Goal: Task Accomplishment & Management: Manage account settings

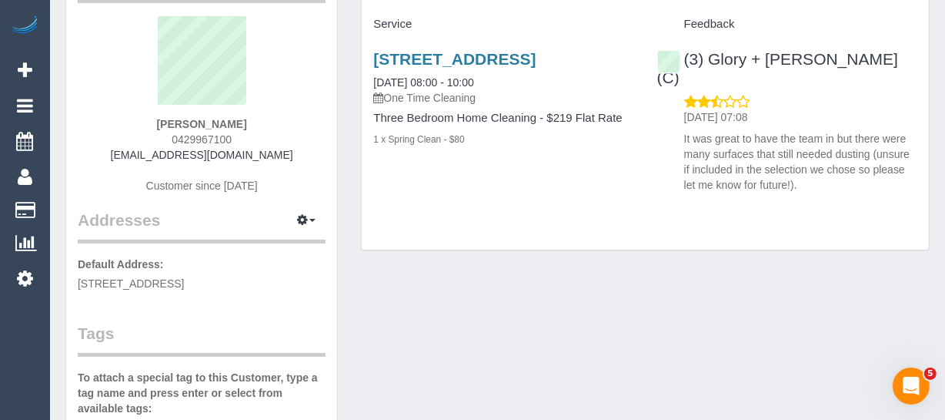
scroll to position [139, 0]
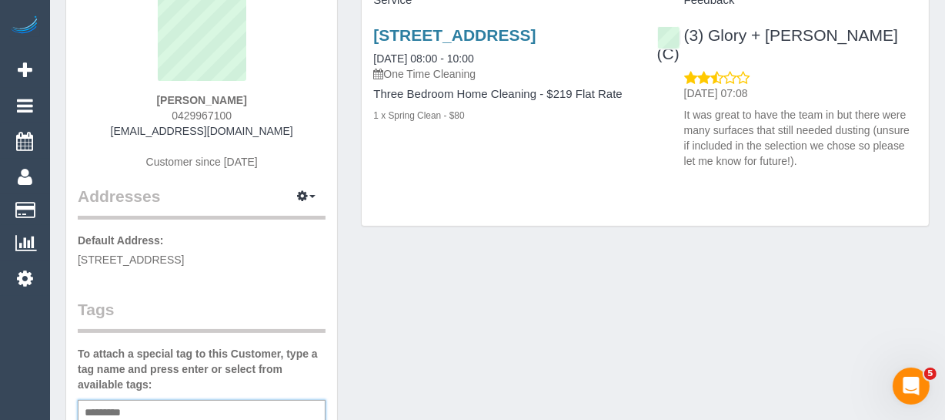
click at [114, 403] on input "text" at bounding box center [107, 413] width 52 height 20
type input "**********"
drag, startPoint x: 292, startPoint y: 95, endPoint x: 139, endPoint y: 95, distance: 153.2
click at [139, 95] on div "Madaleine Vantarakis 0429967100 maddi.v@live.com.au Customer since 2025" at bounding box center [202, 88] width 248 height 192
copy strong "[PERSON_NAME]"
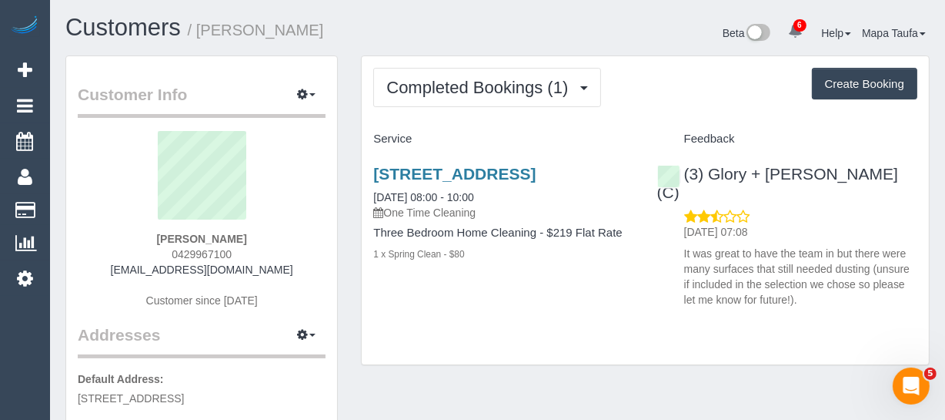
scroll to position [0, 0]
drag, startPoint x: 848, startPoint y: 162, endPoint x: 709, endPoint y: 167, distance: 139.4
click at [709, 167] on div "(3) Glory + Mary (C) 16/09/2025 07:08 It was great to have the team in but ther…" at bounding box center [787, 233] width 283 height 162
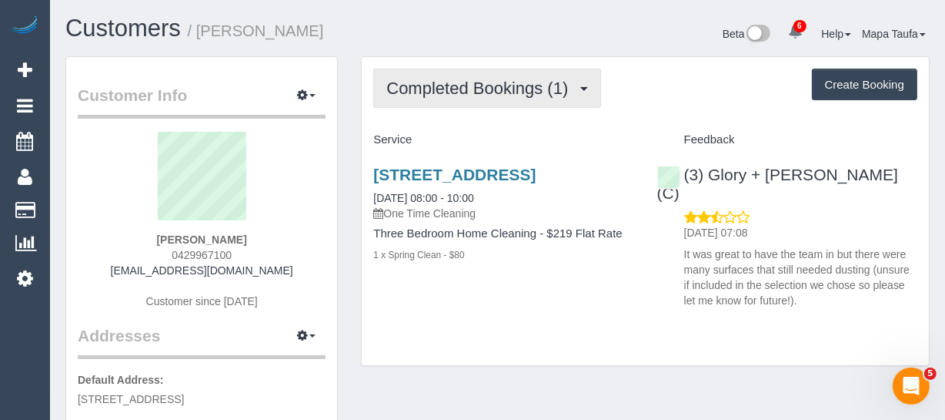
copy link "Glory + Mary (C)"
click at [463, 82] on span "Completed Bookings (1)" at bounding box center [480, 88] width 189 height 19
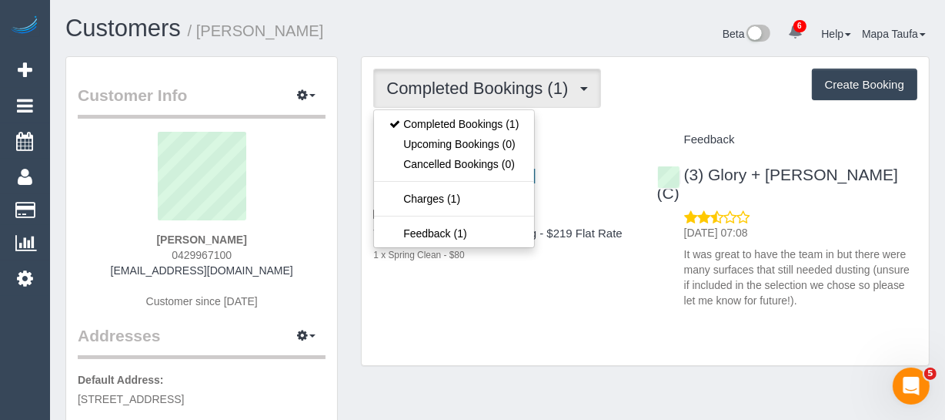
click at [281, 232] on div "Madaleine Vantarakis 0429967100 maddi.v@live.com.au Customer since 2025" at bounding box center [202, 228] width 248 height 192
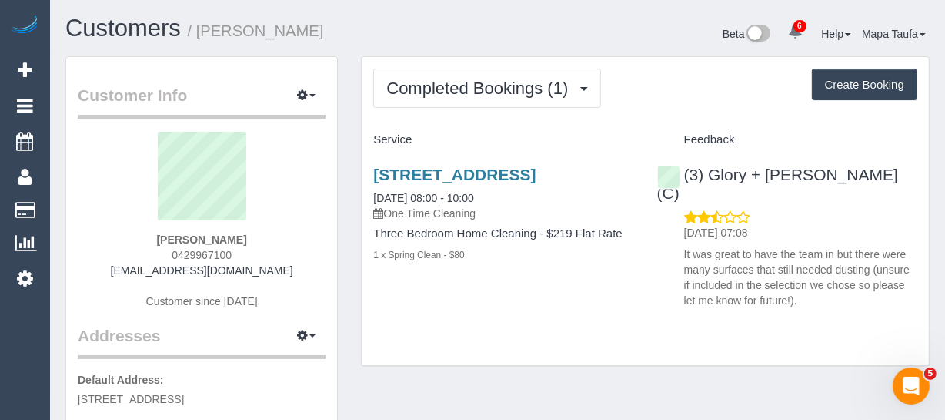
drag, startPoint x: 285, startPoint y: 239, endPoint x: 131, endPoint y: 239, distance: 154.0
click at [131, 239] on div "Madaleine Vantarakis 0429967100 maddi.v@live.com.au Customer since 2025" at bounding box center [202, 228] width 248 height 192
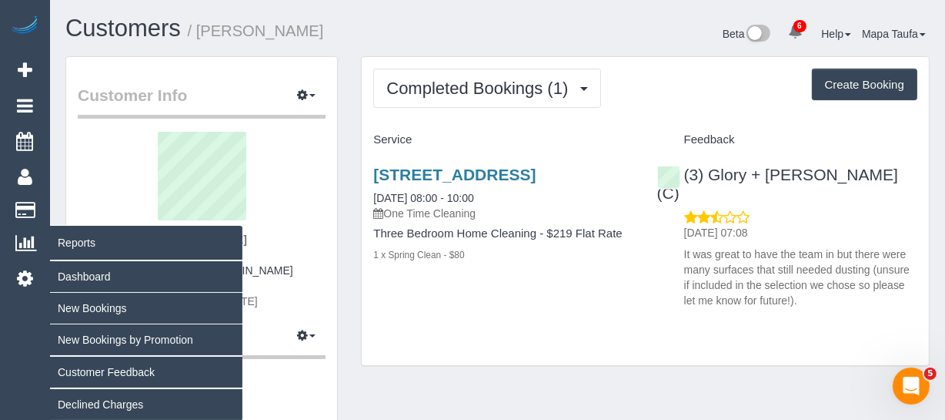
copy strong "Madaleine Vantarakis"
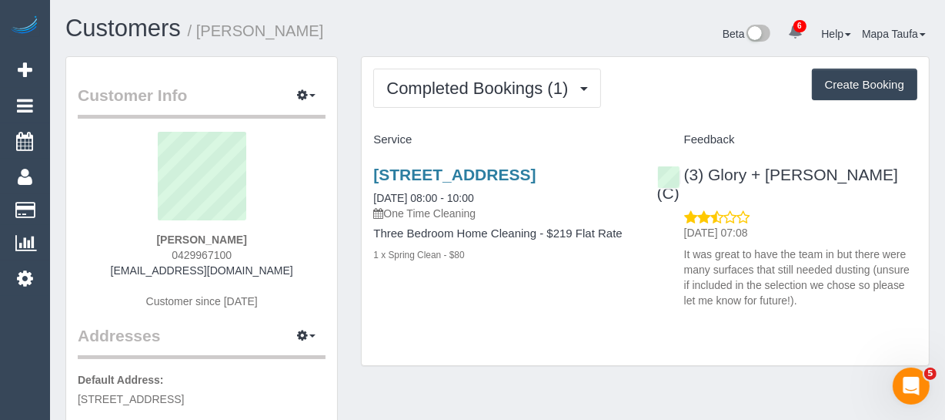
click at [269, 261] on div "Madaleine Vantarakis 0429967100 maddi.v@live.com.au Customer since 2025" at bounding box center [202, 228] width 248 height 192
drag, startPoint x: 255, startPoint y: 256, endPoint x: 149, endPoint y: 252, distance: 105.6
click at [154, 250] on div "Madaleine Vantarakis 0429967100 maddi.v@live.com.au Customer since 2025" at bounding box center [202, 228] width 248 height 192
copy span "0429967100"
click at [289, 269] on div "Madaleine Vantarakis 0429967100 maddi.v@live.com.au Customer since 2025" at bounding box center [202, 228] width 248 height 192
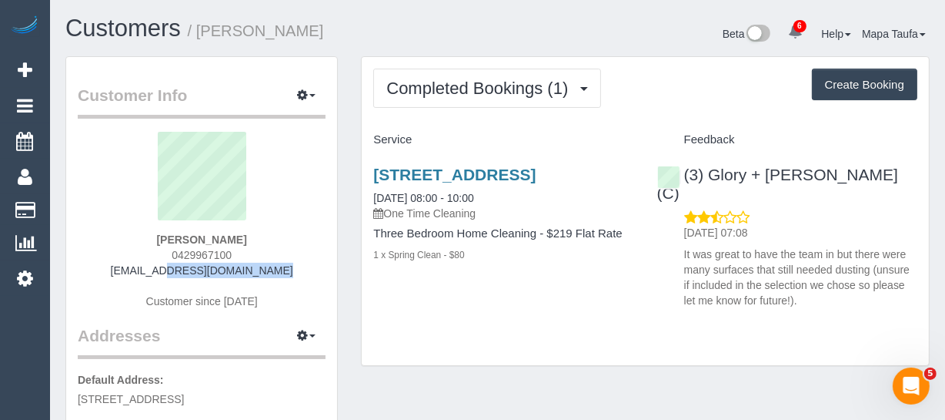
drag, startPoint x: 244, startPoint y: 269, endPoint x: 141, endPoint y: 269, distance: 103.1
click at [141, 269] on div "Madaleine Vantarakis 0429967100 maddi.v@live.com.au Customer since 2025" at bounding box center [202, 228] width 248 height 192
copy link "maddi.v@live.com.au"
click at [428, 177] on link "204 Scoresby Road, 9, Boronia, VIC 3155" at bounding box center [454, 175] width 162 height 18
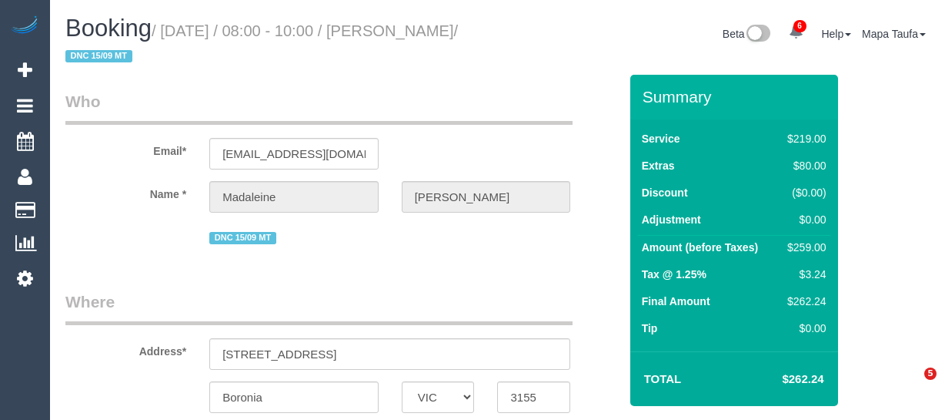
select select "VIC"
select select "number:28"
select select "number:14"
select select "number:18"
select select "number:24"
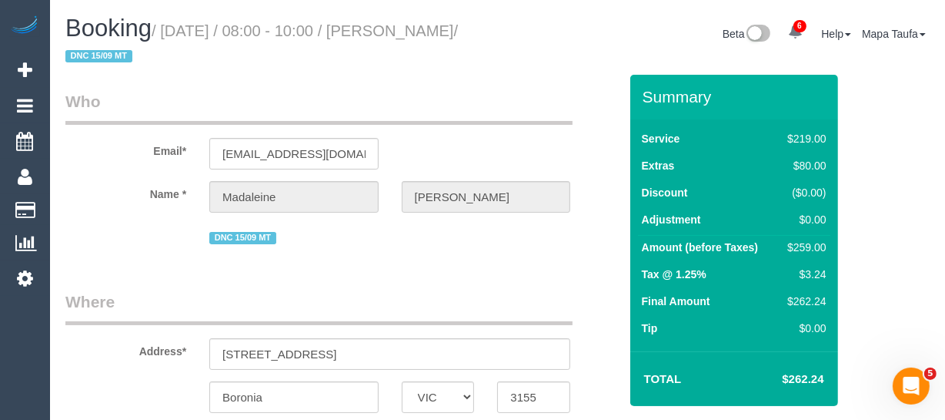
select select "number:13"
select select "string:AU"
select select "object:748"
select select "string:stripe-pm_1S64352GScqysDRVlKC3DpVN"
select select "object:1246"
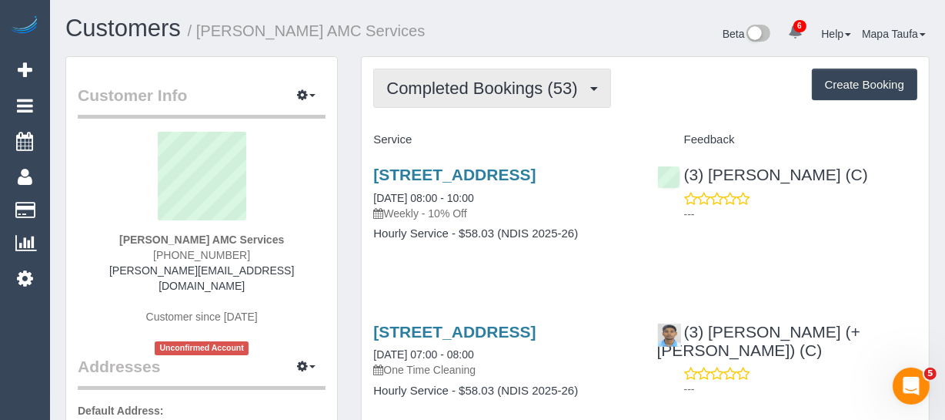
drag, startPoint x: 480, startPoint y: 91, endPoint x: 478, endPoint y: 119, distance: 27.8
click at [479, 92] on button "Completed Bookings (53)" at bounding box center [491, 88] width 237 height 39
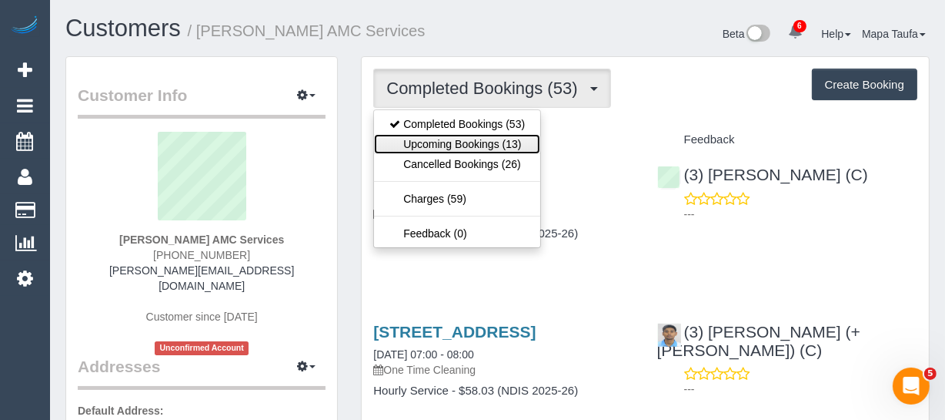
click at [470, 139] on link "Upcoming Bookings (13)" at bounding box center [457, 144] width 166 height 20
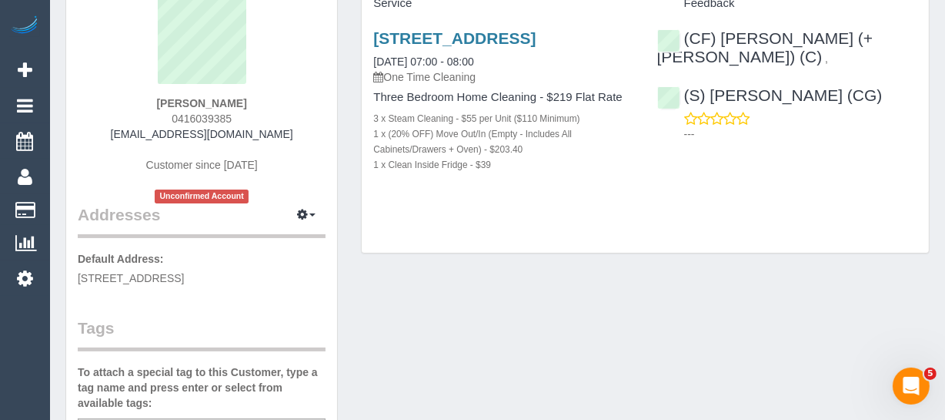
scroll to position [279, 0]
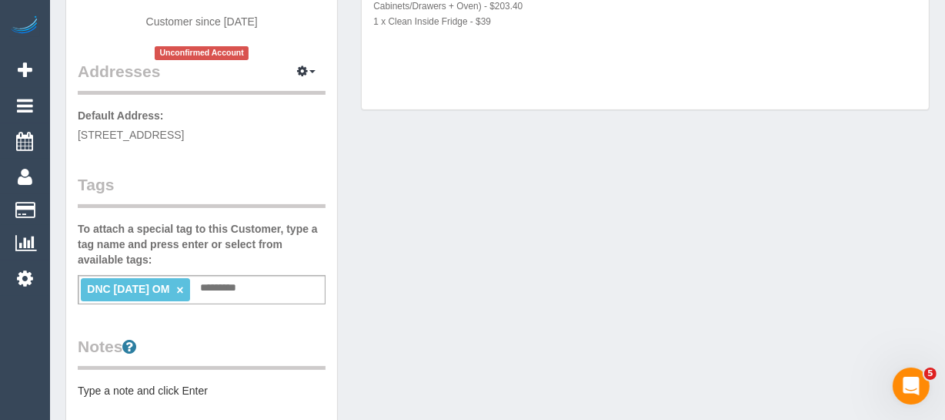
click at [183, 285] on link "×" at bounding box center [179, 289] width 7 height 13
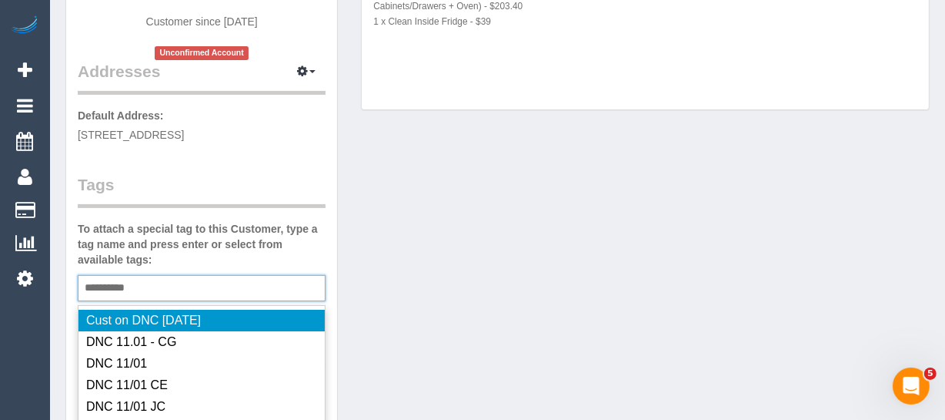
type input "**********"
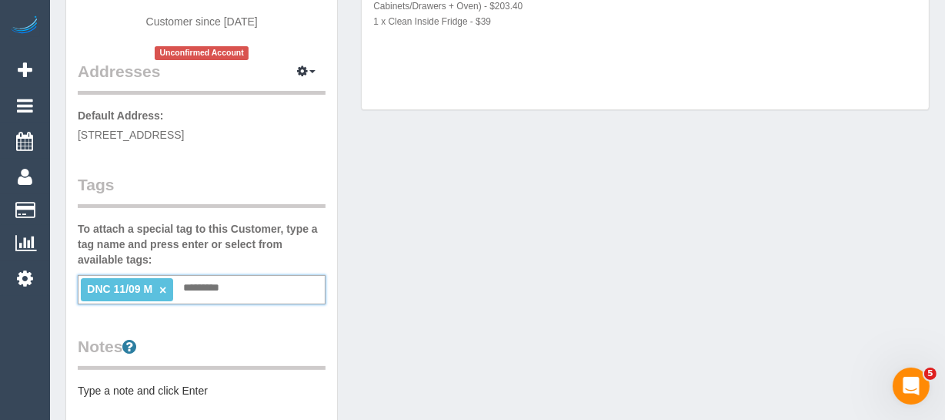
click at [162, 285] on link "×" at bounding box center [162, 289] width 7 height 13
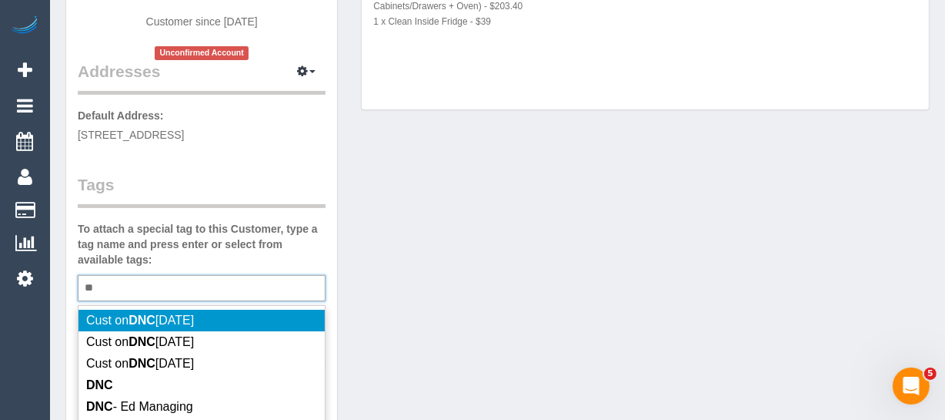
type input "*"
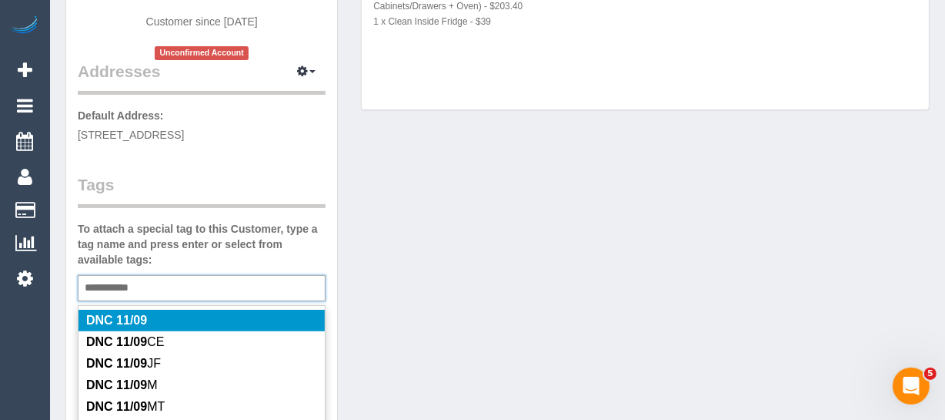
type input "**********"
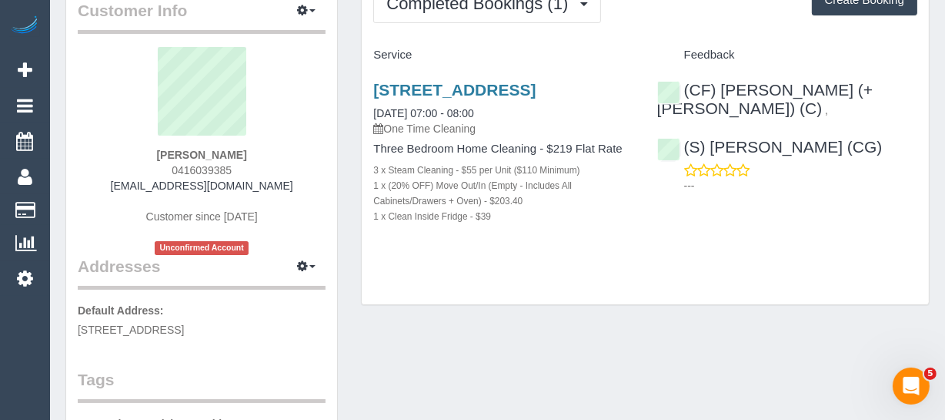
scroll to position [69, 0]
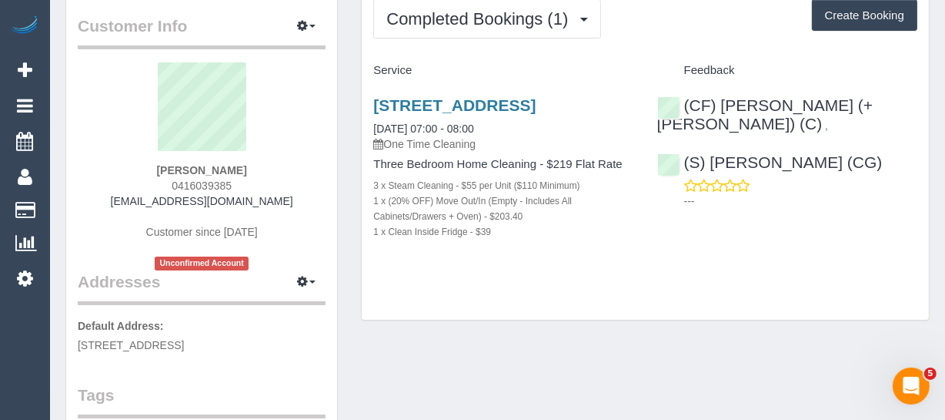
drag, startPoint x: 219, startPoint y: 166, endPoint x: 139, endPoint y: 167, distance: 80.8
click at [140, 166] on div "Mandy Ren 0416039385 mandyren2014@gmail.com Customer since 2025 Unconfirmed Acc…" at bounding box center [202, 166] width 248 height 208
copy strong "Mandy Ren"
drag, startPoint x: 885, startPoint y: 103, endPoint x: 721, endPoint y: 107, distance: 164.0
click at [721, 107] on div "(CF) Karina (+ Darly) (C) , (S) Mark Yenimireddy (CG) ---" at bounding box center [787, 149] width 283 height 132
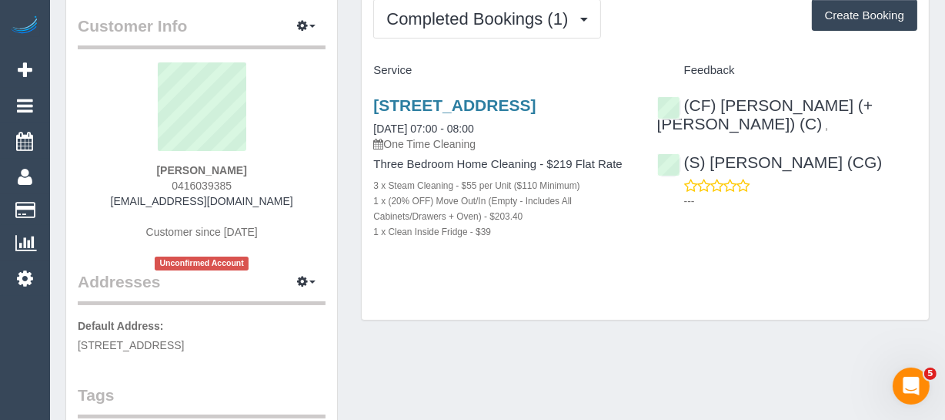
copy div "Karina (+ Darly) (C) ,"
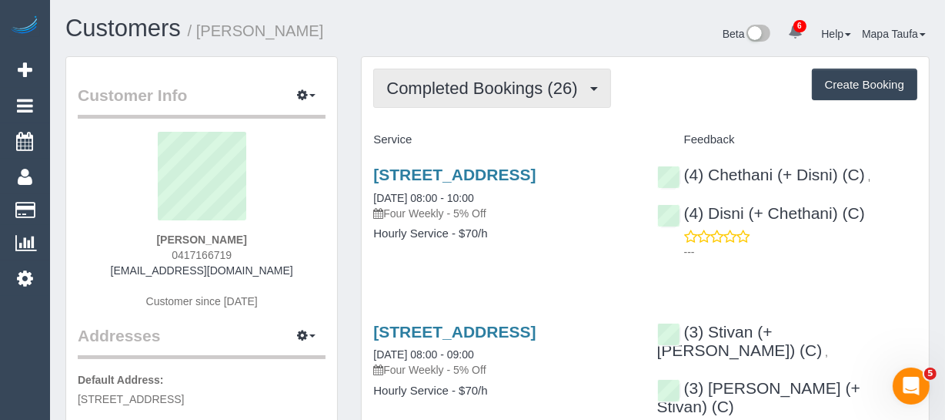
click at [507, 102] on button "Completed Bookings (26)" at bounding box center [491, 88] width 237 height 39
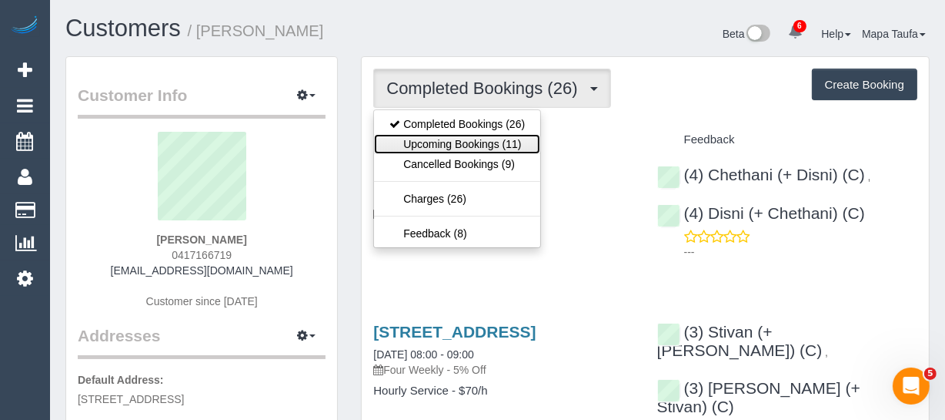
click at [485, 138] on link "Upcoming Bookings (11)" at bounding box center [457, 144] width 166 height 20
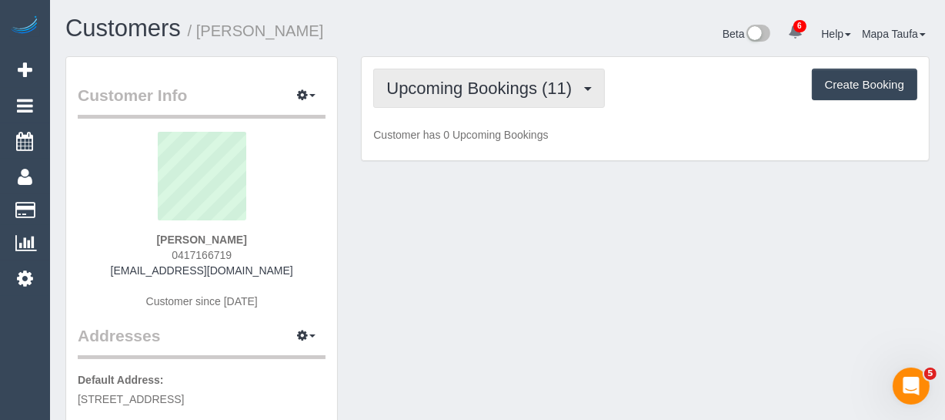
click at [510, 95] on span "Upcoming Bookings (11)" at bounding box center [482, 88] width 193 height 19
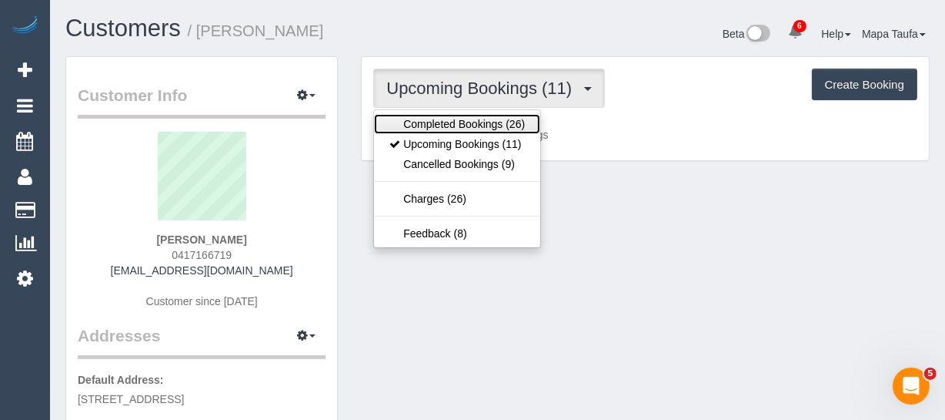
click at [500, 115] on link "Completed Bookings (26)" at bounding box center [457, 124] width 166 height 20
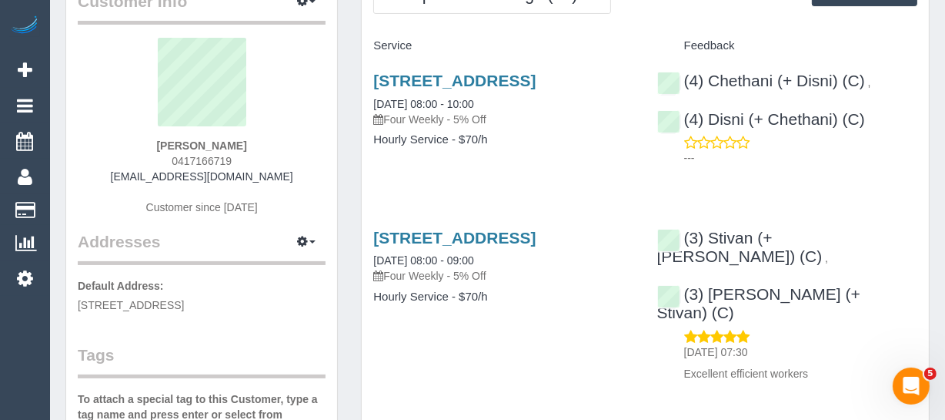
scroll to position [69, 0]
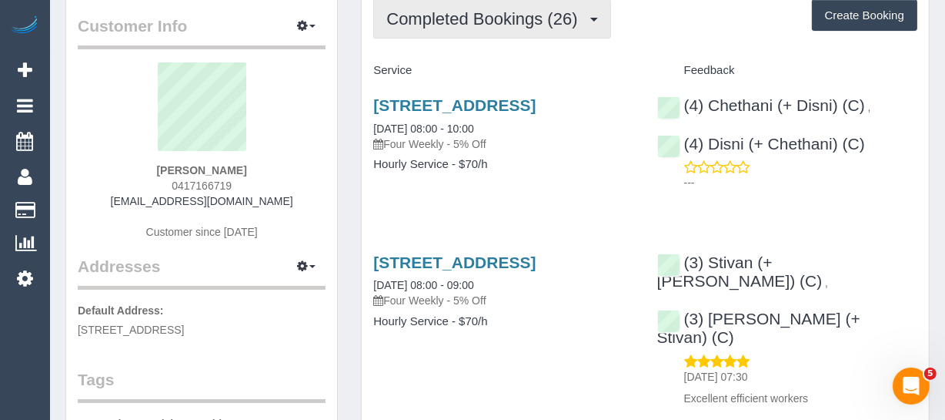
click at [435, 37] on button "Completed Bookings (26)" at bounding box center [491, 18] width 237 height 39
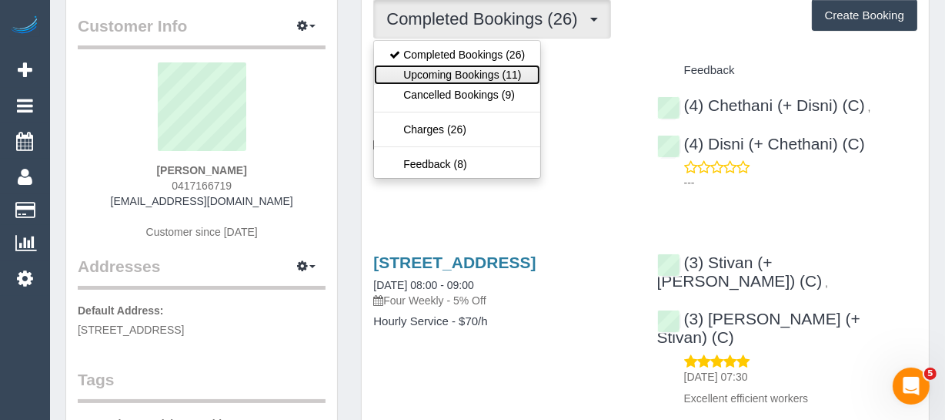
click at [434, 69] on link "Upcoming Bookings (11)" at bounding box center [457, 75] width 166 height 20
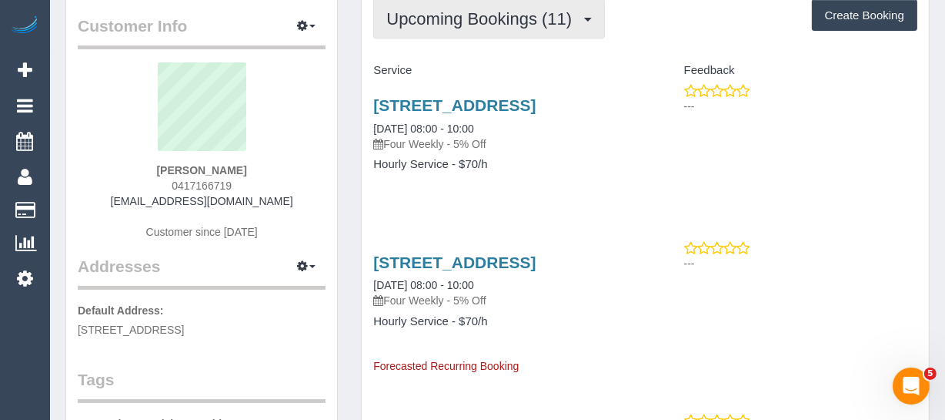
click at [442, 17] on span "Upcoming Bookings (11)" at bounding box center [482, 18] width 193 height 19
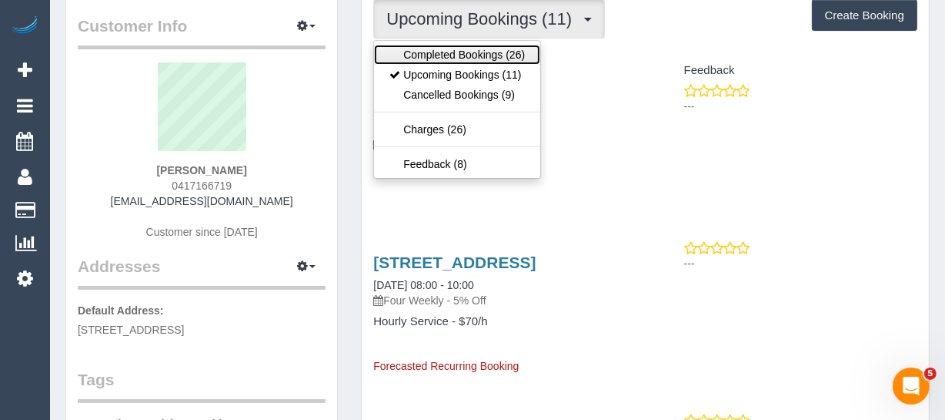
click at [435, 47] on link "Completed Bookings (26)" at bounding box center [457, 55] width 166 height 20
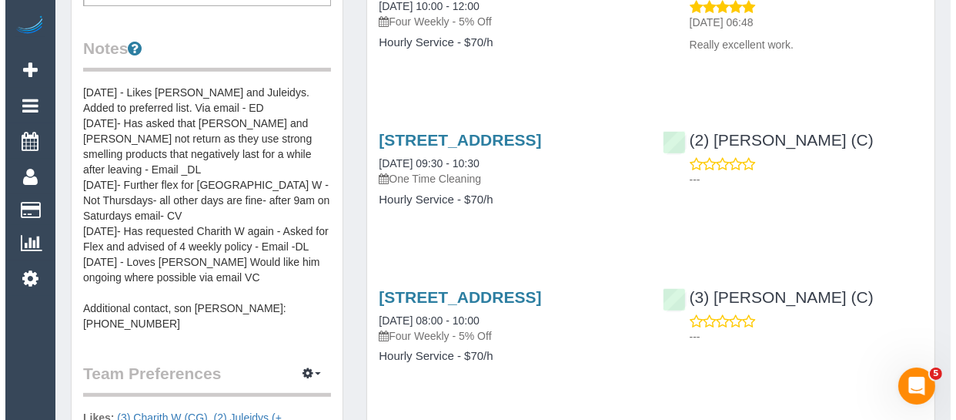
scroll to position [560, 0]
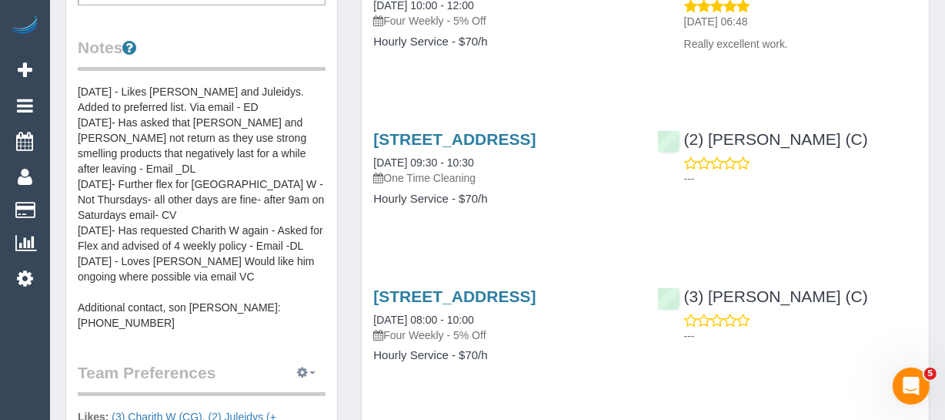
click at [293, 361] on button "button" at bounding box center [306, 373] width 38 height 24
click at [288, 391] on link "Manage Preferences" at bounding box center [259, 401] width 131 height 20
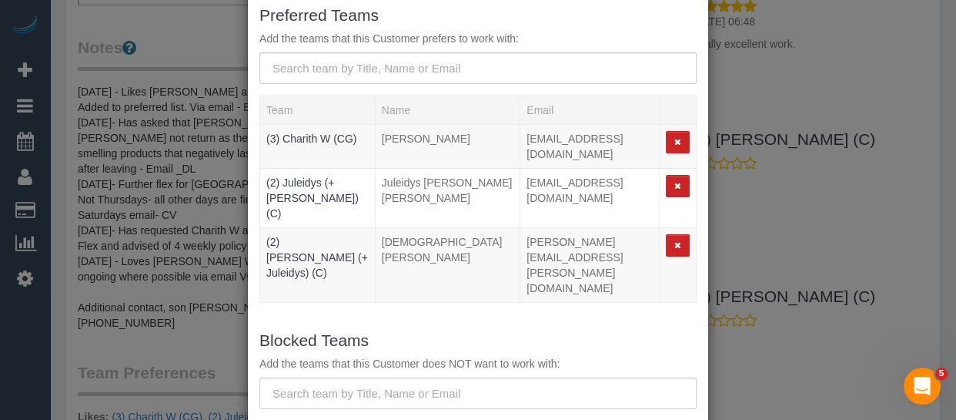
scroll to position [209, 0]
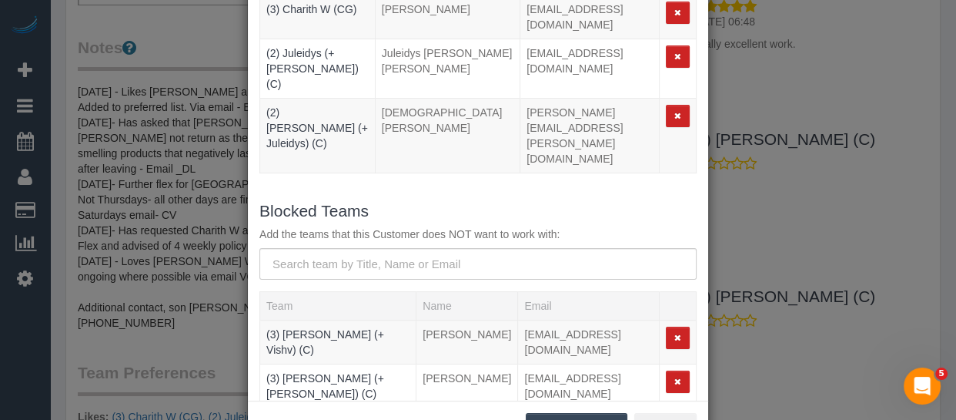
drag, startPoint x: 309, startPoint y: 210, endPoint x: 309, endPoint y: 179, distance: 30.8
click at [309, 205] on form "Blocked Teams Add the teams that this Customer does NOT want to work with: Team…" at bounding box center [477, 309] width 437 height 223
click at [309, 248] on input "text" at bounding box center [477, 264] width 437 height 32
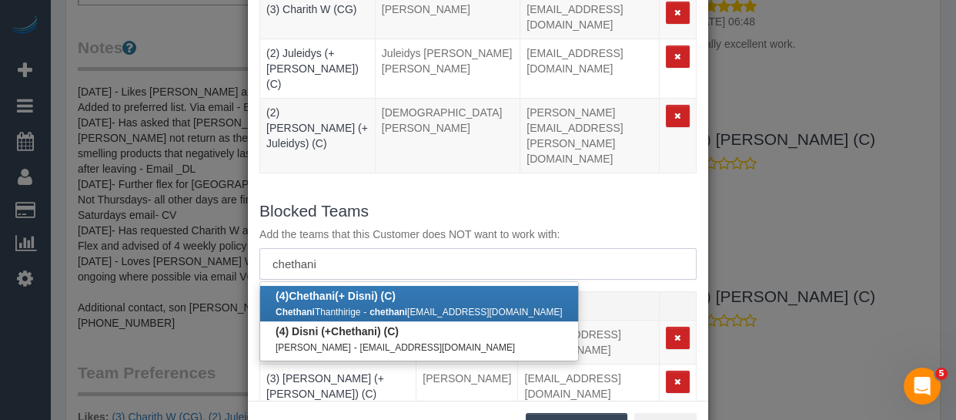
type input "chethani"
click at [368, 303] on div "Chethani Thanthirige - chethani thanthirige@gmail.com" at bounding box center [419, 310] width 287 height 15
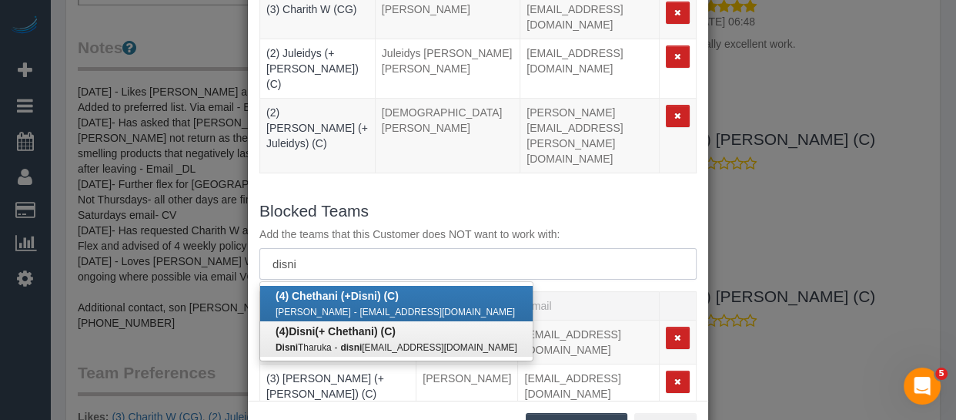
type input "disni"
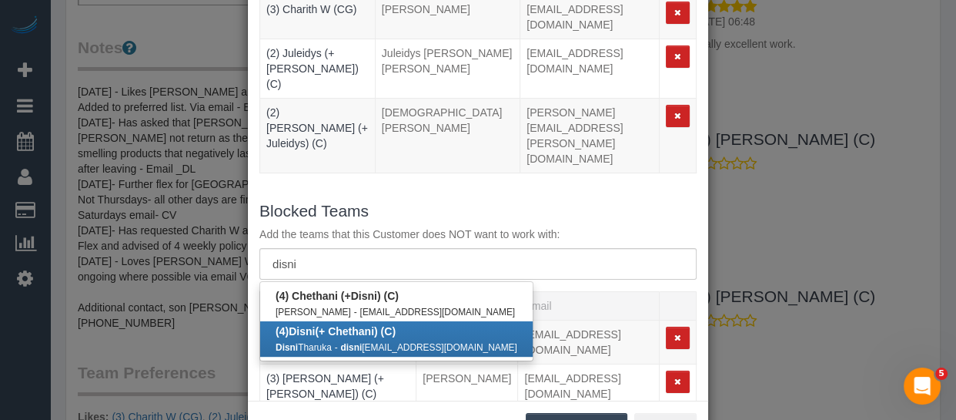
click at [339, 325] on b "(4) Disni (+ Chethani) (C)" at bounding box center [336, 331] width 120 height 12
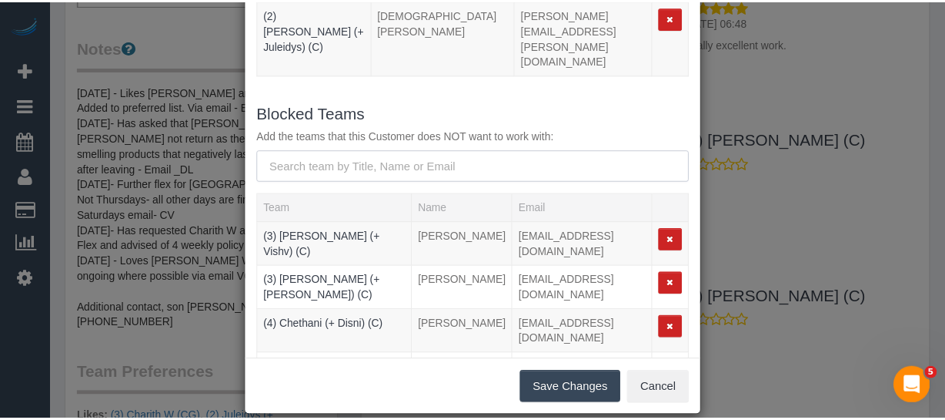
scroll to position [269, 0]
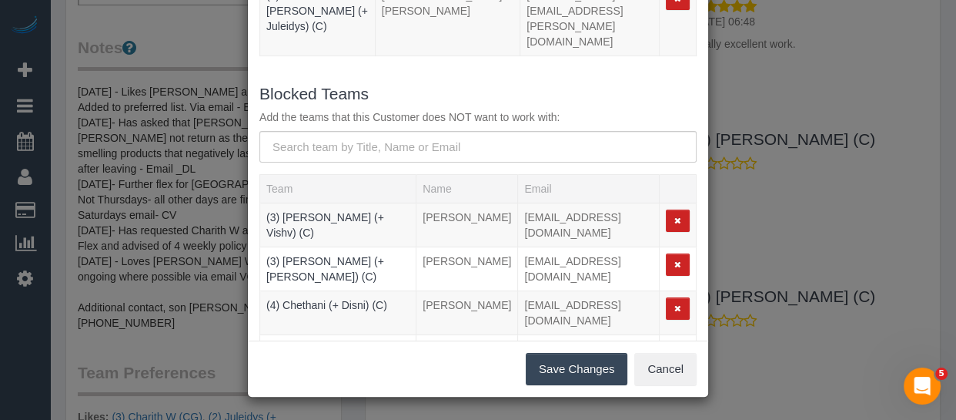
click at [577, 368] on button "Save Changes" at bounding box center [577, 369] width 102 height 32
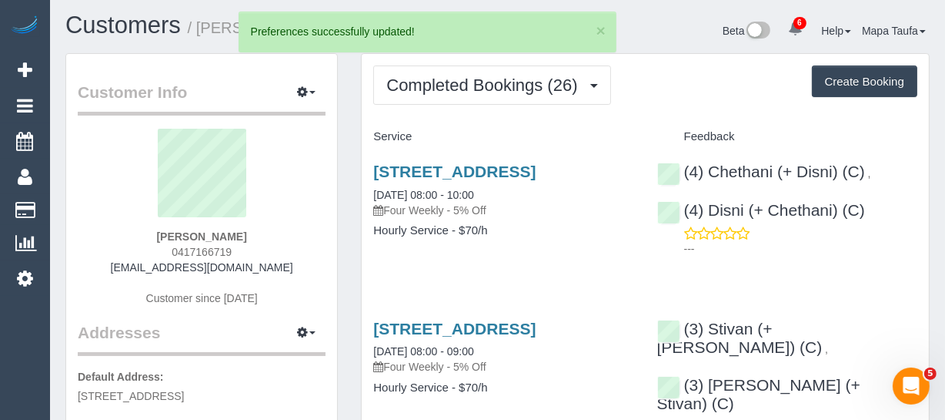
scroll to position [0, 0]
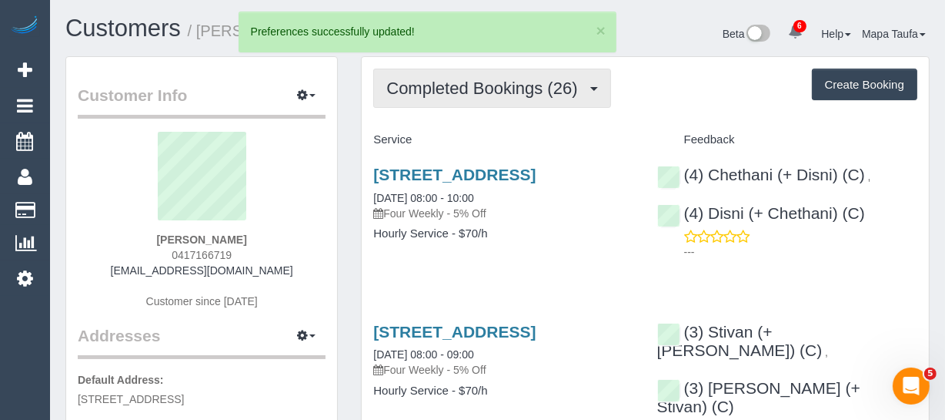
click at [405, 95] on span "Completed Bookings (26)" at bounding box center [485, 88] width 199 height 19
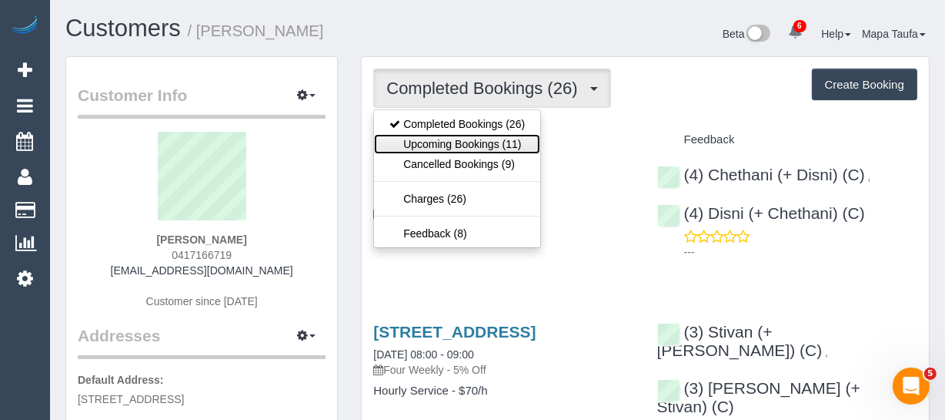
click at [413, 144] on link "Upcoming Bookings (11)" at bounding box center [457, 144] width 166 height 20
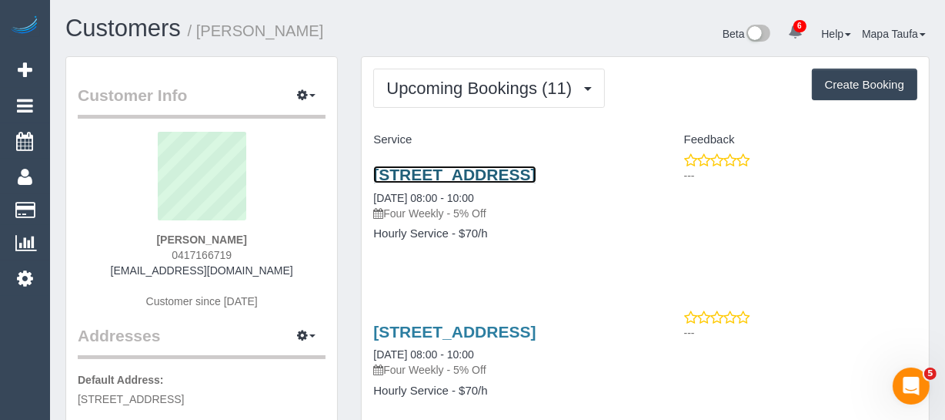
click at [404, 169] on link "3 Chavasse St, Brighton, VIC 3186" at bounding box center [454, 175] width 162 height 18
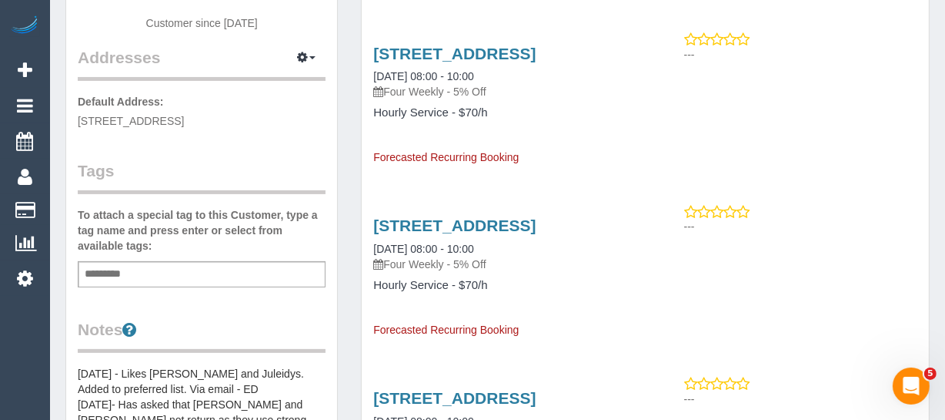
scroll to position [279, 0]
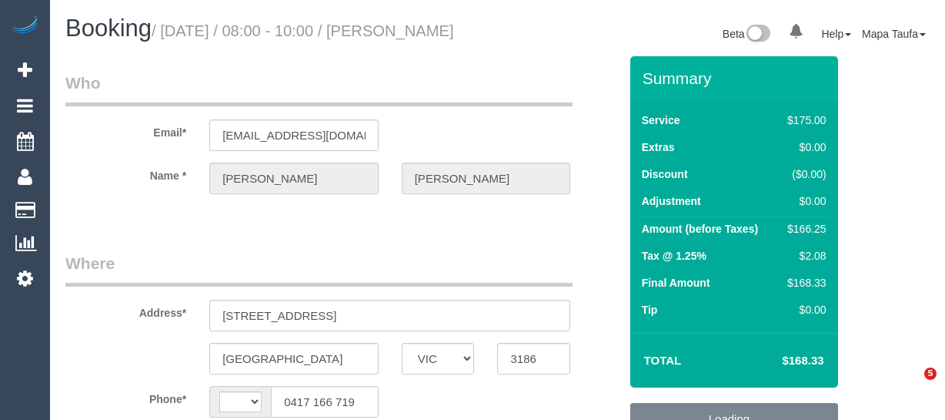
select select "VIC"
select select "string:AU"
select select "object:329"
select select "string:stripe-pm_1OO8nT2GScqysDRV8BtFjLVP"
select select "150"
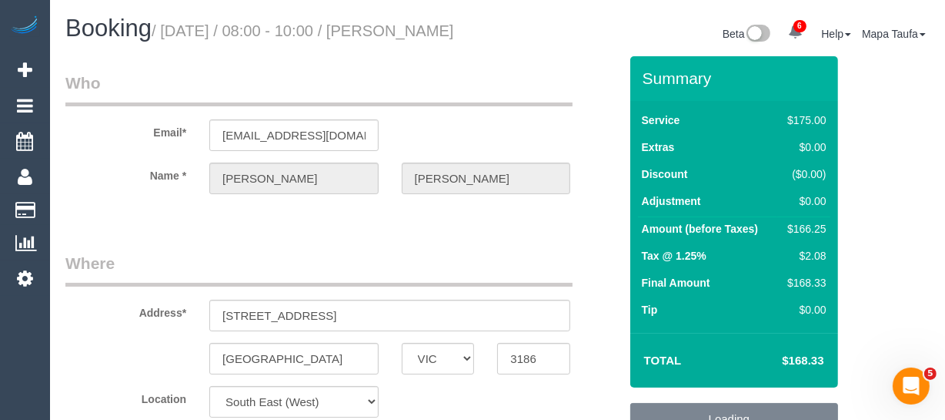
select select "number:29"
select select "number:14"
select select "number:19"
select select "number:36"
select select "number:34"
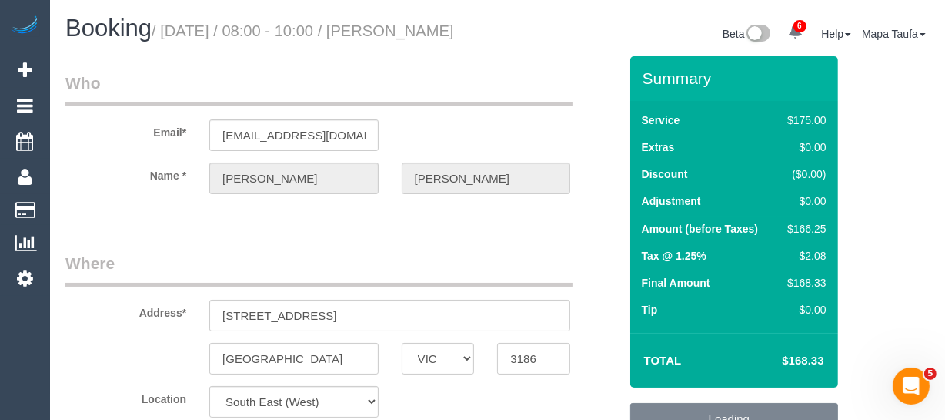
select select "number:12"
select select "object:1394"
select select "spot2"
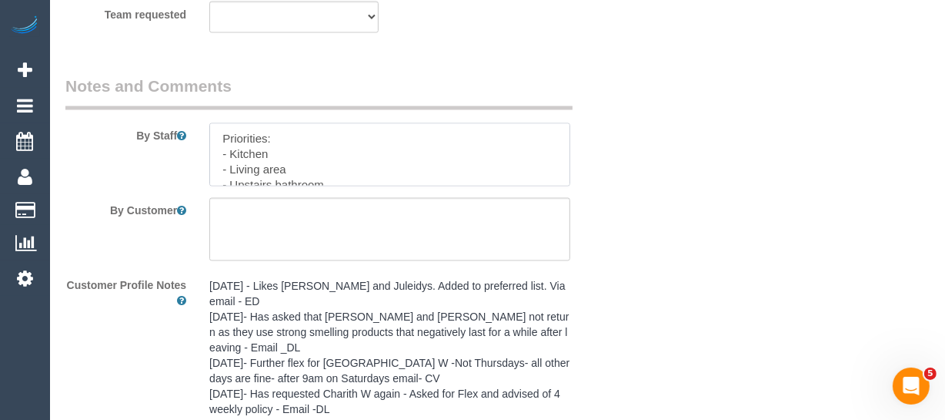
drag, startPoint x: 518, startPoint y: 188, endPoint x: 201, endPoint y: 159, distance: 318.5
click at [113, 115] on fieldset "Notes and Comments By Staff By Customer Customer Profile Notes 16/11/24 - Likes…" at bounding box center [341, 336] width 553 height 522
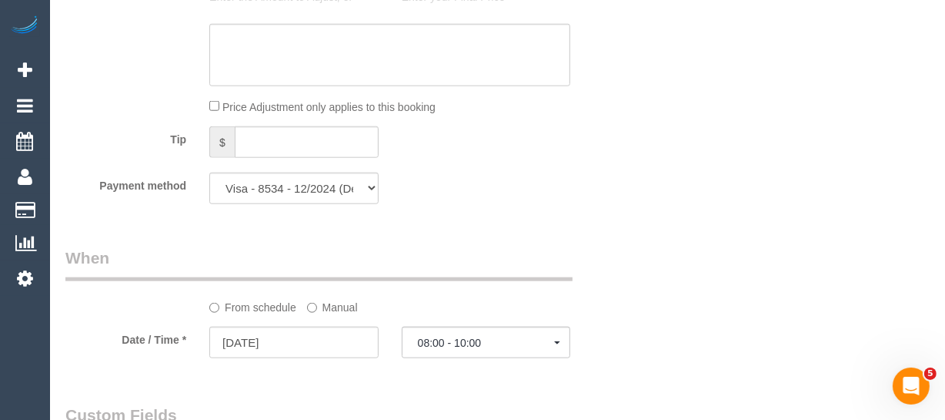
scroll to position [1336, 0]
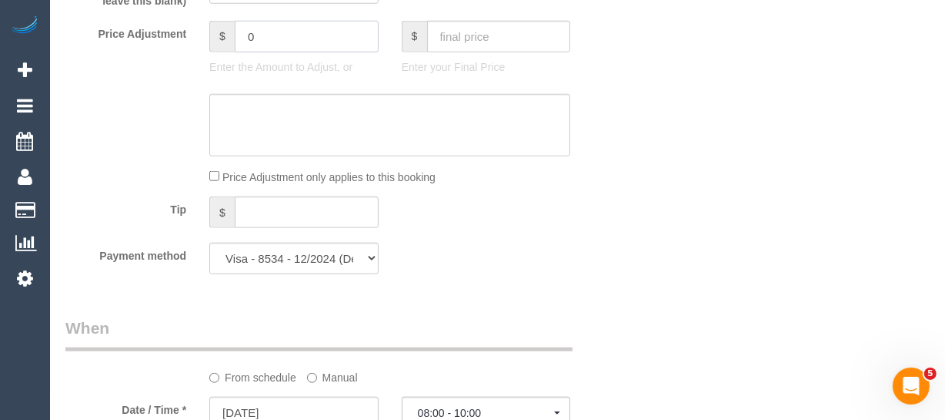
drag, startPoint x: 251, startPoint y: 60, endPoint x: 219, endPoint y: 60, distance: 32.3
click at [219, 52] on div "$ 0" at bounding box center [293, 37] width 169 height 32
type input "-30"
click at [292, 154] on textarea at bounding box center [389, 125] width 361 height 63
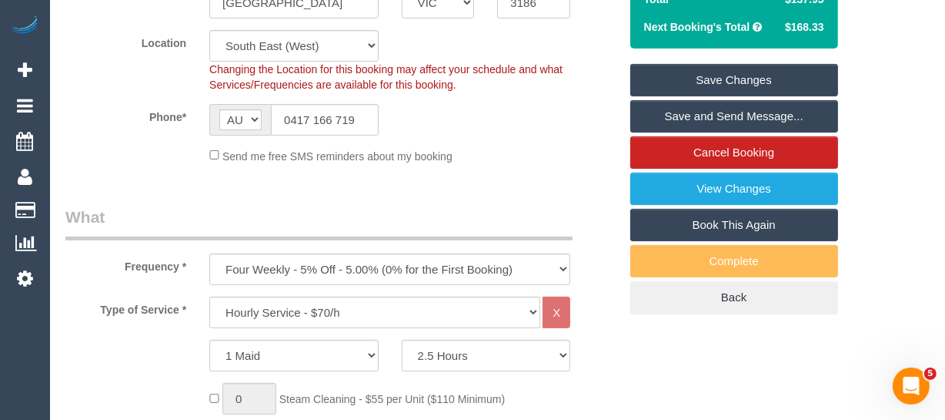
scroll to position [216, 0]
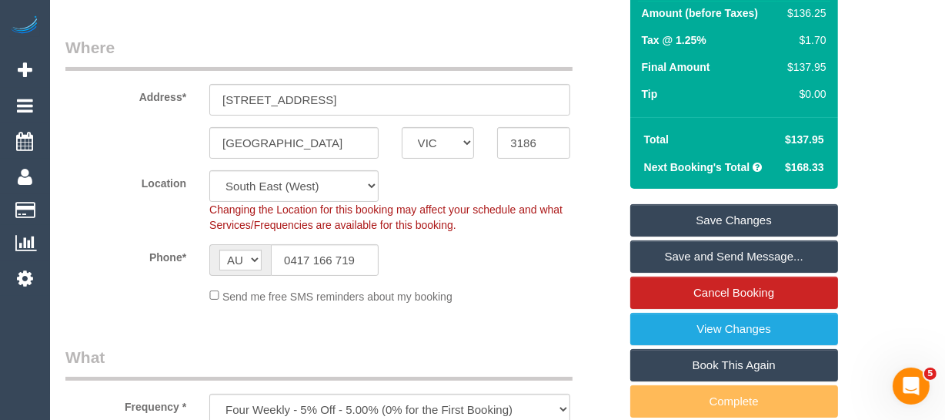
type textarea "discount for previous service complaint -MT"
click at [764, 219] on div "Summary Service $175.00 Extras $0.00 Discount ($8.75) Adjustment -$30.00 Amount…" at bounding box center [734, 147] width 208 height 613
click at [762, 222] on link "Save Changes" at bounding box center [734, 220] width 208 height 32
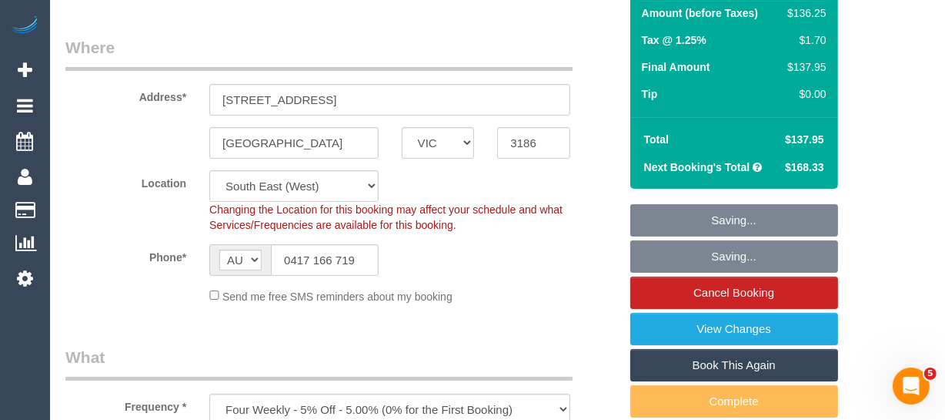
click at [762, 224] on fieldset "Saving... Saving... Cancel Booking View Changes Book This Again Complete Back" at bounding box center [734, 328] width 208 height 249
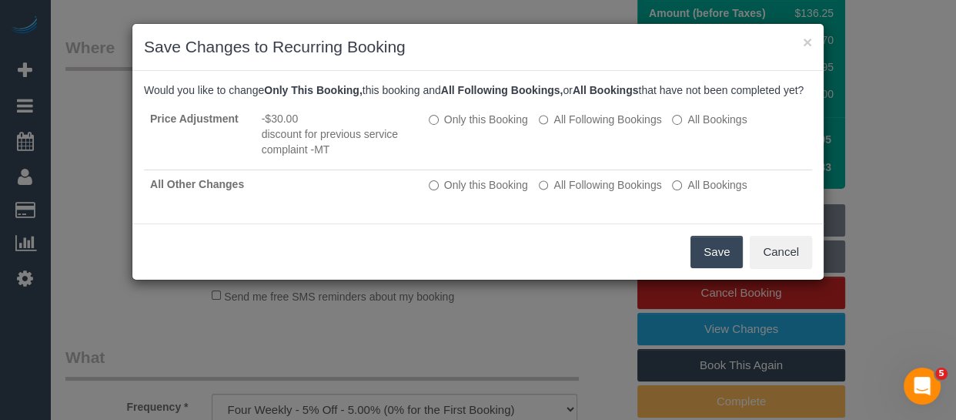
click at [723, 262] on button "Save" at bounding box center [716, 252] width 52 height 32
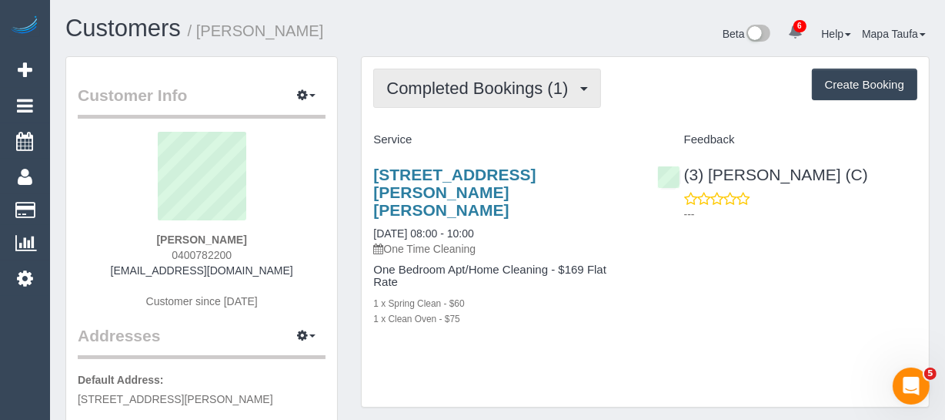
click at [462, 86] on span "Completed Bookings (1)" at bounding box center [480, 88] width 189 height 19
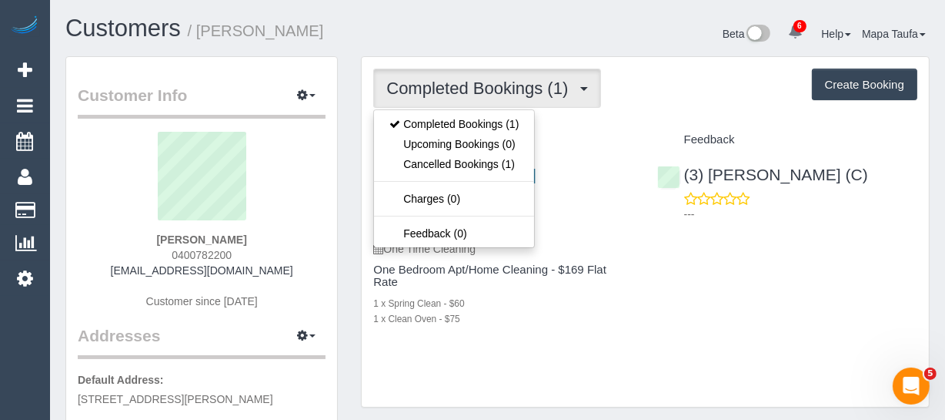
drag, startPoint x: 616, startPoint y: 127, endPoint x: 550, endPoint y: 132, distance: 65.7
click at [614, 129] on div "Service" at bounding box center [503, 140] width 283 height 26
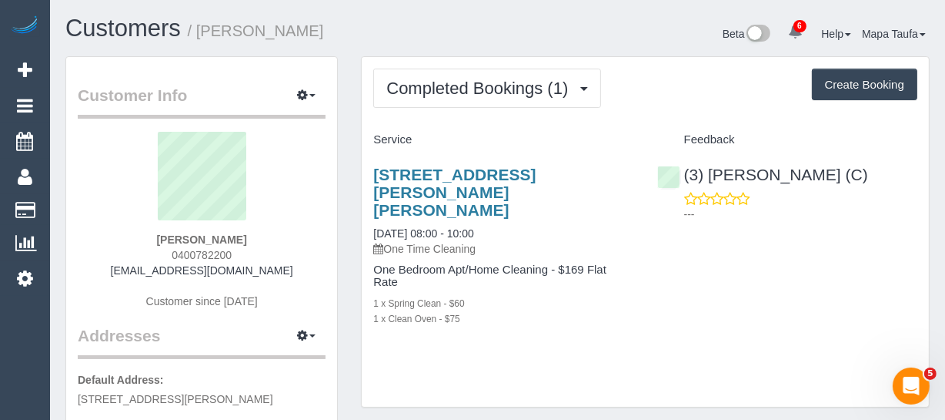
drag, startPoint x: 231, startPoint y: 256, endPoint x: 158, endPoint y: 258, distance: 73.1
click at [162, 257] on div "Carleea Ould 0400782200 carleea95@gmail.com Customer since 2024" at bounding box center [202, 228] width 248 height 192
copy span "0400782200"
click at [255, 234] on div "Carleea Ould 0400782200 carleea95@gmail.com Customer since 2024" at bounding box center [202, 228] width 248 height 192
drag, startPoint x: 248, startPoint y: 238, endPoint x: 143, endPoint y: 238, distance: 104.7
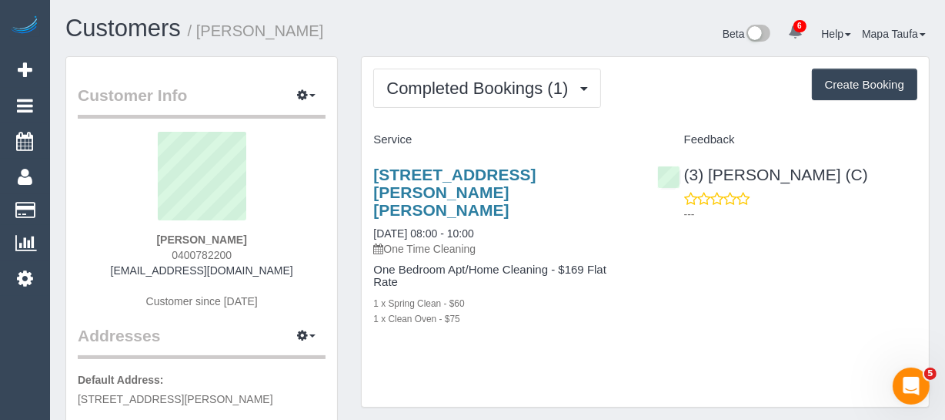
click at [144, 238] on div "Carleea Ould 0400782200 carleea95@gmail.com Customer since 2024" at bounding box center [202, 228] width 248 height 192
copy strong "Carleea Ould"
drag, startPoint x: 878, startPoint y: 174, endPoint x: 448, endPoint y: 12, distance: 458.9
click at [710, 175] on div "(3) Danyal Ali (C) ---" at bounding box center [787, 189] width 283 height 75
copy link "Danyal Ali (C)"
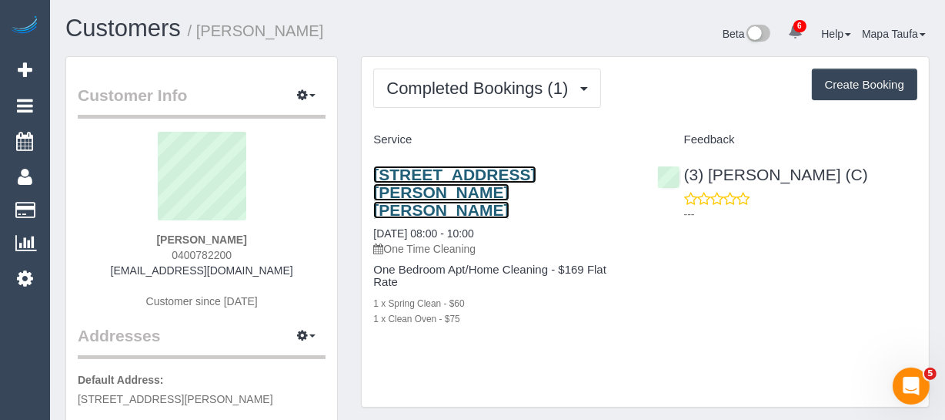
click at [436, 186] on link "14 Clancy Cresent, Carrum Downs, VIC 3201" at bounding box center [454, 192] width 162 height 53
click at [404, 176] on link "14 Clancy Cresent, Carrum Downs, VIC 3201" at bounding box center [454, 192] width 162 height 53
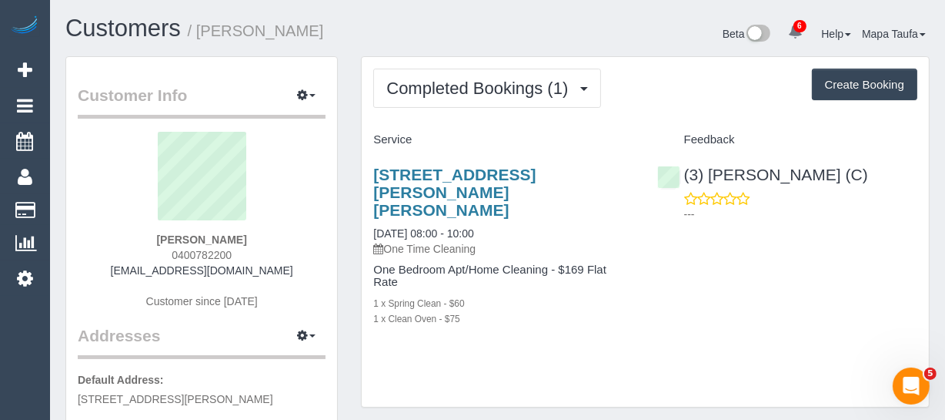
drag, startPoint x: 259, startPoint y: 240, endPoint x: 146, endPoint y: 246, distance: 113.3
click at [147, 243] on div "Carleea Ould 0400782200 carleea95@gmail.com Customer since 2024" at bounding box center [202, 228] width 248 height 192
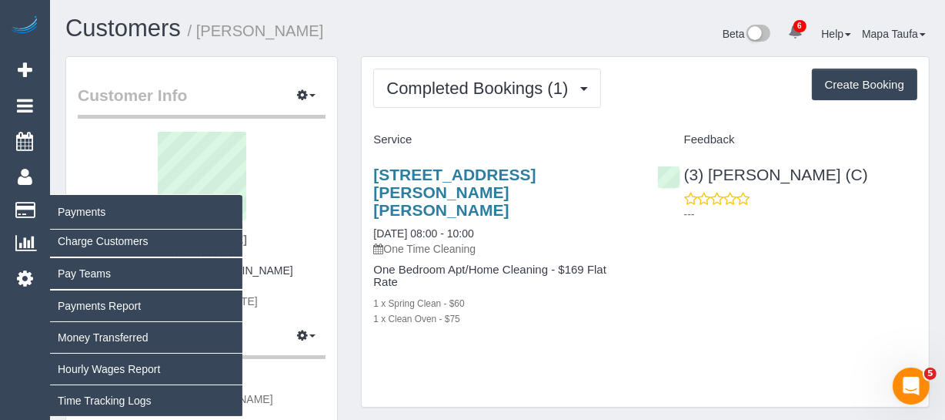
copy strong "Carleea Ould"
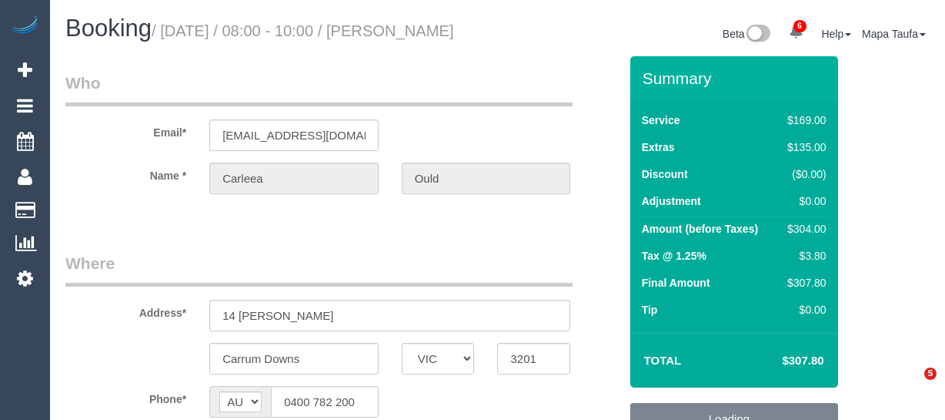
select select "VIC"
select select "string:stripe-pm_1OvoCi2GScqysDRVYYkZxJNr"
select select "number:27"
select select "number:14"
select select "number:19"
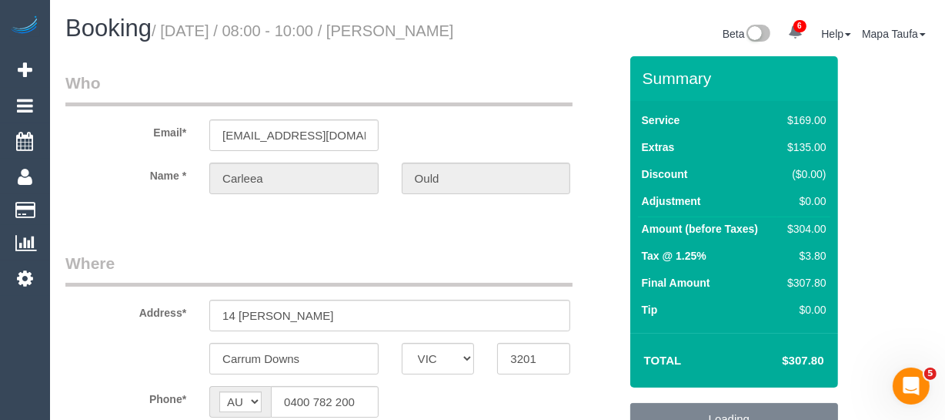
select select "number:36"
select select "object:1186"
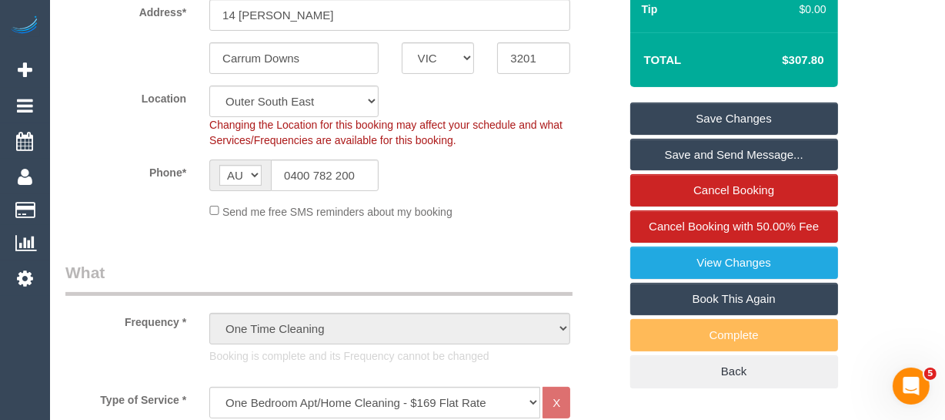
scroll to position [209, 0]
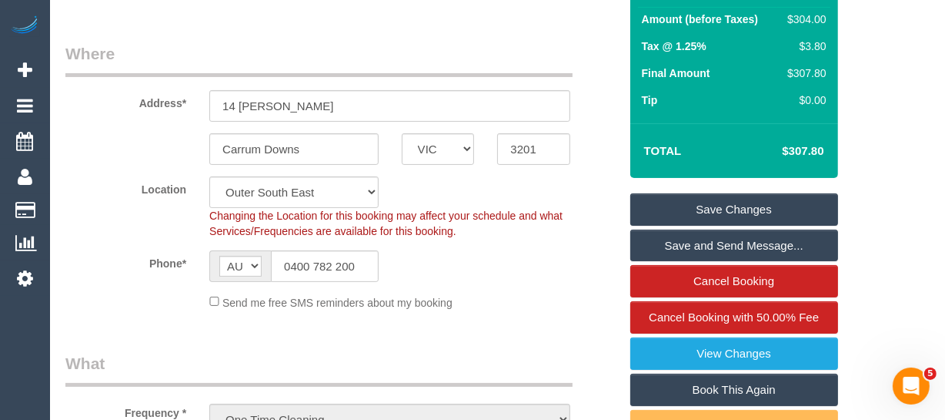
click at [707, 216] on link "Save Changes" at bounding box center [734, 209] width 208 height 32
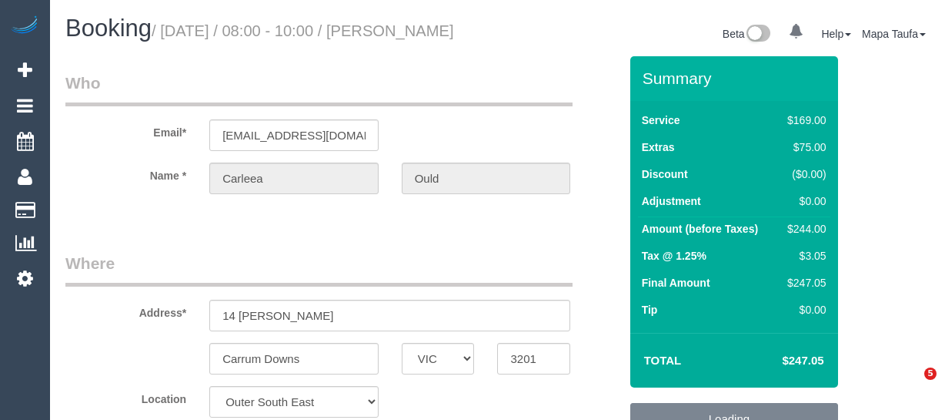
select select "VIC"
select select "number:27"
select select "number:14"
select select "number:19"
select select "number:36"
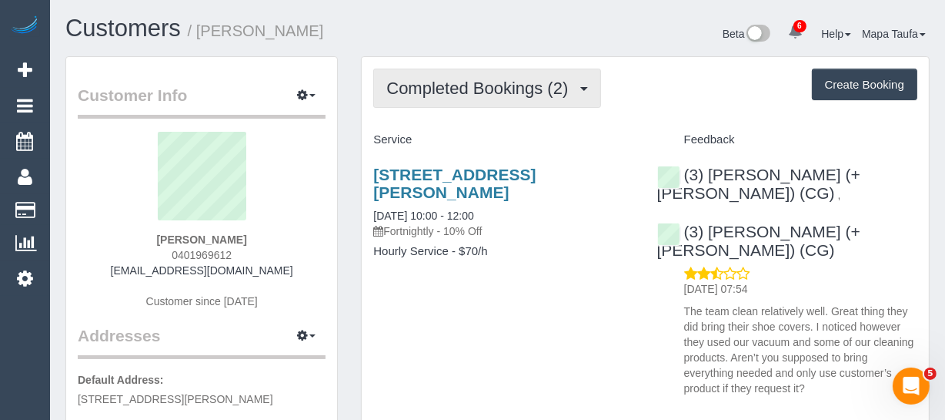
click at [461, 82] on span "Completed Bookings (2)" at bounding box center [480, 88] width 189 height 19
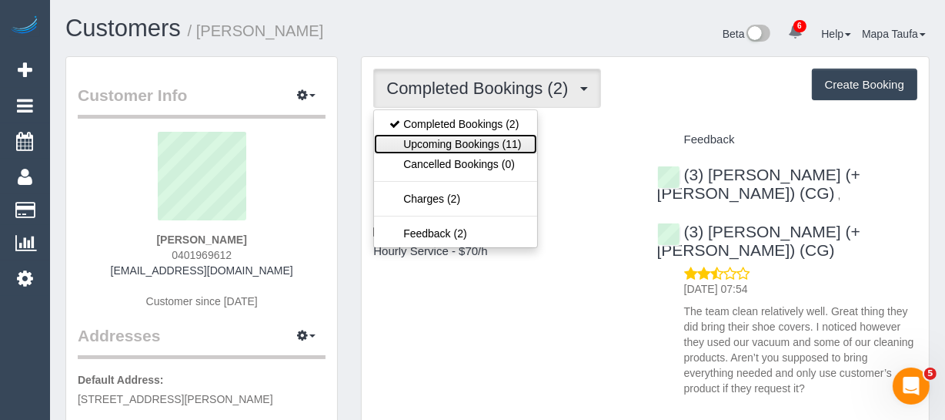
click at [477, 141] on link "Upcoming Bookings (11)" at bounding box center [455, 144] width 162 height 20
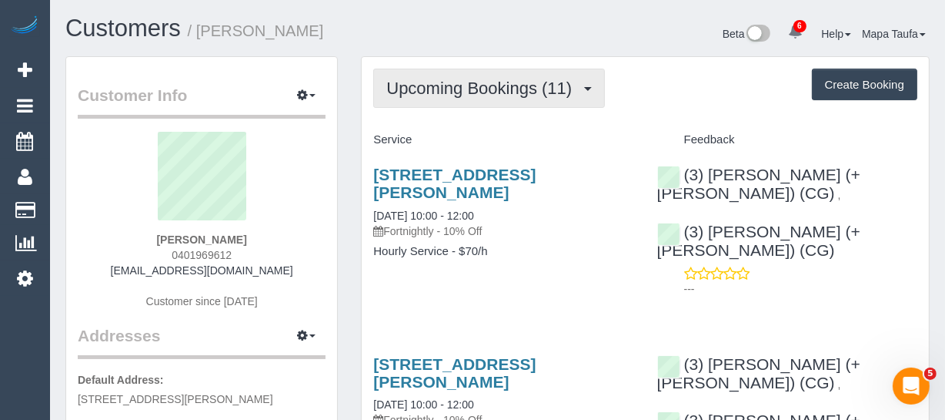
click at [456, 95] on span "Upcoming Bookings (11)" at bounding box center [482, 88] width 193 height 19
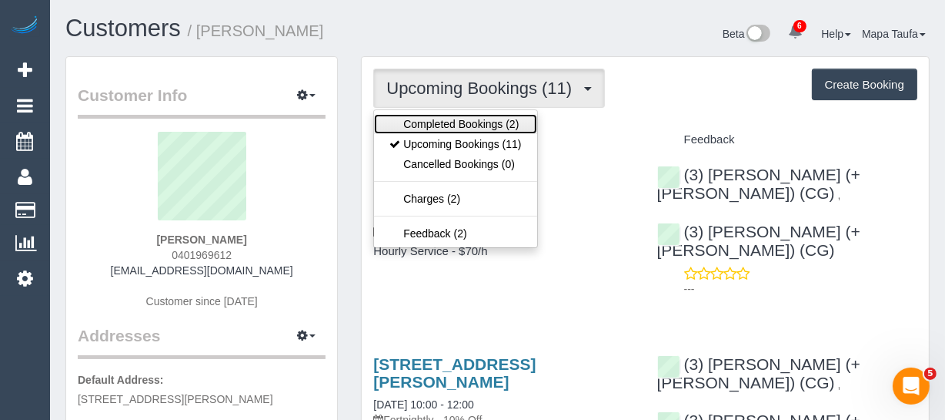
click at [456, 120] on link "Completed Bookings (2)" at bounding box center [455, 124] width 162 height 20
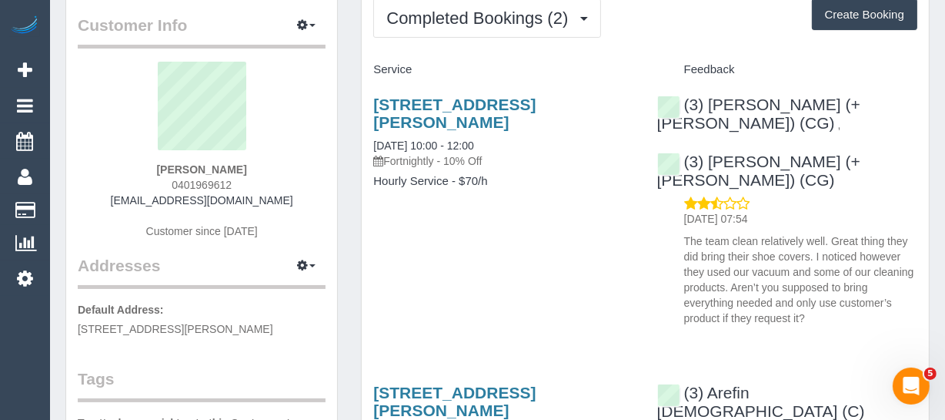
scroll to position [69, 0]
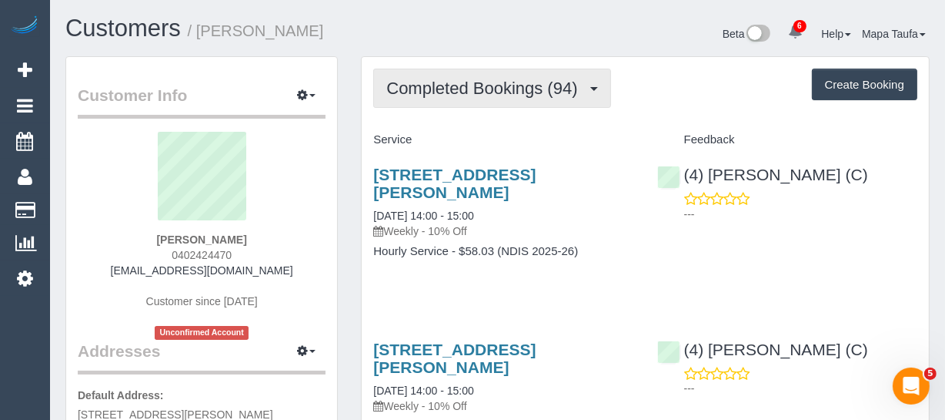
click at [453, 107] on button "Completed Bookings (94)" at bounding box center [491, 88] width 237 height 39
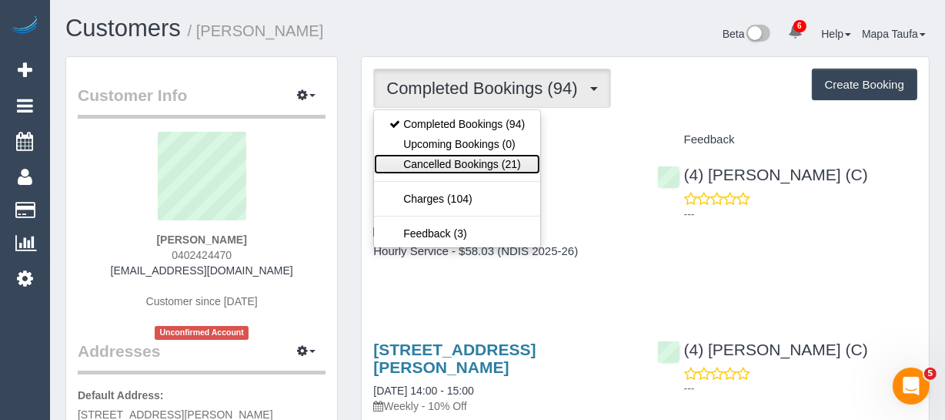
click at [438, 160] on link "Cancelled Bookings (21)" at bounding box center [457, 164] width 166 height 20
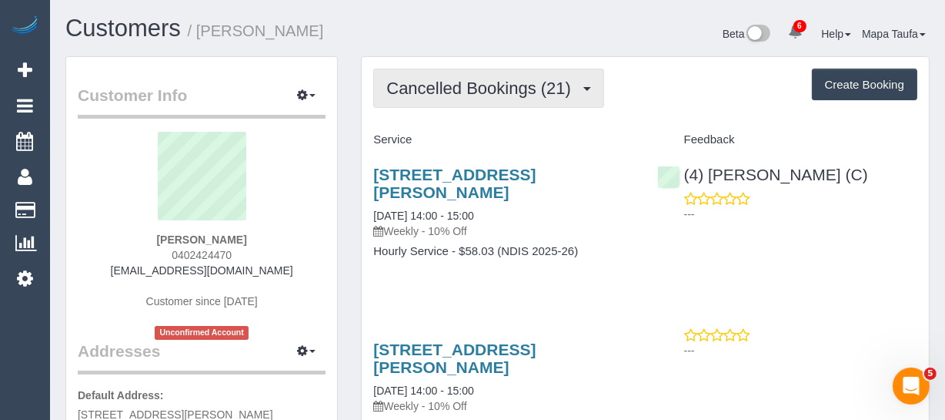
click at [430, 91] on span "Cancelled Bookings (21)" at bounding box center [482, 88] width 192 height 19
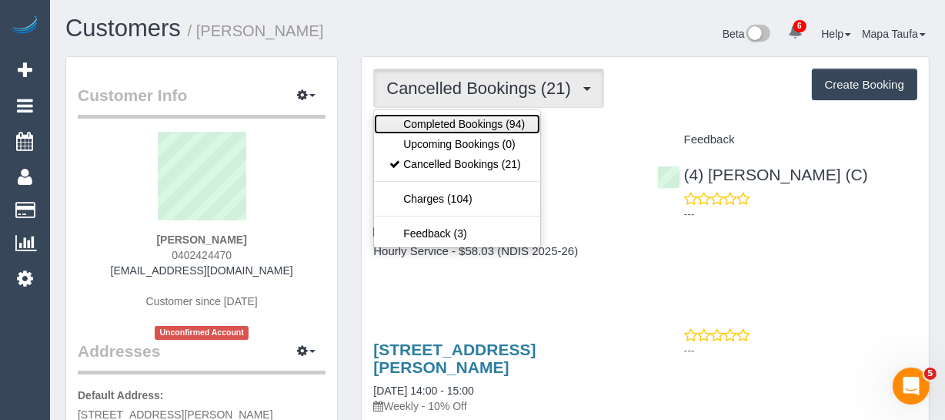
click at [424, 118] on link "Completed Bookings (94)" at bounding box center [457, 124] width 166 height 20
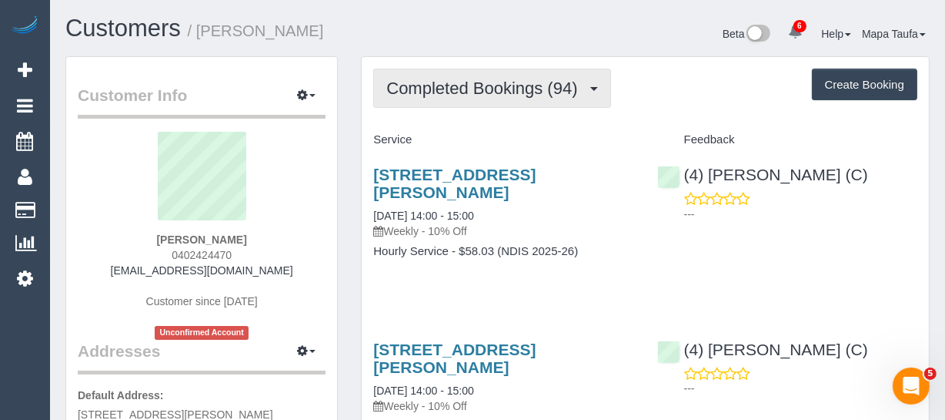
click at [468, 85] on span "Completed Bookings (94)" at bounding box center [485, 88] width 199 height 19
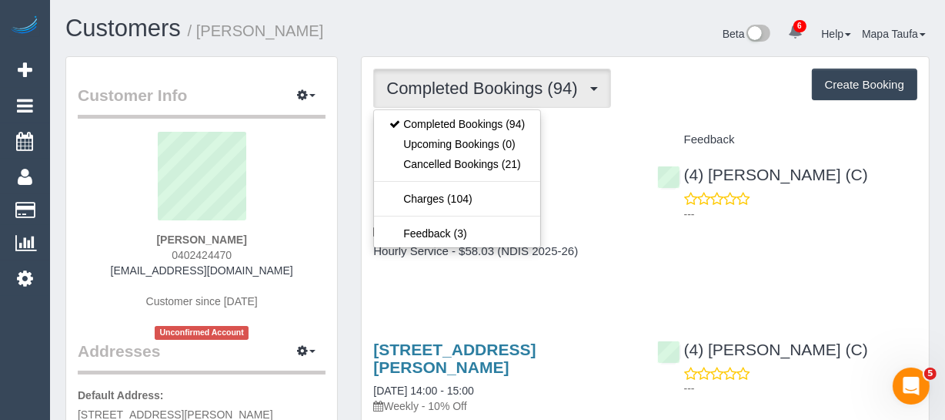
click at [566, 155] on div "206/11 Hoddle Street, Collingwood, VIC 3006 11/08/2025 14:00 - 15:00 Weekly - 1…" at bounding box center [503, 220] width 283 height 136
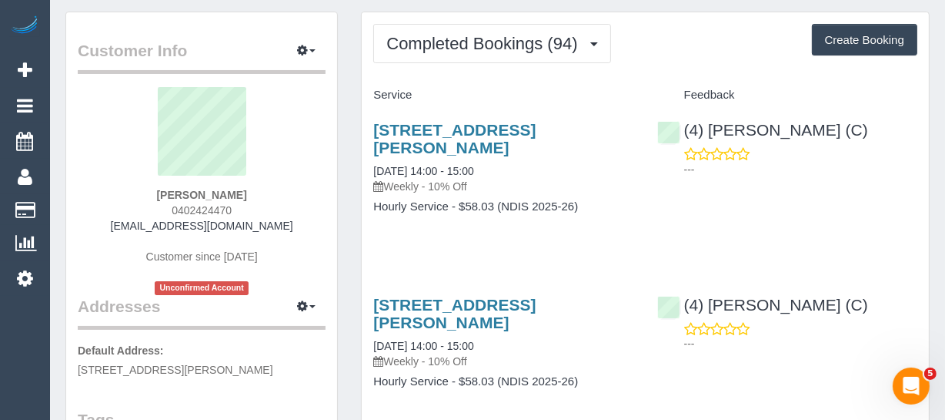
scroll to position [69, 0]
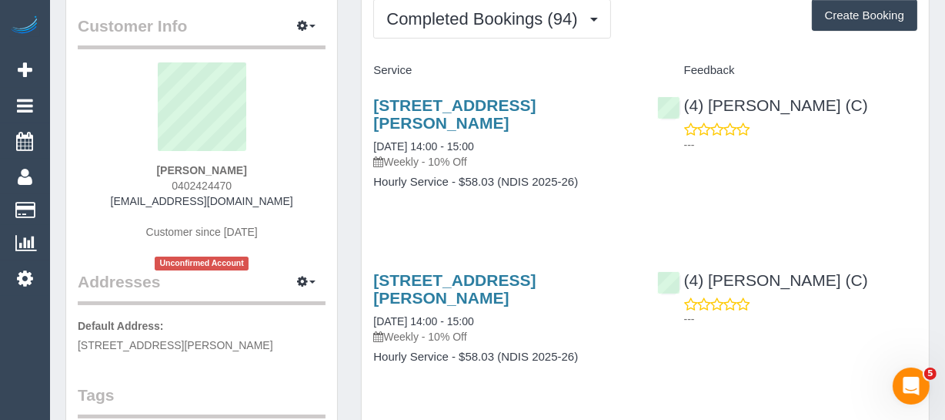
drag, startPoint x: 306, startPoint y: 344, endPoint x: 128, endPoint y: 353, distance: 178.8
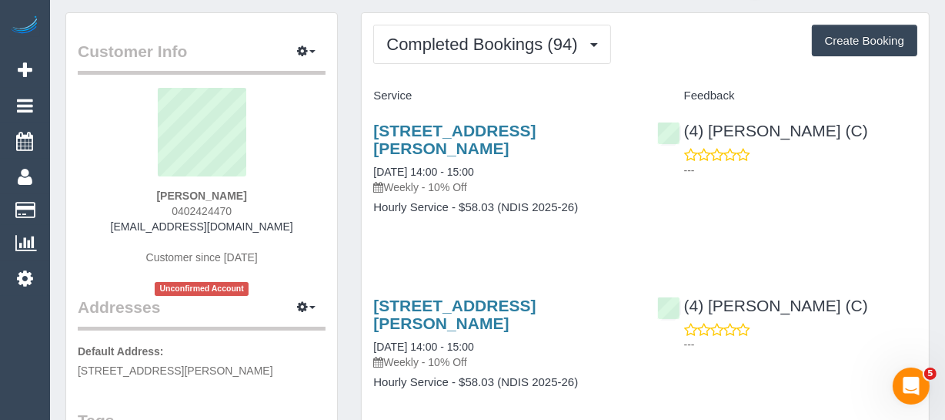
scroll to position [0, 0]
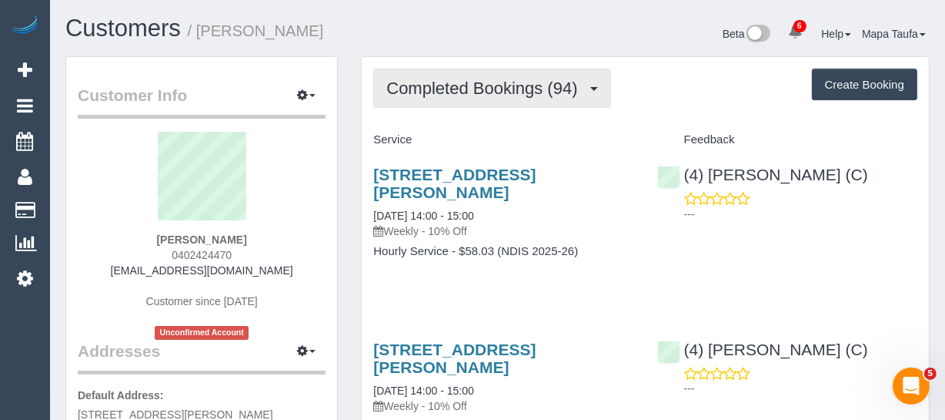
click at [469, 91] on span "Completed Bookings (94)" at bounding box center [485, 88] width 199 height 19
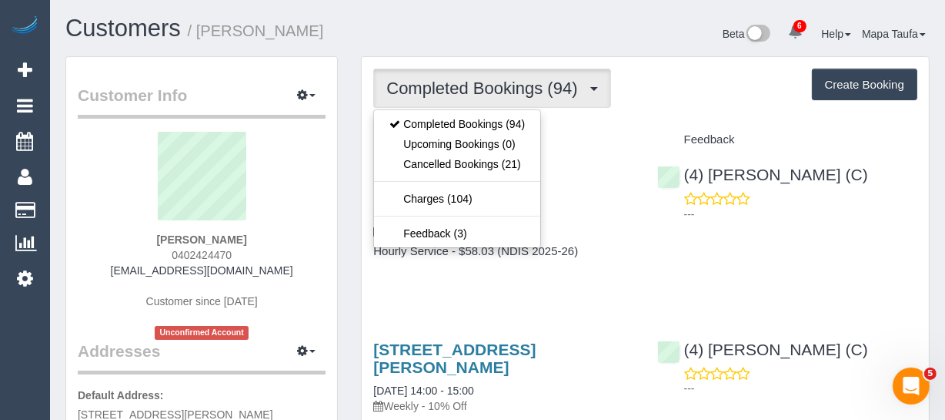
click at [604, 139] on h4 "Service" at bounding box center [503, 139] width 260 height 13
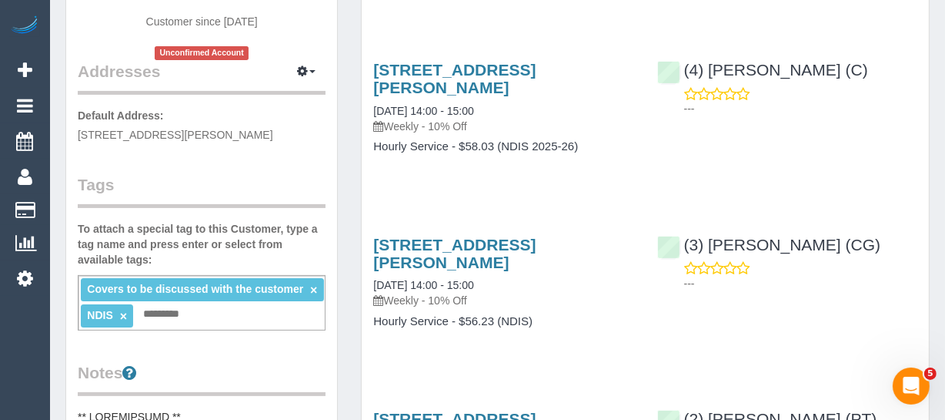
scroll to position [69, 0]
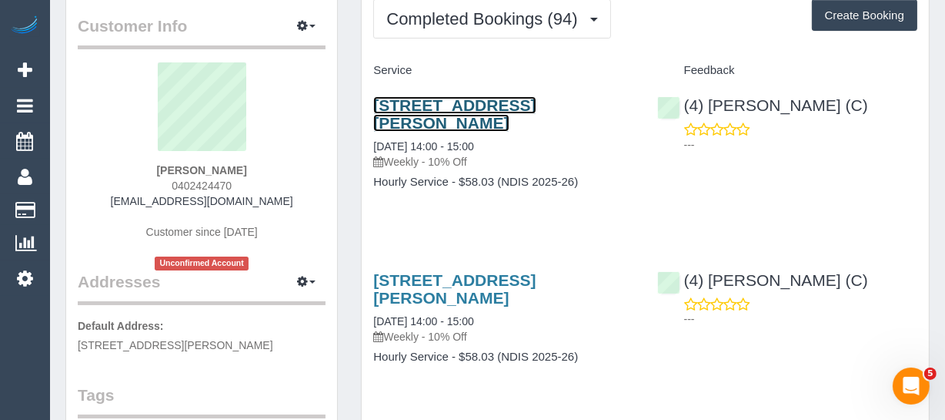
click at [430, 102] on link "206/11 Hoddle Street, Collingwood, VIC 3006" at bounding box center [454, 113] width 162 height 35
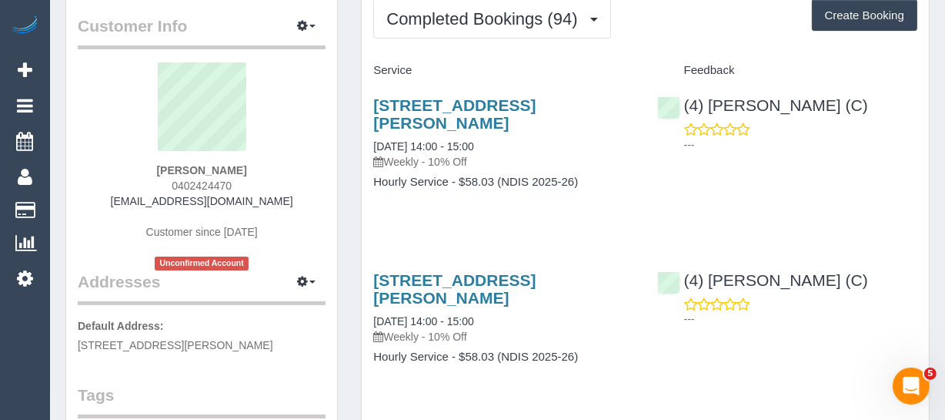
drag, startPoint x: 243, startPoint y: 182, endPoint x: 176, endPoint y: 181, distance: 67.7
click at [163, 181] on div "Lloyd Webb 0402424470 lloydcharleswebb@gmail.com Customer since 2017 Unconfirme…" at bounding box center [202, 166] width 248 height 208
copy span "0402424470"
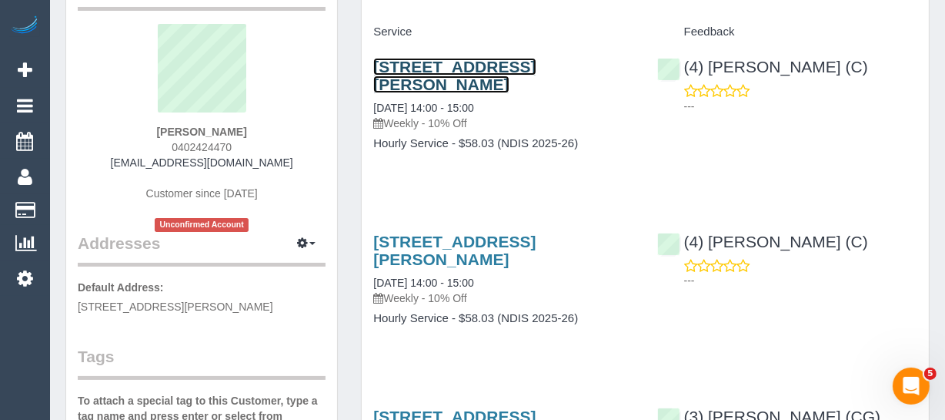
scroll to position [0, 0]
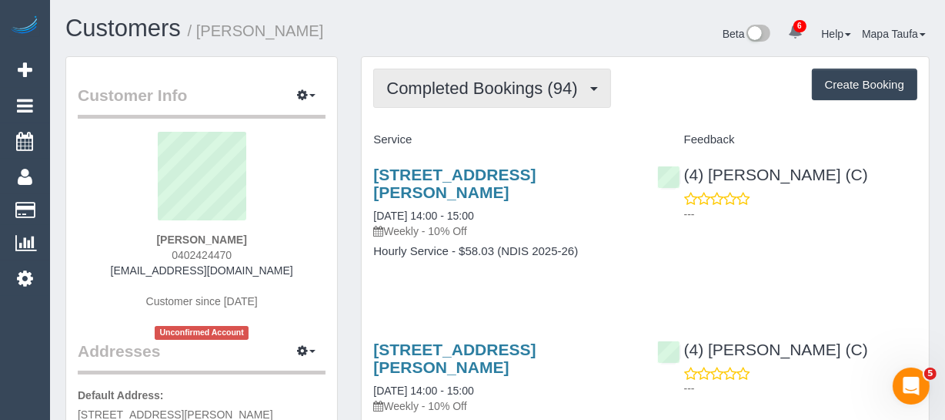
click at [465, 75] on button "Completed Bookings (94)" at bounding box center [491, 88] width 237 height 39
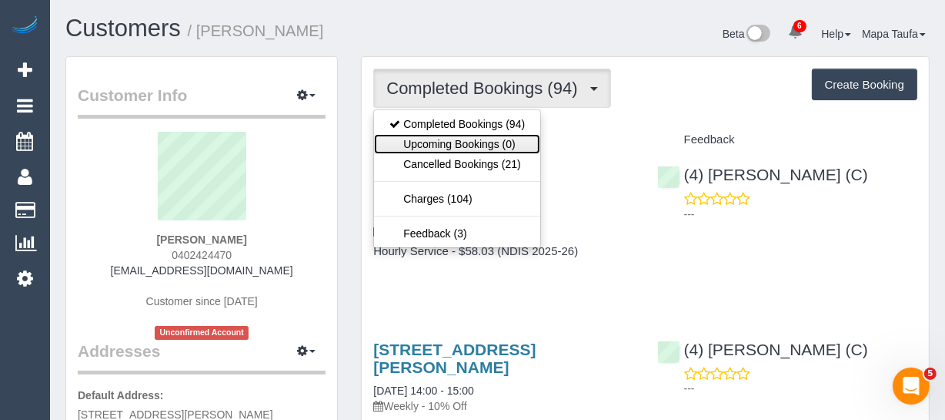
click at [461, 134] on link "Upcoming Bookings (0)" at bounding box center [457, 144] width 166 height 20
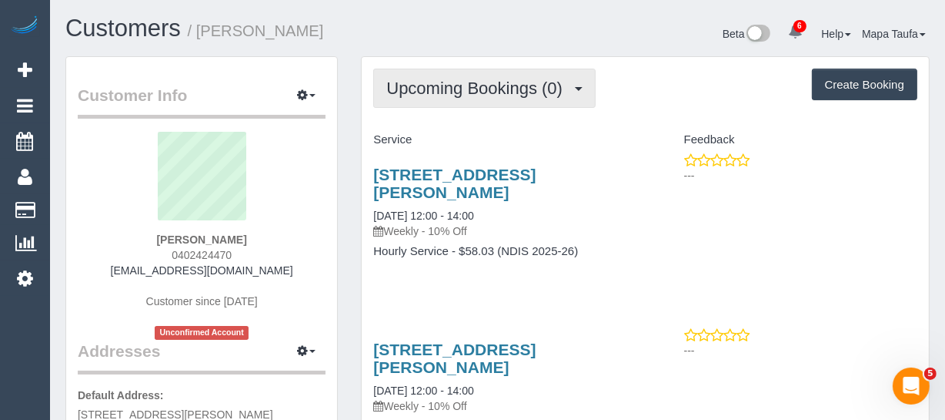
click at [519, 92] on span "Upcoming Bookings (0)" at bounding box center [478, 88] width 184 height 19
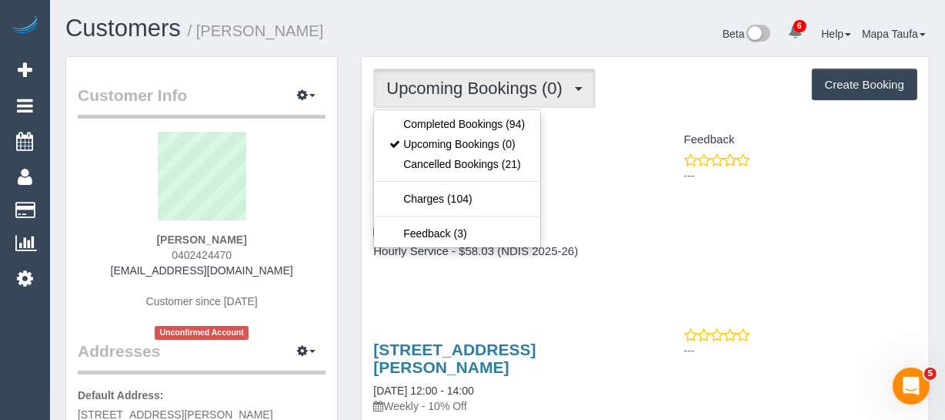
click at [621, 128] on div "Service" at bounding box center [503, 140] width 283 height 26
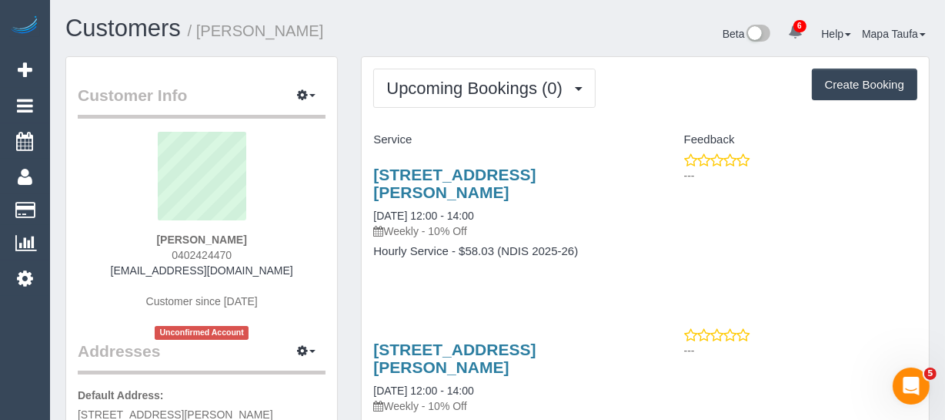
drag, startPoint x: 459, startPoint y: 187, endPoint x: 353, endPoint y: 172, distance: 106.5
copy link "29 Graziers Cres, Clyde North, VIC 3978"
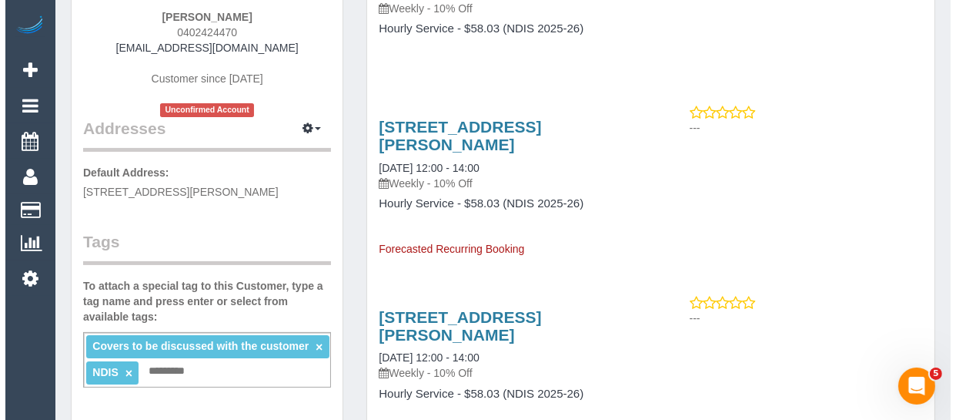
scroll to position [279, 0]
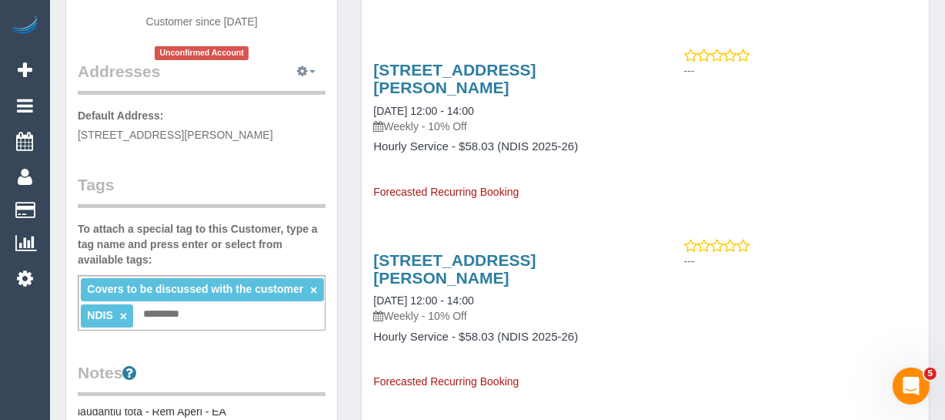
click at [300, 75] on button "button" at bounding box center [306, 72] width 38 height 24
click at [265, 101] on button "Manage Addresses" at bounding box center [262, 101] width 125 height 22
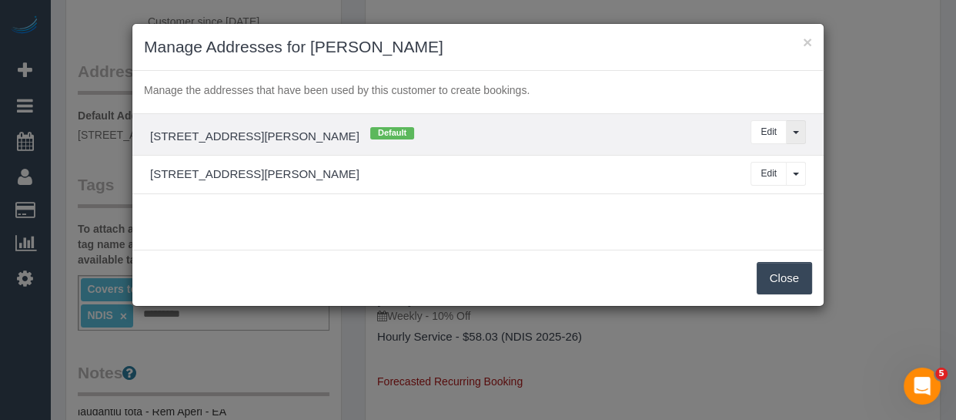
click at [793, 134] on button "View More Options..." at bounding box center [796, 132] width 20 height 24
click at [730, 163] on li "Delete" at bounding box center [745, 161] width 122 height 22
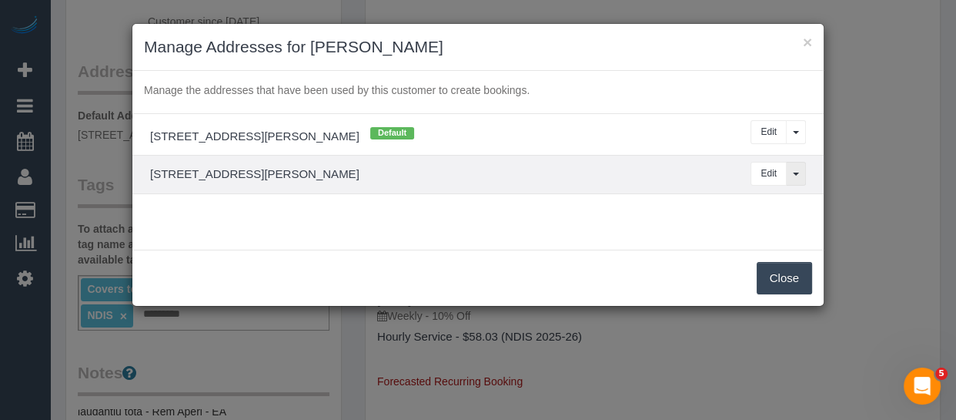
click at [797, 169] on button "View More Options..." at bounding box center [796, 174] width 20 height 24
click at [706, 236] on button "Delete" at bounding box center [715, 239] width 63 height 22
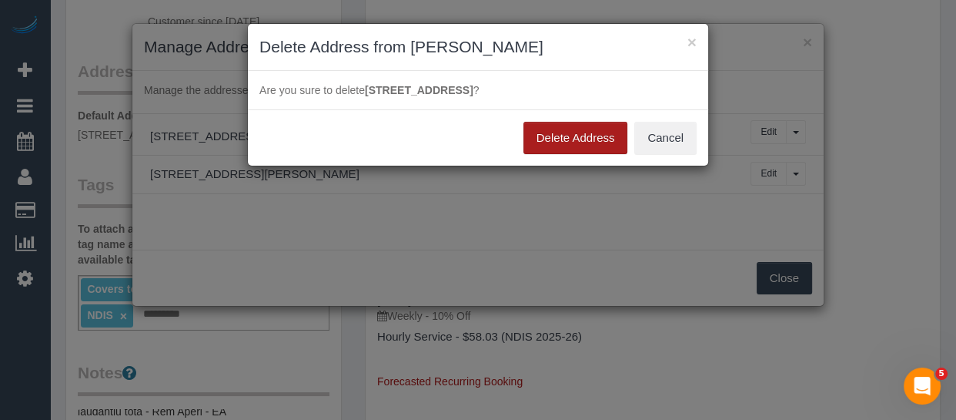
click at [561, 137] on button "Delete Address" at bounding box center [575, 138] width 105 height 32
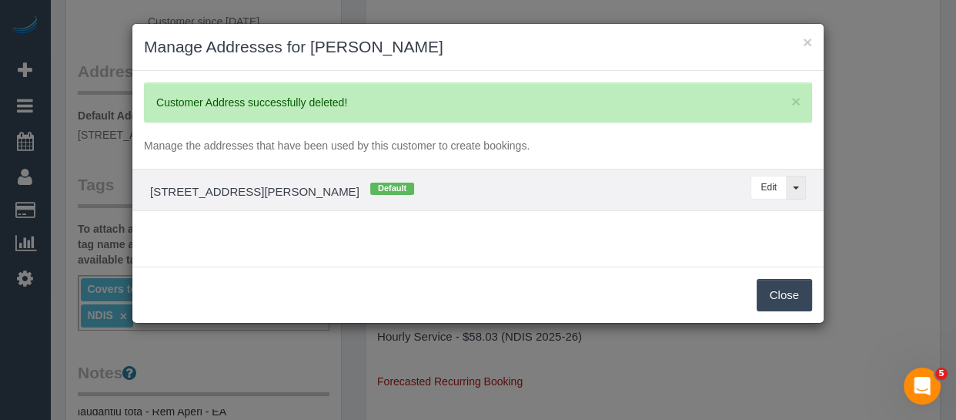
click at [799, 192] on button "View More Options..." at bounding box center [796, 188] width 20 height 24
click at [726, 223] on li "Delete" at bounding box center [745, 217] width 122 height 22
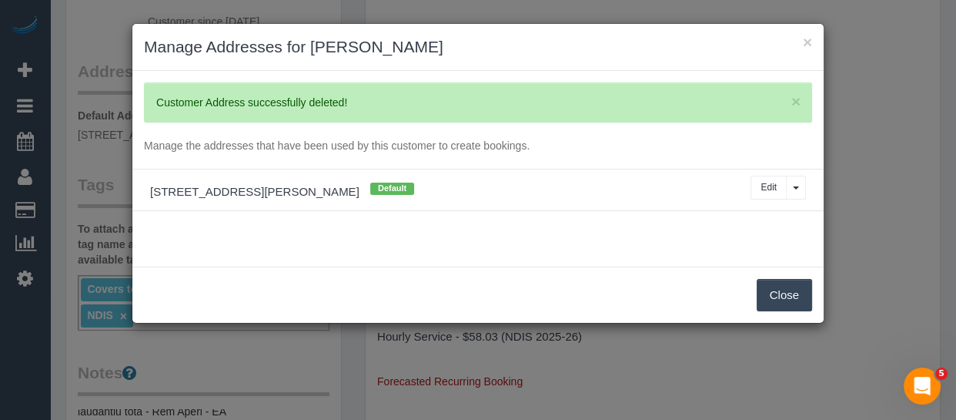
click at [612, 230] on div "× Customer Address successfully deleted! Manage the addresses that have been us…" at bounding box center [477, 169] width 691 height 196
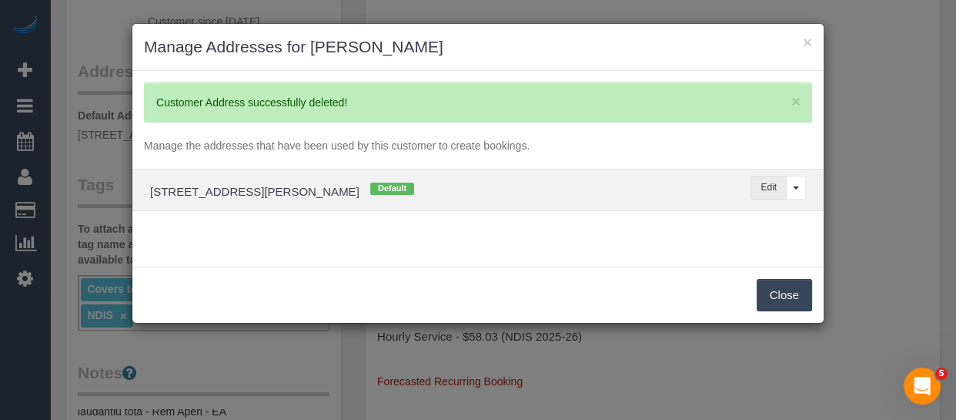
click at [770, 186] on button "Edit" at bounding box center [769, 188] width 36 height 24
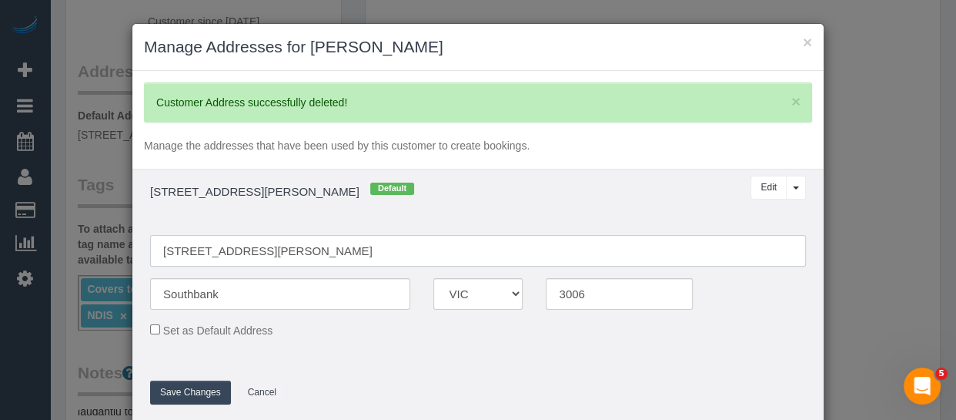
click at [308, 248] on input "48/99 Whiteman Street" at bounding box center [478, 251] width 656 height 32
paste input "29 Graziers Cres, Clyde North, VIC 3978"
click at [259, 249] on input "29 Graziers Cres, Clyde North, VIC 3978" at bounding box center [478, 251] width 656 height 32
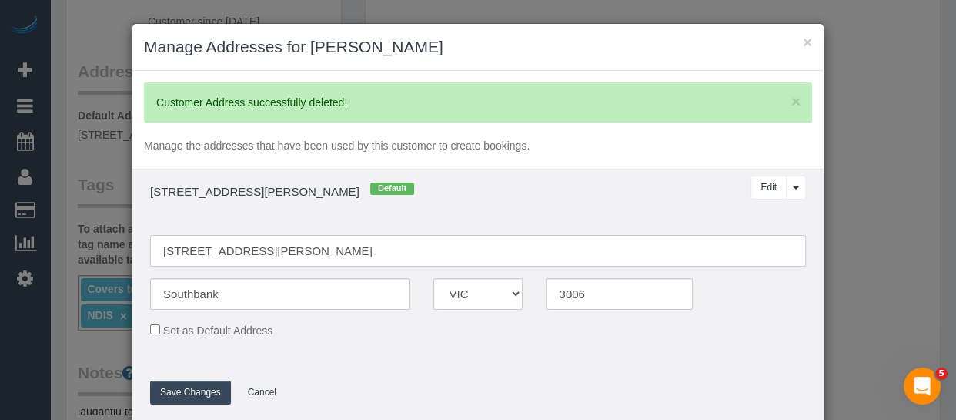
drag, startPoint x: 311, startPoint y: 248, endPoint x: 251, endPoint y: 246, distance: 60.1
click at [251, 246] on input "29 Graziers Cres, Clyde North, VIC 3978" at bounding box center [478, 251] width 656 height 32
type input "29 Graziers Cres, Clyde North, VIC 3978"
click at [246, 288] on input "Southbank" at bounding box center [280, 294] width 260 height 32
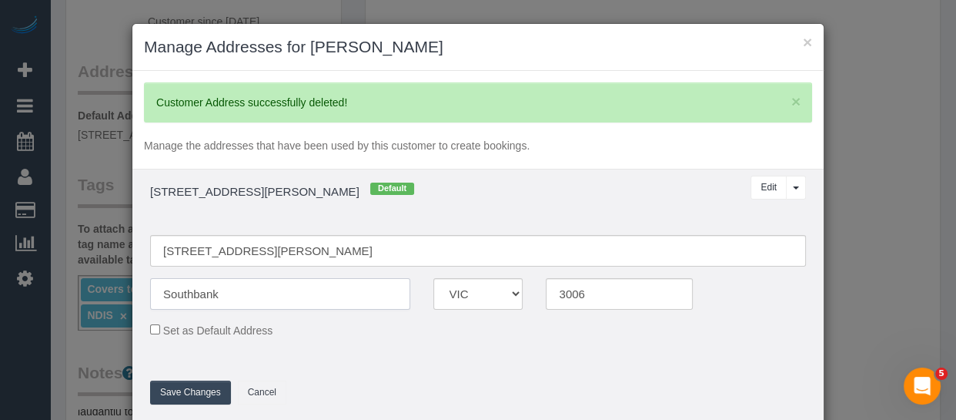
click at [246, 288] on input "Southbank" at bounding box center [280, 294] width 260 height 32
paste input "[PERSON_NAME]"
type input "[PERSON_NAME]"
click at [575, 289] on input "3006" at bounding box center [619, 294] width 147 height 32
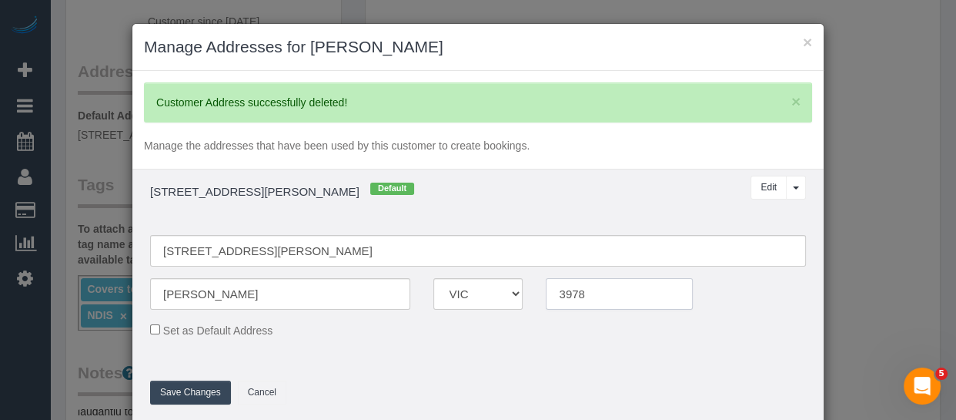
type input "3978"
drag, startPoint x: 447, startPoint y: 252, endPoint x: 247, endPoint y: 249, distance: 200.2
click at [247, 249] on input "29 Graziers Cres, Clyde North, VIC 3978" at bounding box center [478, 251] width 656 height 32
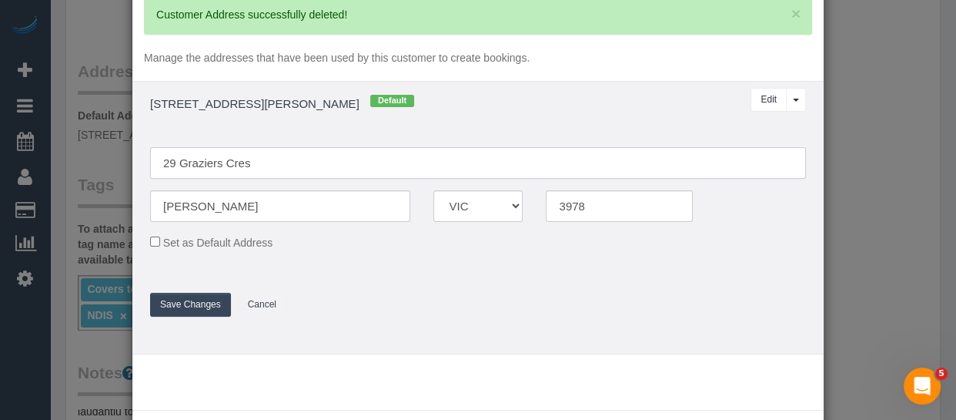
scroll to position [157, 0]
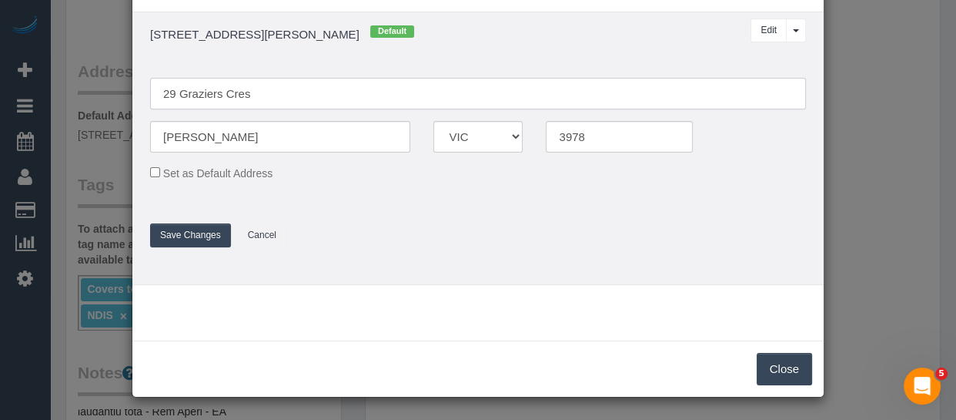
type input "29 Graziers Cres"
click at [176, 238] on button "Save Changes" at bounding box center [190, 235] width 81 height 24
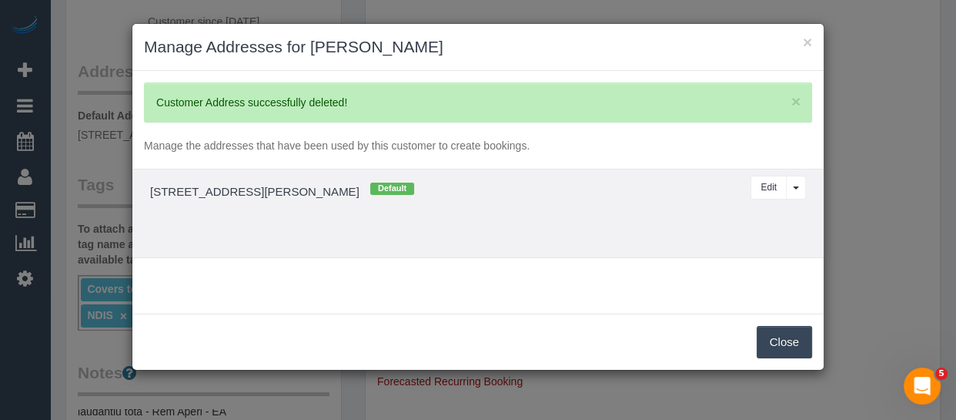
scroll to position [0, 0]
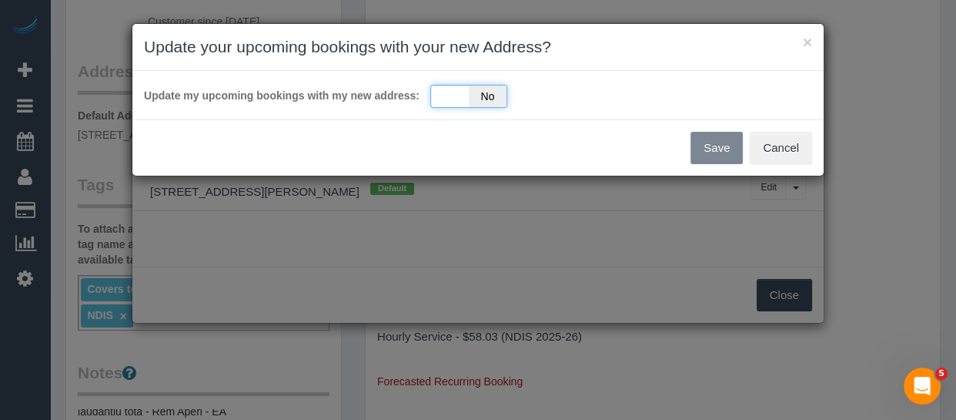
click at [486, 85] on span "No" at bounding box center [488, 96] width 38 height 22
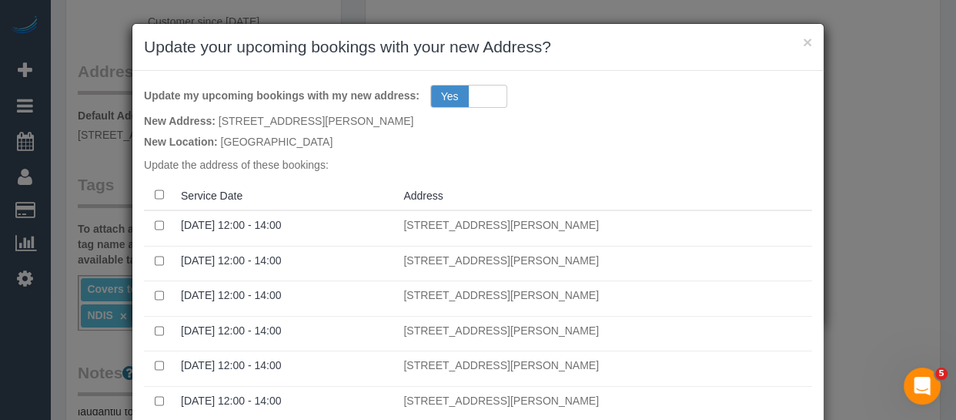
click at [146, 192] on th at bounding box center [159, 195] width 31 height 30
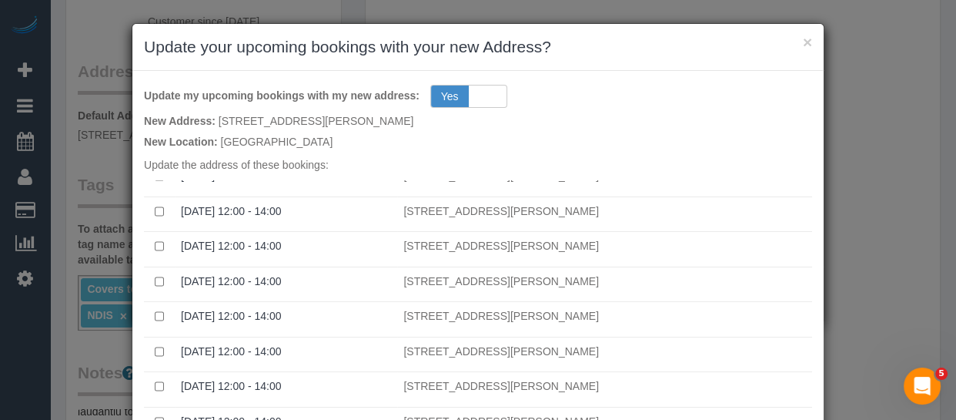
scroll to position [159, 0]
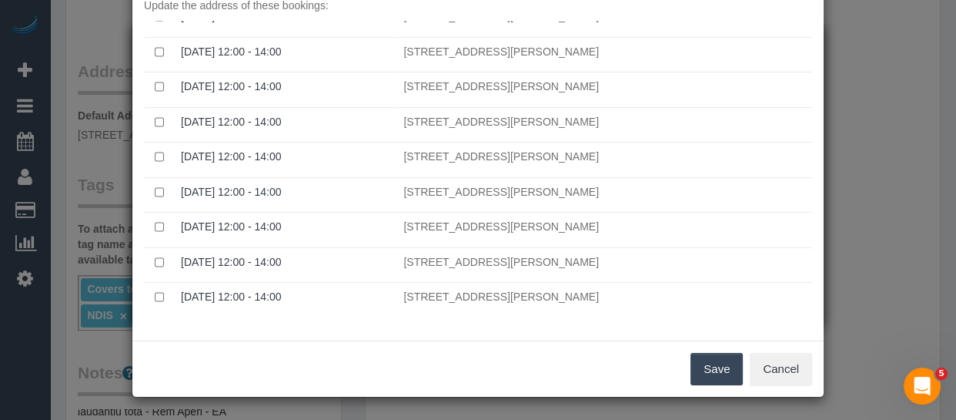
click at [715, 369] on button "Save" at bounding box center [716, 369] width 52 height 32
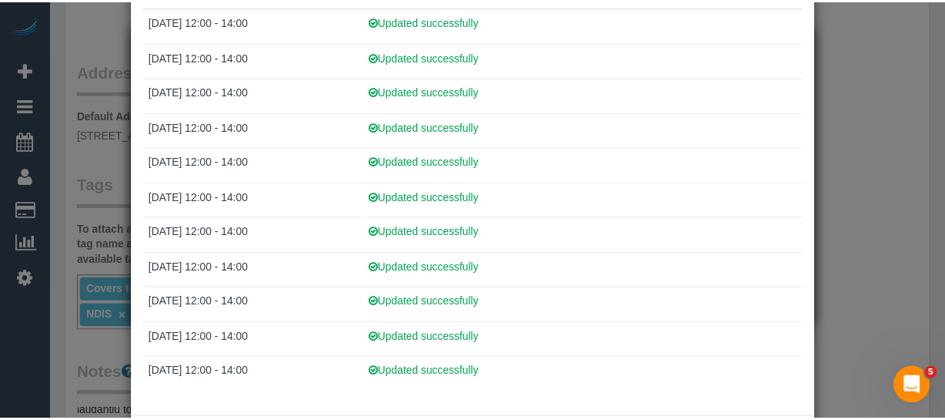
scroll to position [215, 0]
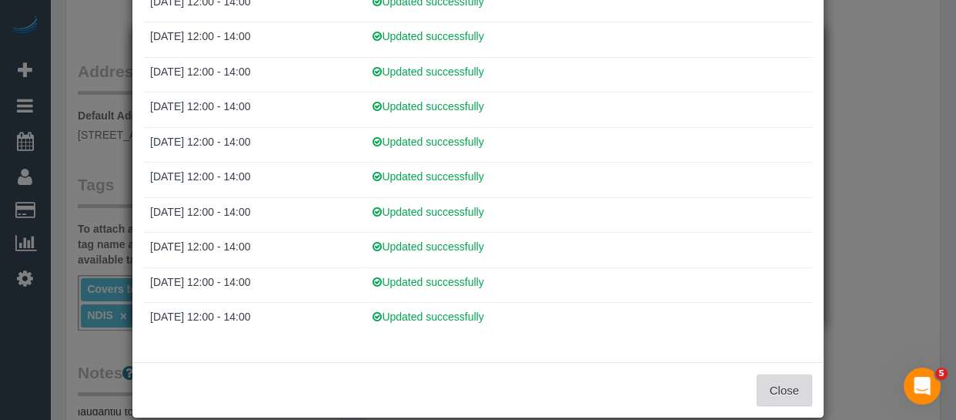
click at [769, 384] on button "Close" at bounding box center [784, 390] width 55 height 32
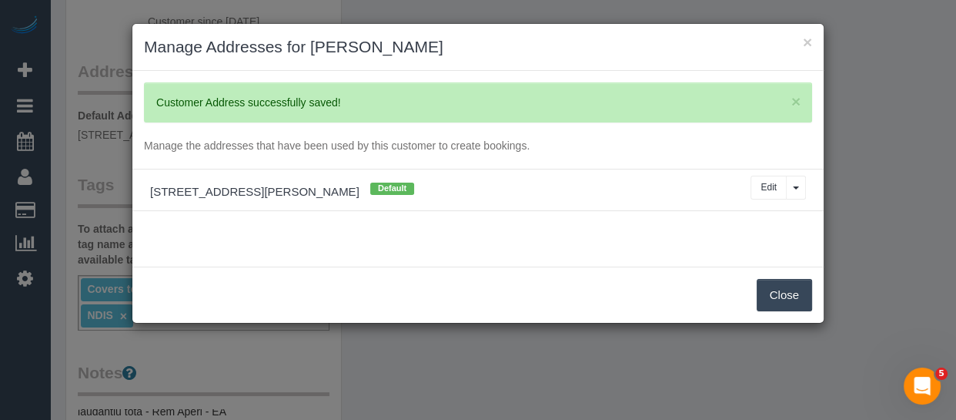
click at [794, 276] on div "Close" at bounding box center [477, 294] width 691 height 56
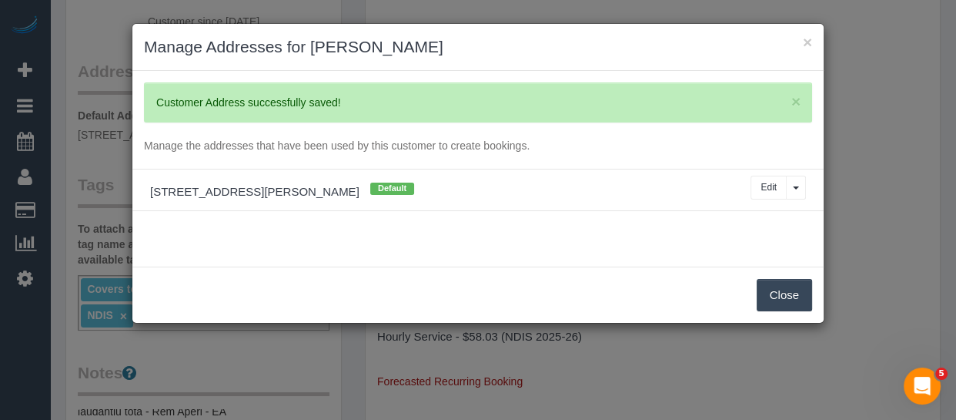
click at [791, 296] on button "Close" at bounding box center [784, 295] width 55 height 32
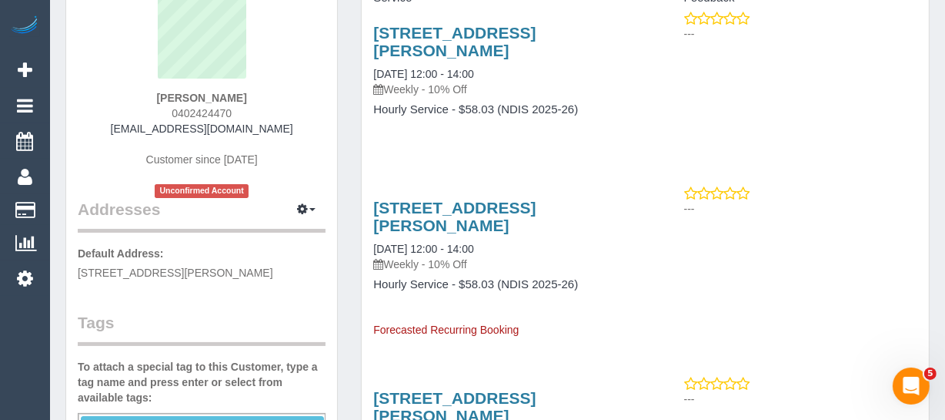
scroll to position [0, 0]
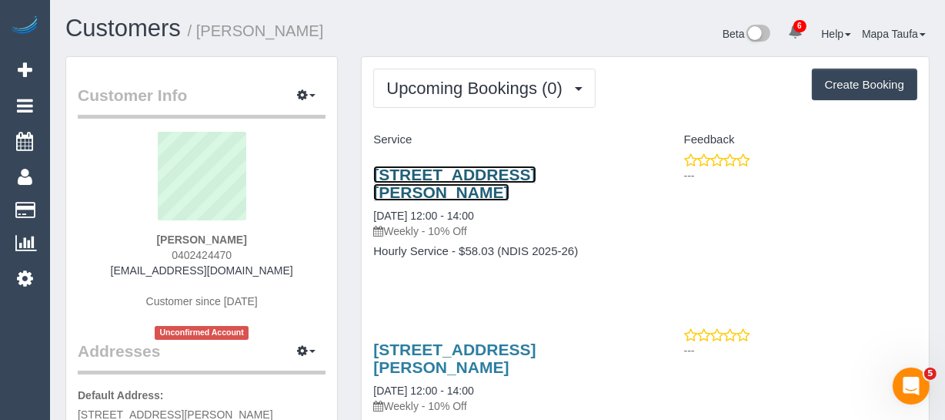
click at [419, 181] on link "29 Graziers Cres, Clyde North, VIC 3978" at bounding box center [454, 183] width 162 height 35
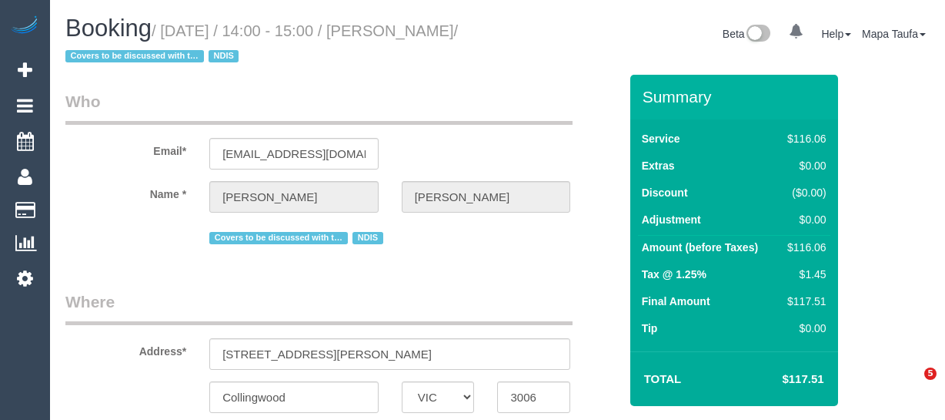
select select "VIC"
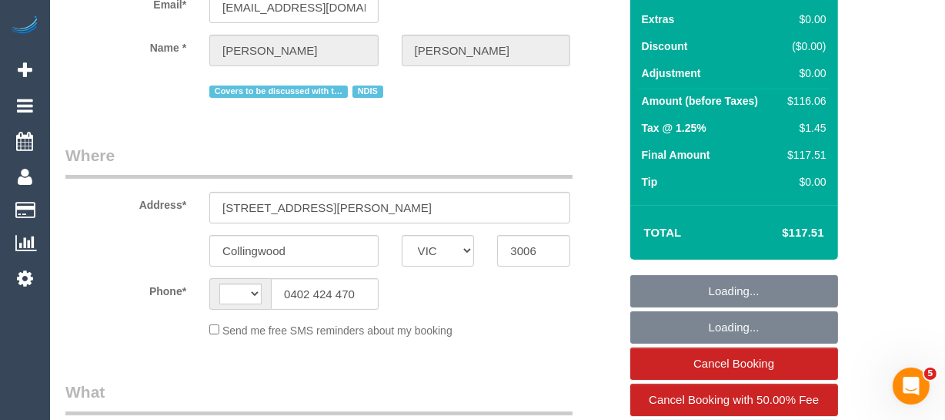
scroll to position [279, 0]
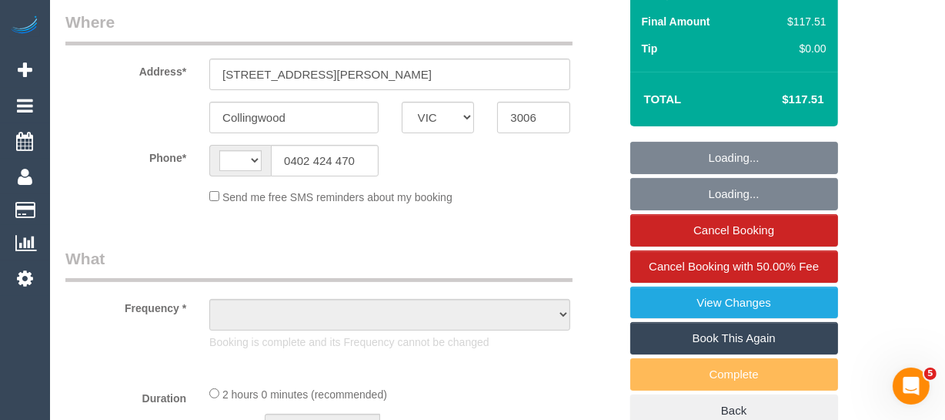
select select "string:AU"
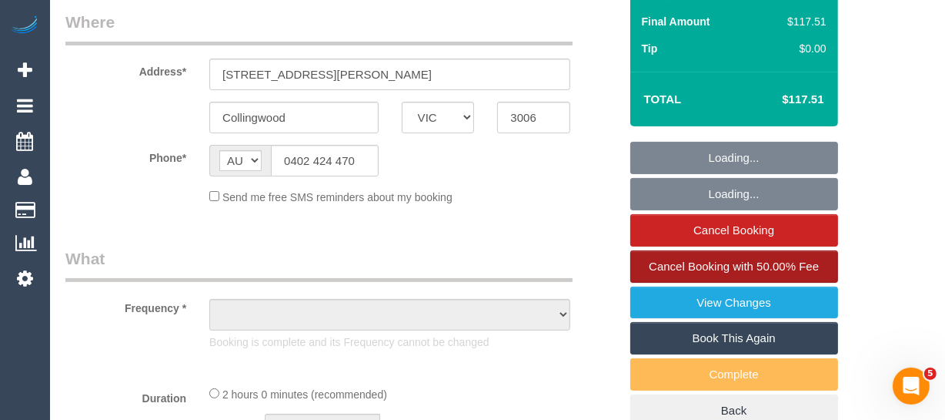
select select "object:588"
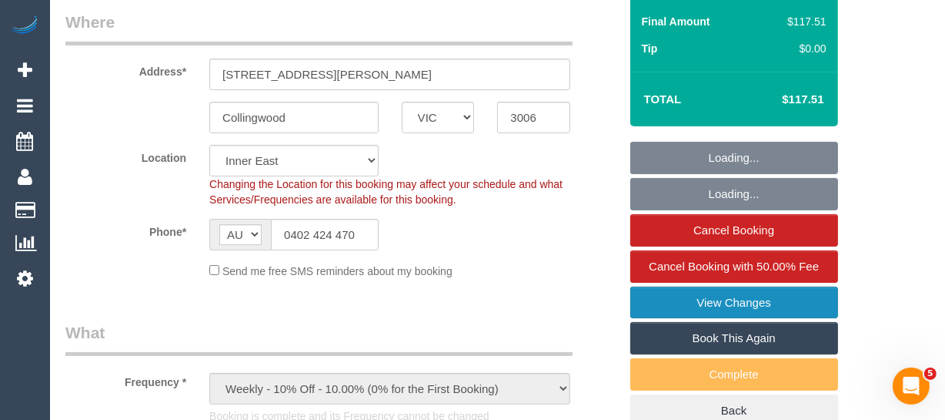
select select "number:28"
select select "number:14"
select select "number:18"
select select "number:36"
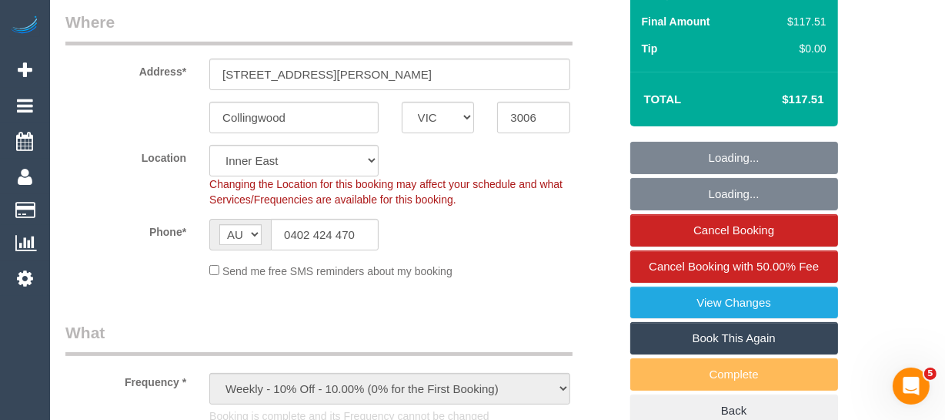
select select "object:1424"
click at [724, 331] on link "Book This Again" at bounding box center [734, 338] width 208 height 32
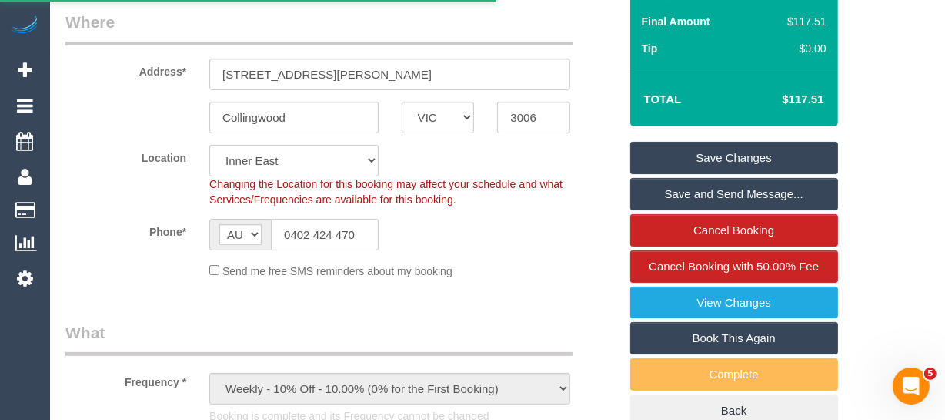
select select "VIC"
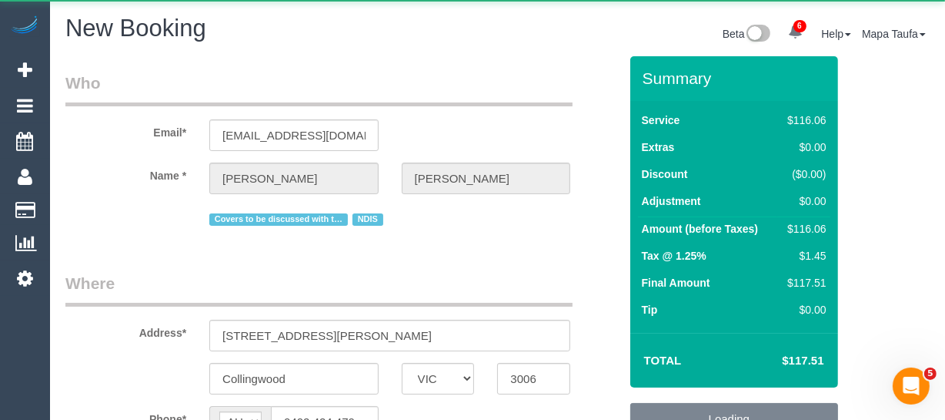
select select "object:2336"
select select "number:28"
select select "number:14"
select select "number:18"
select select "number:36"
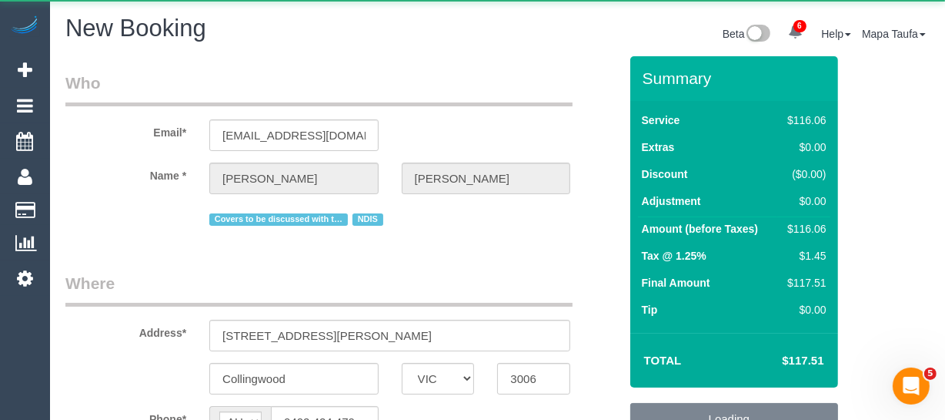
select select "string:stripe"
select select "object:3024"
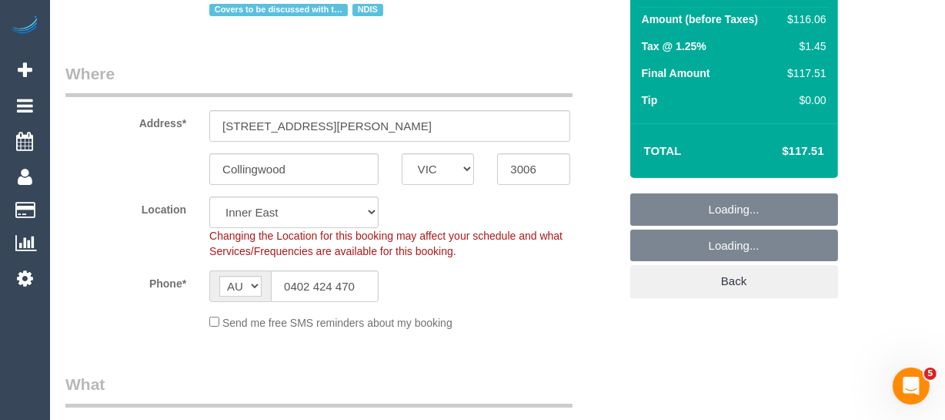
select select "54"
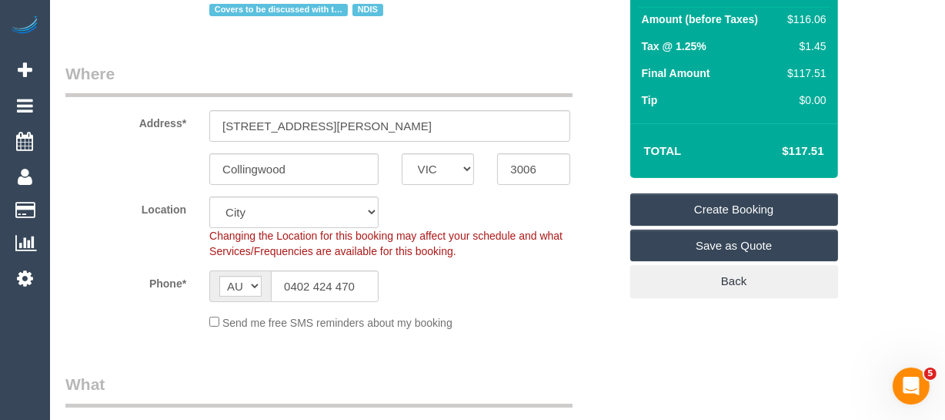
select select "object:3029"
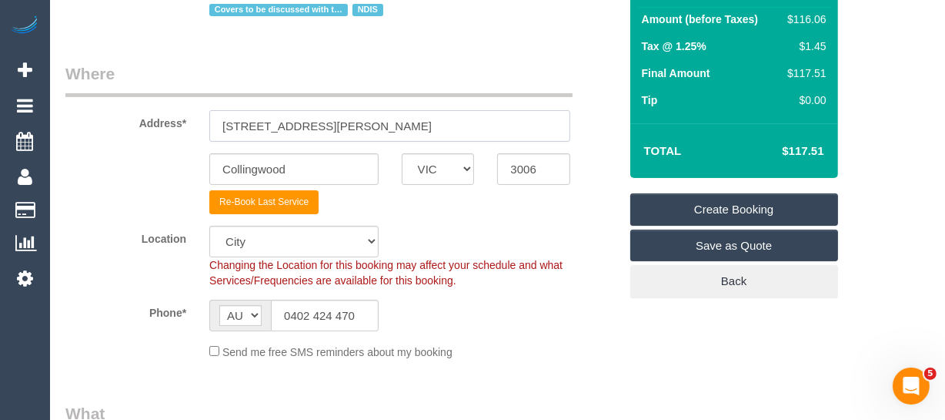
click at [337, 117] on input "[STREET_ADDRESS][PERSON_NAME]" at bounding box center [389, 126] width 361 height 32
paste input "9 Graziers Cres"
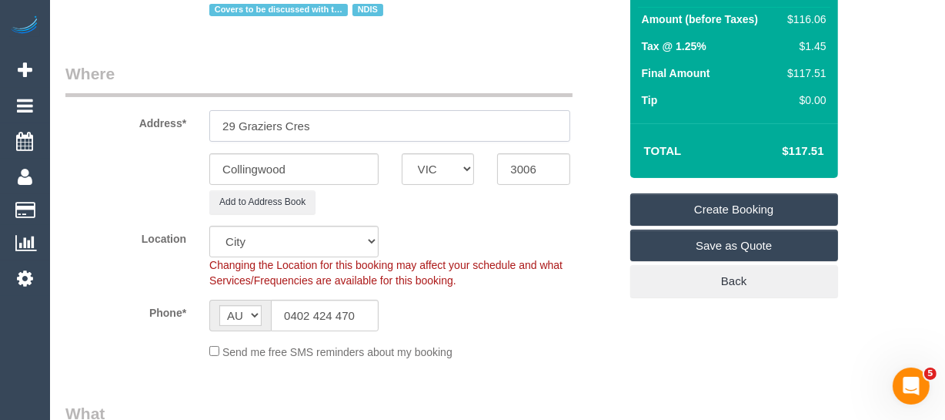
type input "29 Graziers Cres"
click at [299, 165] on input "Collingwood" at bounding box center [293, 169] width 169 height 32
type input "c"
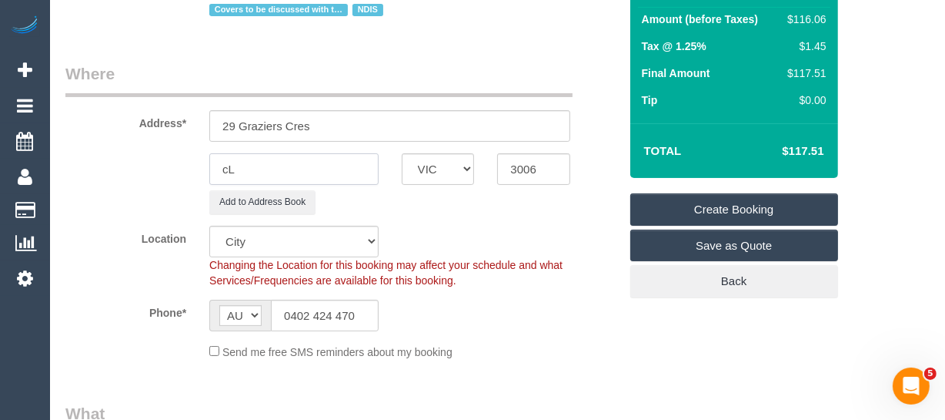
type input "c"
type input "[PERSON_NAME]"
click at [526, 159] on input "3006" at bounding box center [533, 169] width 73 height 32
type input "3978"
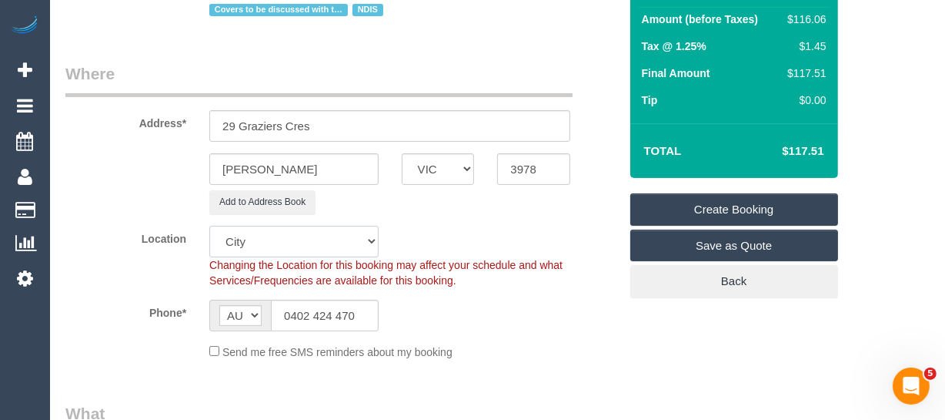
select select "52"
select select "object:3446"
click at [281, 241] on select "Office [GEOGRAPHIC_DATA] (North) East (South) [GEOGRAPHIC_DATA] (East) [GEOGRAP…" at bounding box center [293, 242] width 169 height 32
click at [476, 234] on div "Location [GEOGRAPHIC_DATA] (North) East (South) [GEOGRAPHIC_DATA] (East) [GEOGR…" at bounding box center [342, 257] width 577 height 62
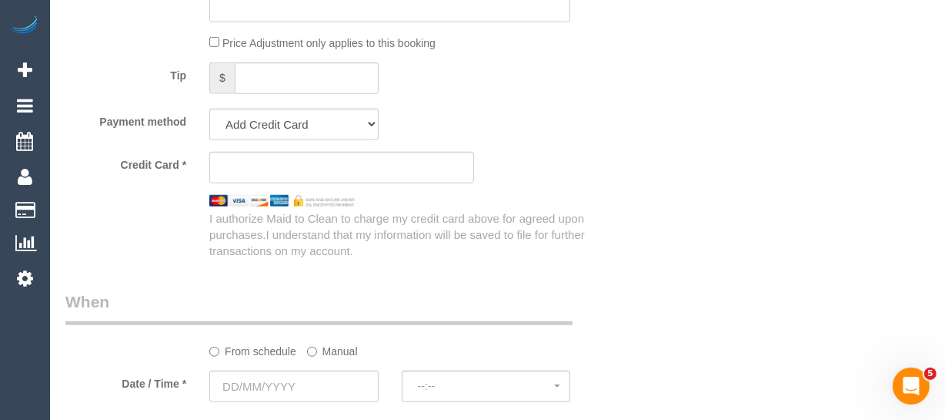
scroll to position [1049, 0]
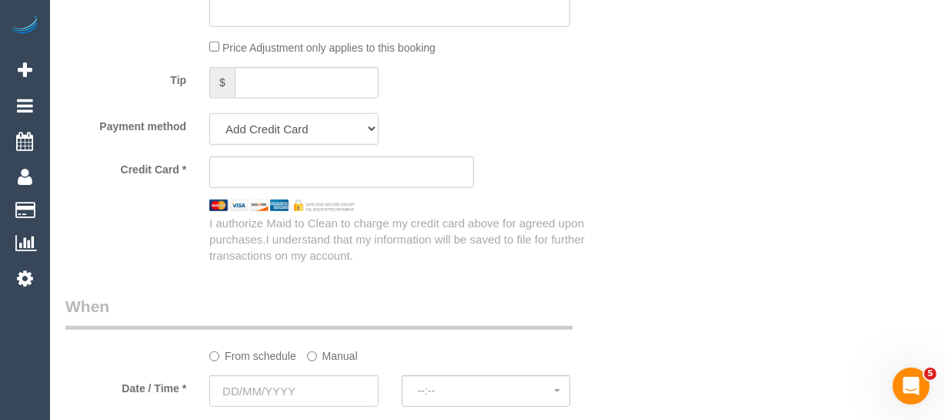
drag, startPoint x: 284, startPoint y: 126, endPoint x: 282, endPoint y: 142, distance: 16.3
click at [284, 126] on select "Visa - 1017 - 08/2019 Add Credit Card ─────────────── Cash Check Paypal" at bounding box center [293, 129] width 169 height 32
select select "string:check"
click at [209, 113] on select "Visa - 1017 - 08/2019 Add Credit Card ─────────────── Cash Check Paypal" at bounding box center [293, 129] width 169 height 32
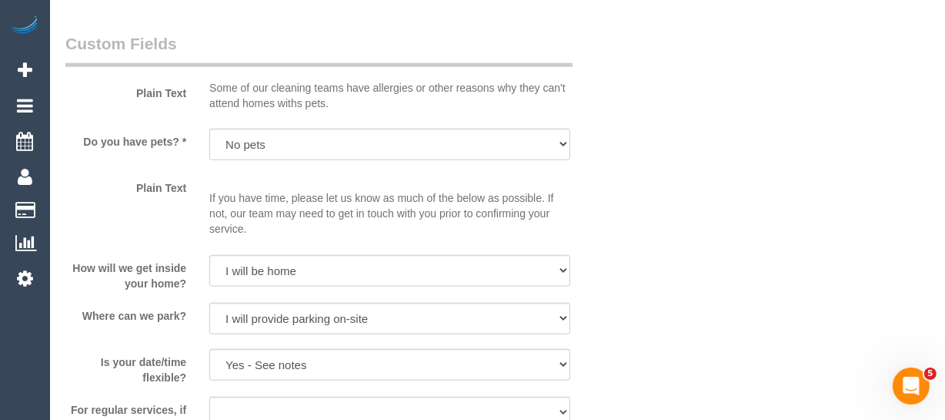
scroll to position [1259, 0]
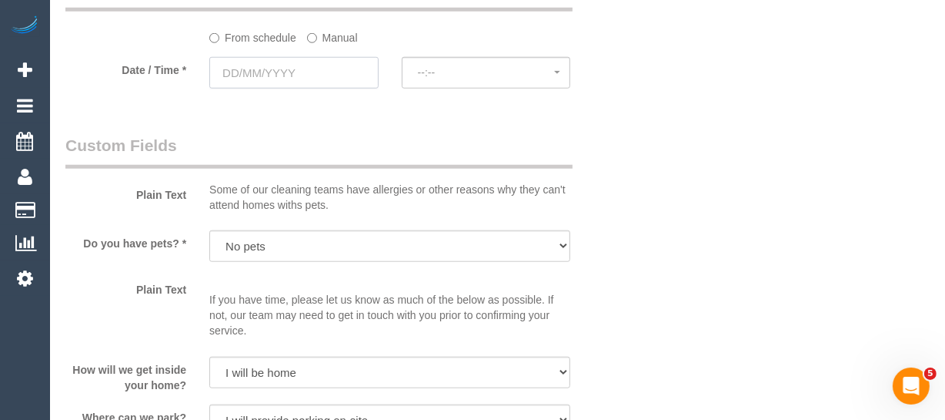
click at [293, 60] on input "text" at bounding box center [293, 73] width 169 height 32
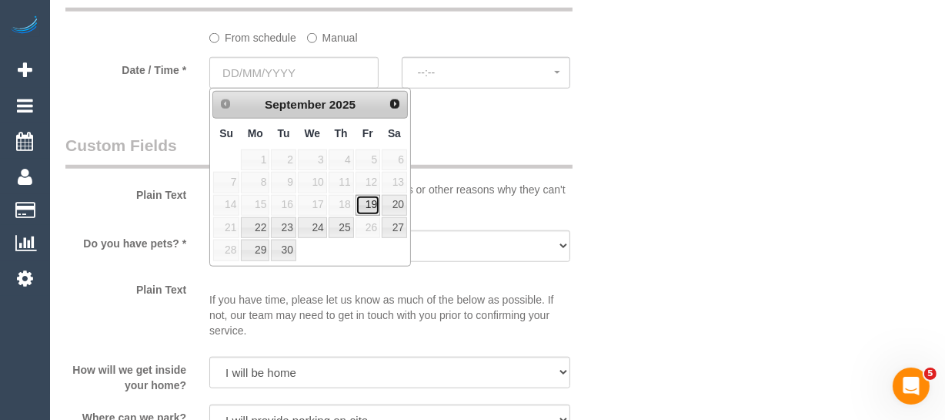
click at [365, 198] on link "19" at bounding box center [368, 205] width 25 height 21
type input "19/09/2025"
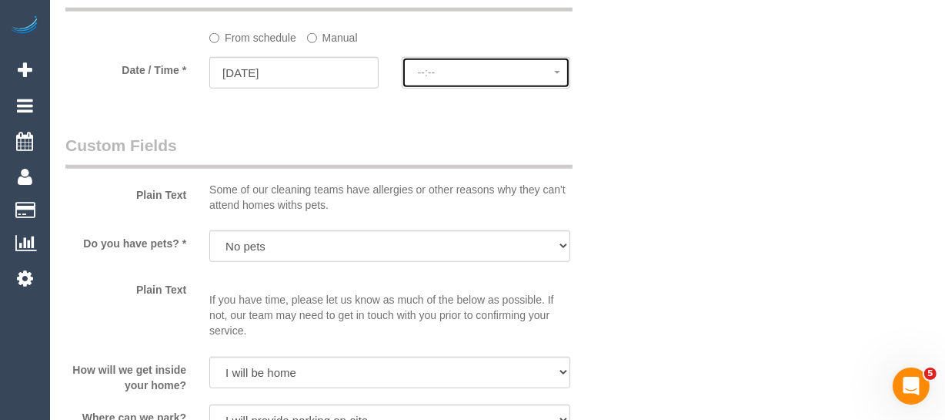
click at [431, 73] on span "--:--" at bounding box center [486, 72] width 137 height 12
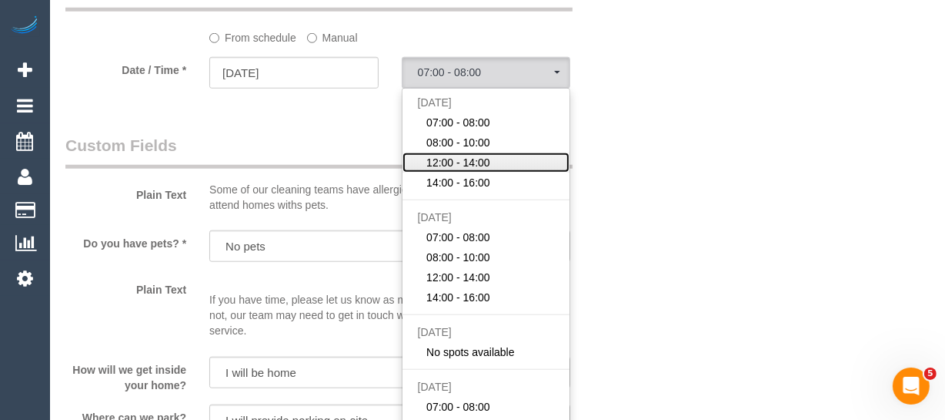
click at [473, 157] on span "12:00 - 14:00" at bounding box center [458, 162] width 64 height 15
select select "spot8"
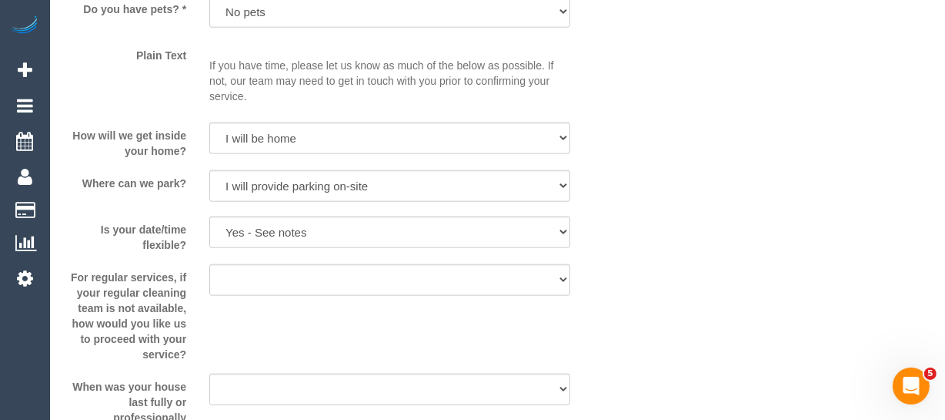
scroll to position [1469, 0]
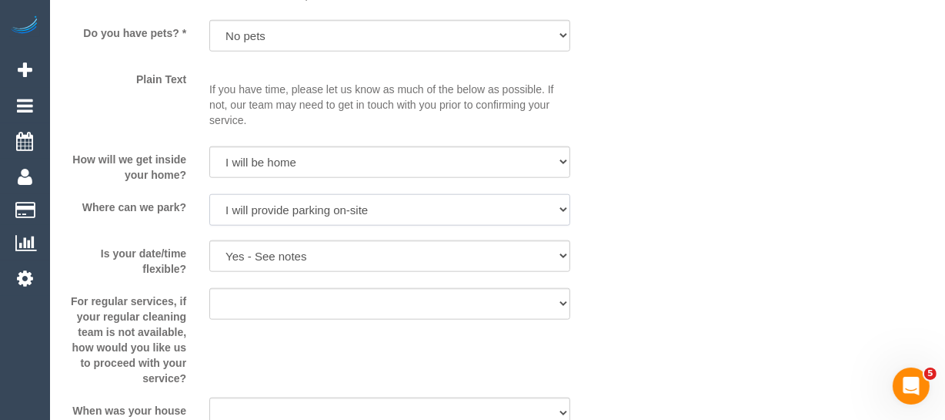
click at [386, 216] on select "I will provide parking on-site Free street parking Paid street parking (cost wi…" at bounding box center [389, 210] width 361 height 32
select select "number:19"
click at [209, 194] on select "I will provide parking on-site Free street parking Paid street parking (cost wi…" at bounding box center [389, 210] width 361 height 32
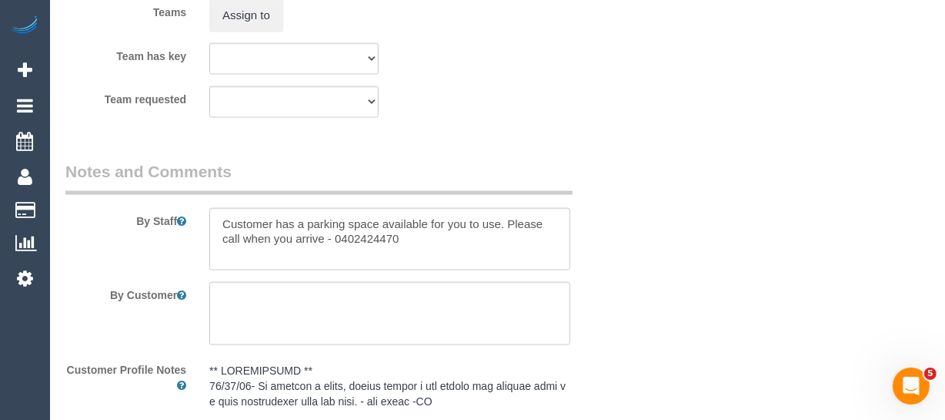
scroll to position [2029, 0]
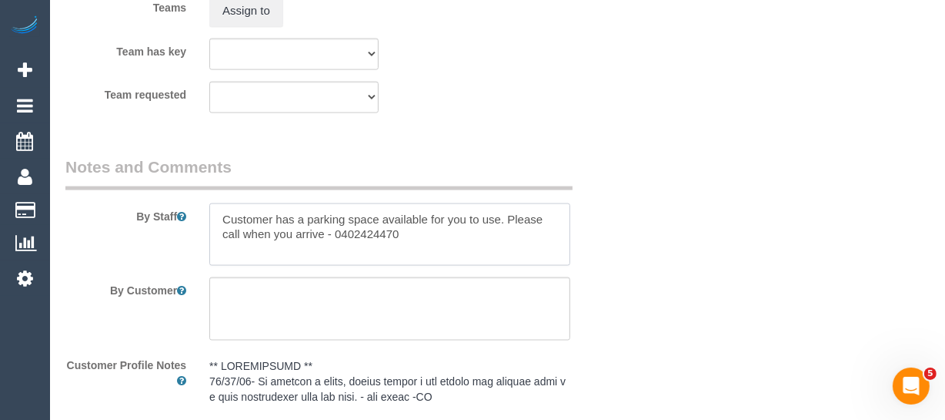
drag, startPoint x: 443, startPoint y: 243, endPoint x: 136, endPoint y: 215, distance: 308.5
click at [136, 215] on div "By Staff" at bounding box center [342, 210] width 577 height 111
drag, startPoint x: 387, startPoint y: 231, endPoint x: 405, endPoint y: 231, distance: 17.7
click at [389, 231] on textarea at bounding box center [389, 234] width 361 height 63
click at [410, 246] on textarea at bounding box center [389, 234] width 361 height 63
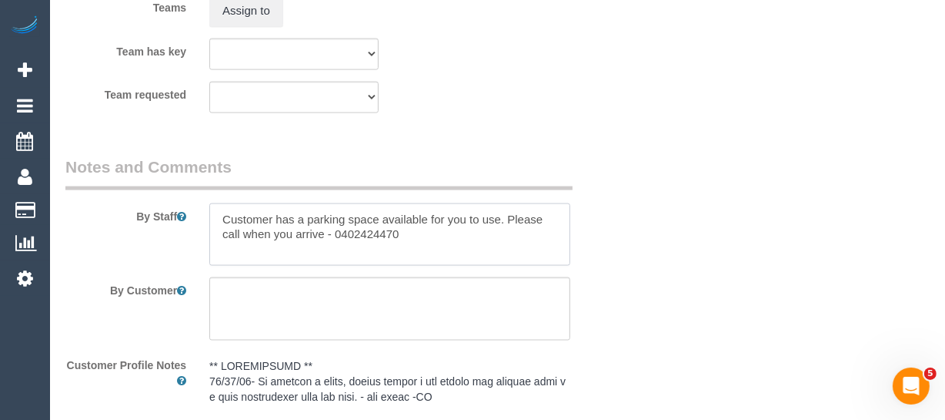
click at [411, 238] on textarea at bounding box center [389, 234] width 361 height 63
drag, startPoint x: 470, startPoint y: 236, endPoint x: 56, endPoint y: 205, distance: 414.5
click at [56, 205] on div "By Staff" at bounding box center [342, 210] width 577 height 111
type textarea "a"
paste textarea "0402424470"
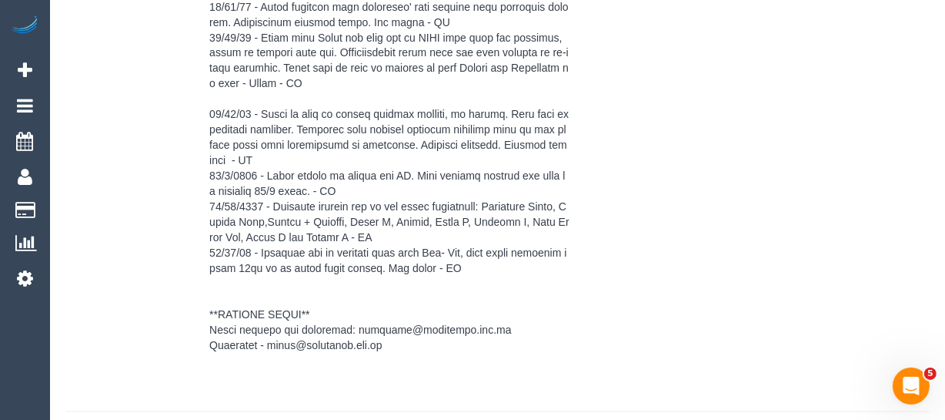
scroll to position [2593, 0]
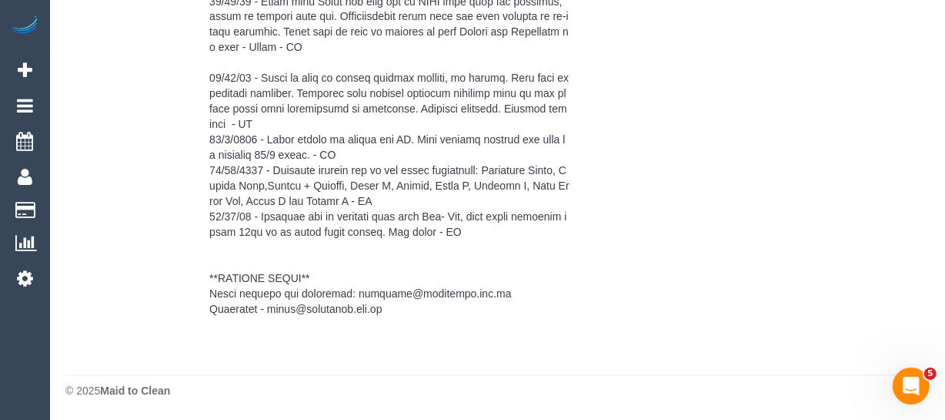
type textarea "Any issues with access call 0402424470"
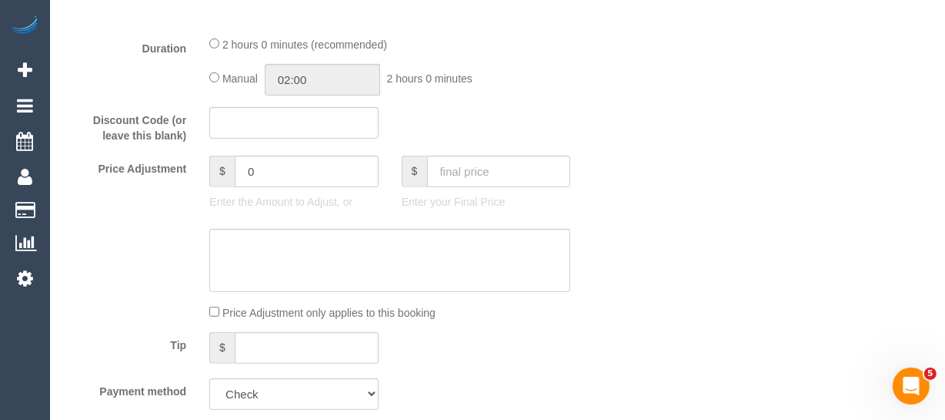
scroll to position [308, 0]
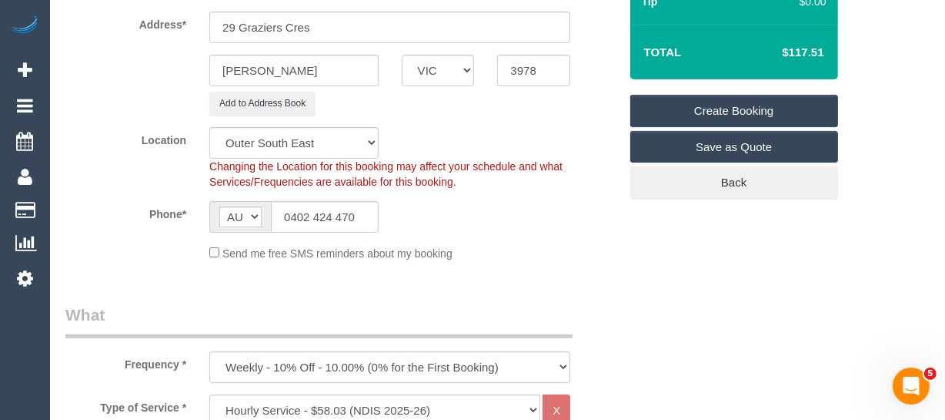
drag, startPoint x: 746, startPoint y: 114, endPoint x: 792, endPoint y: 128, distance: 48.2
click at [746, 115] on link "Create Booking" at bounding box center [734, 111] width 208 height 32
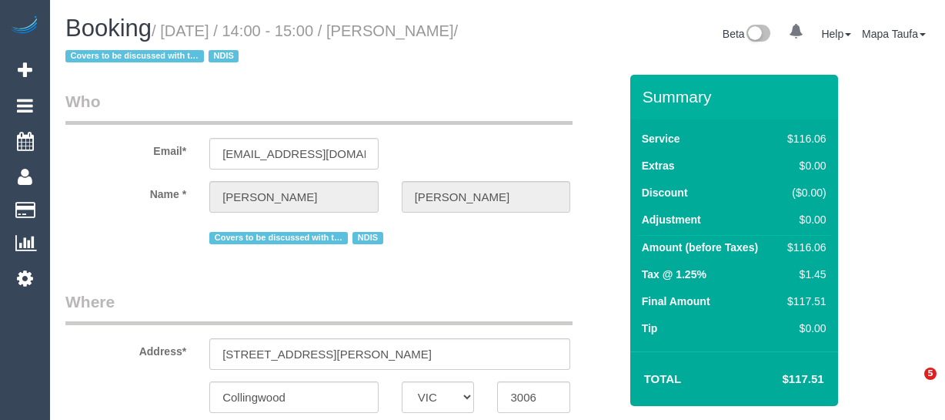
select select "VIC"
select select "string:AU"
select select "object:595"
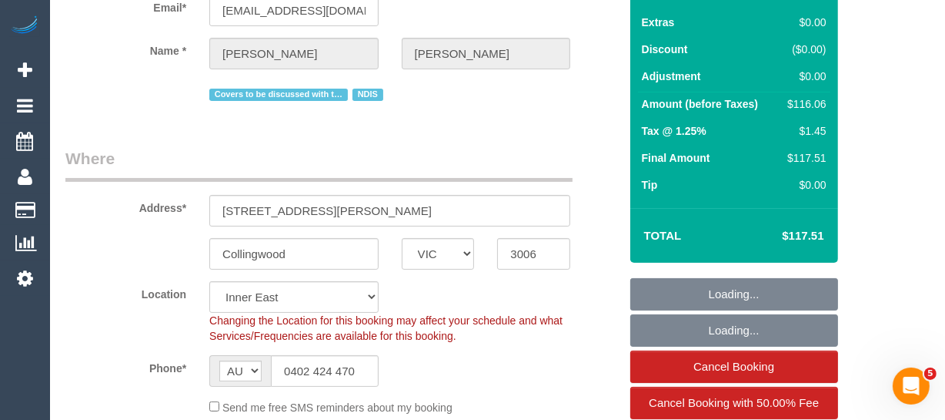
select select "number:28"
select select "number:14"
select select "number:18"
select select "number:36"
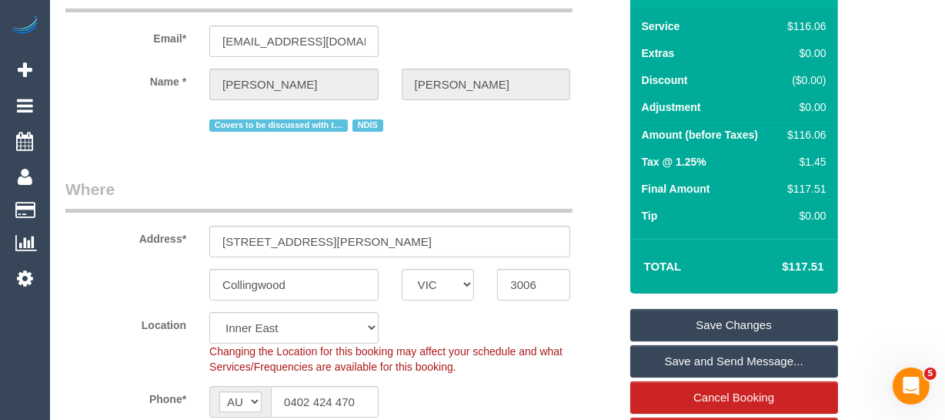
scroll to position [42, 0]
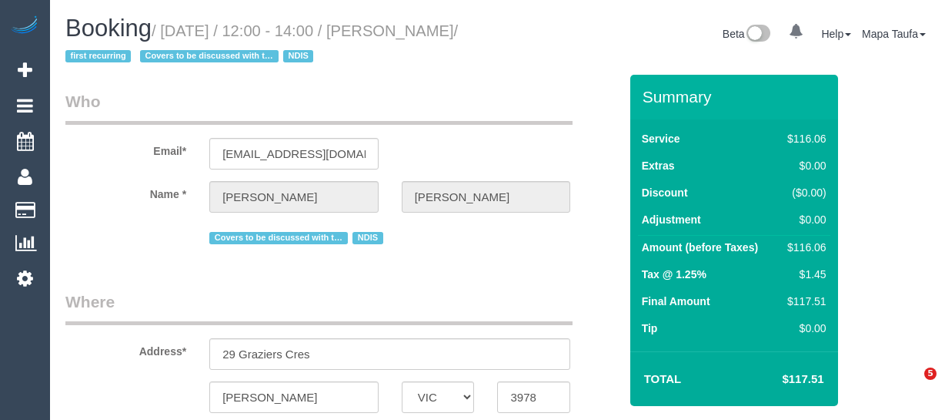
select select "VIC"
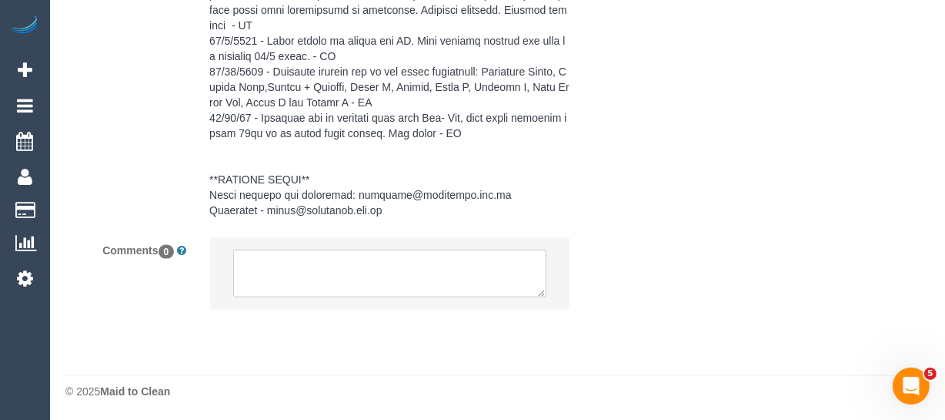
select select "string:AU"
select select "object:577"
select select "number:28"
select select "number:14"
select select "number:19"
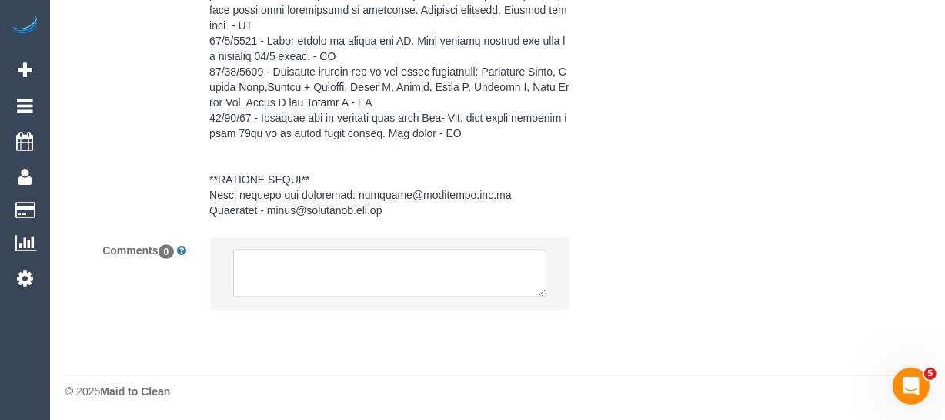
select select "number:36"
select select "object:1073"
click at [352, 285] on textarea at bounding box center [389, 273] width 313 height 48
select select "spot1"
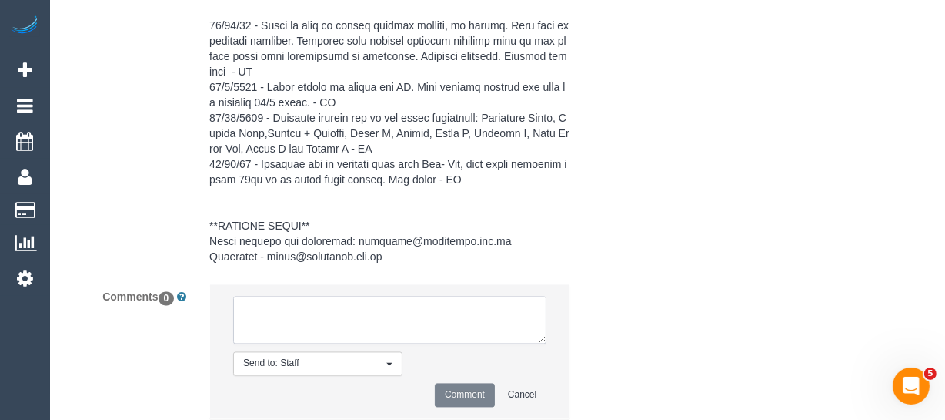
scroll to position [2694, 0]
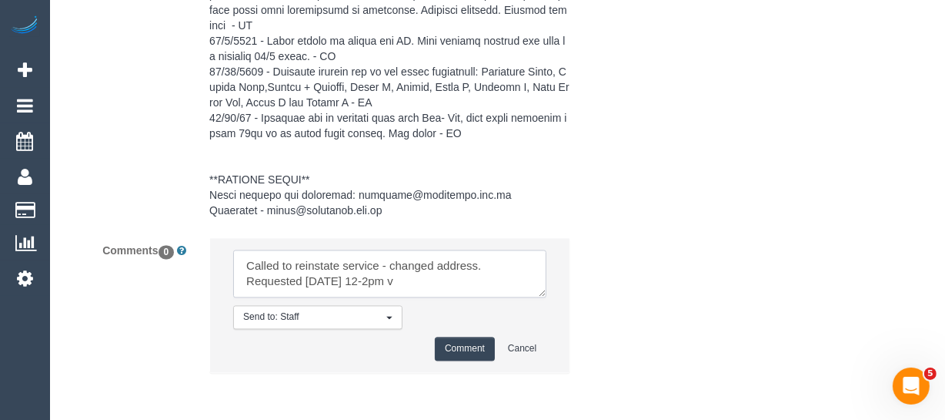
type textarea "Called to reinstate service - changed address. Requested Friday 12-2pm"
click at [479, 332] on li "Send to: Staff Nothing selected Send to: Staff Send to: Customer Send to: Team …" at bounding box center [389, 305] width 359 height 134
click at [477, 336] on button "Comment" at bounding box center [465, 348] width 60 height 24
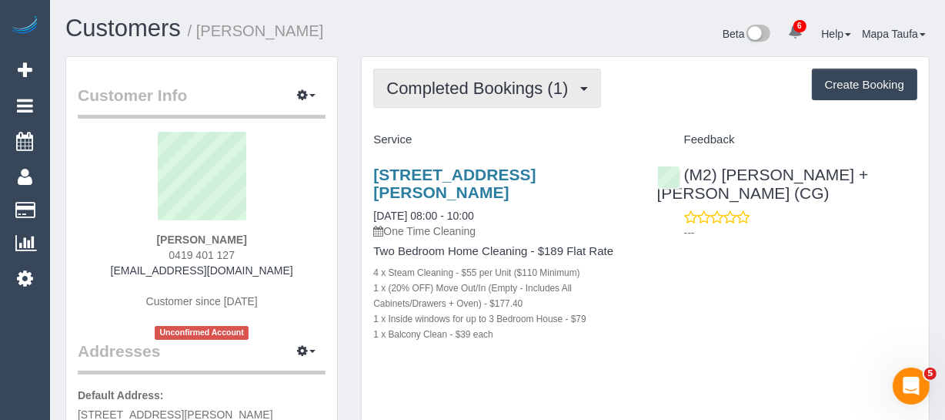
click at [412, 89] on span "Completed Bookings (1)" at bounding box center [480, 88] width 189 height 19
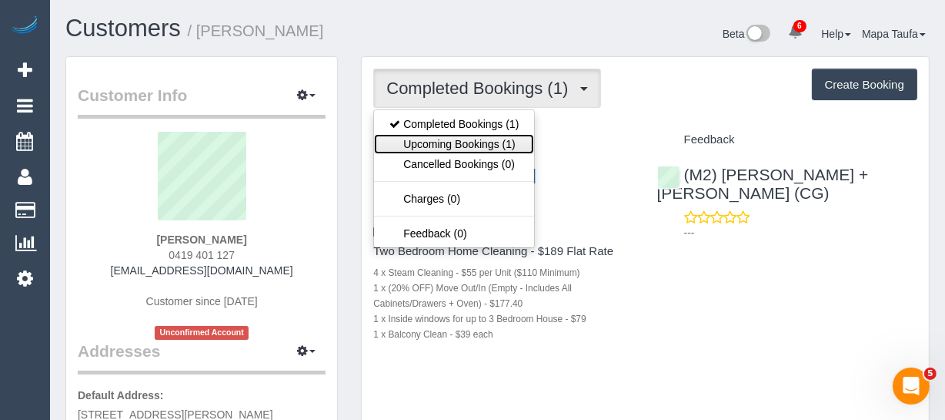
click at [437, 145] on link "Upcoming Bookings (1)" at bounding box center [454, 144] width 160 height 20
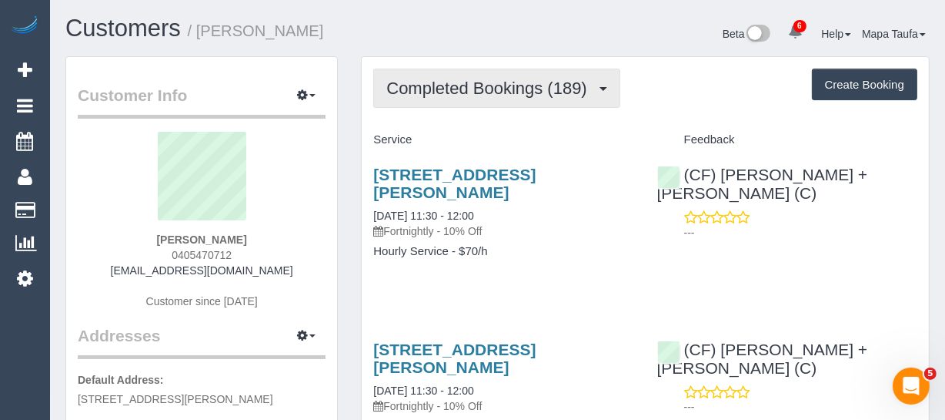
click at [430, 90] on span "Completed Bookings (189)" at bounding box center [490, 88] width 208 height 19
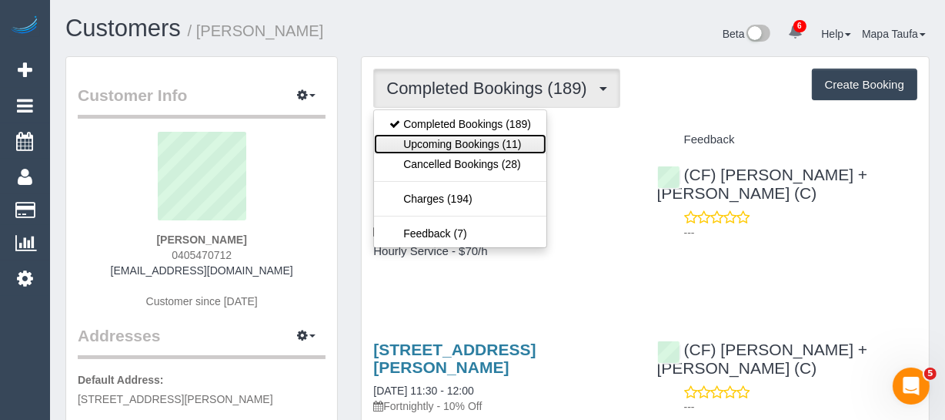
click at [451, 135] on link "Upcoming Bookings (11)" at bounding box center [460, 144] width 172 height 20
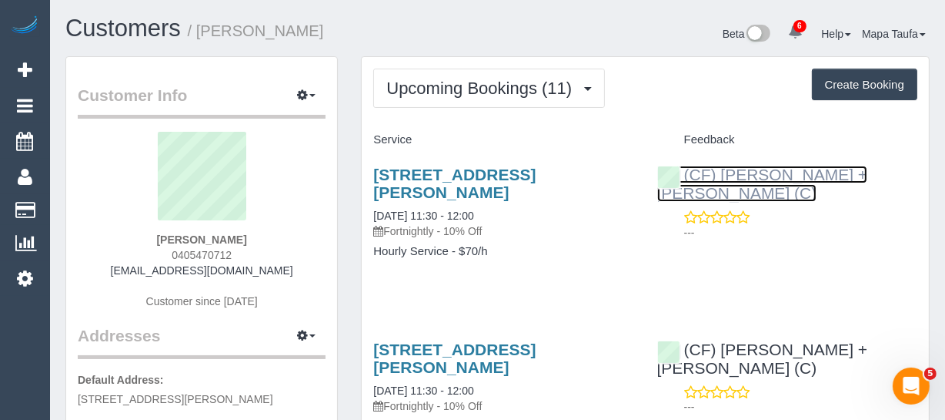
click at [761, 177] on link "(CF) [PERSON_NAME] + [PERSON_NAME] (C)" at bounding box center [762, 184] width 211 height 36
click at [657, 166] on link "(CF) [PERSON_NAME] + [PERSON_NAME] (C)" at bounding box center [762, 184] width 211 height 36
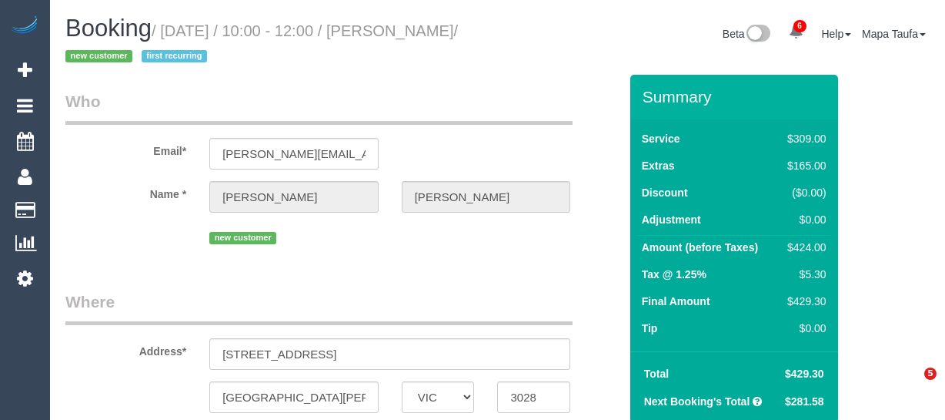
select select "VIC"
select select "object:884"
select select "string:stripe-pm_1S5xUj2GScqysDRVpAuBJTGF"
select select "number:28"
select select "number:14"
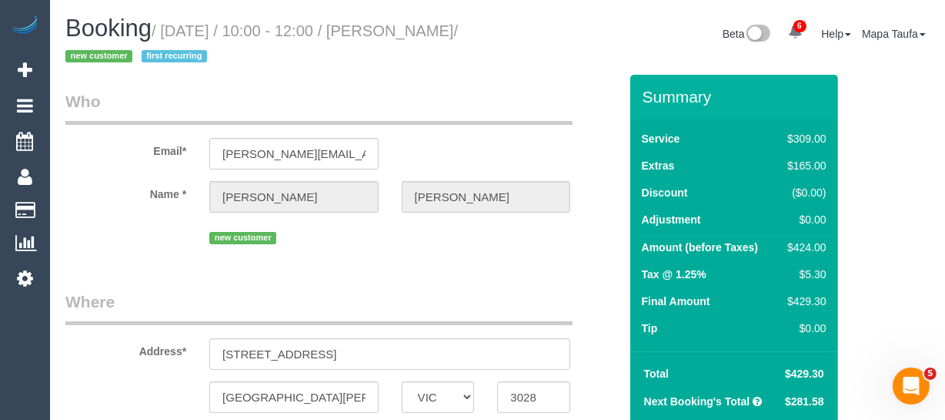
select select "number:19"
select select "number:22"
select select "number:35"
select select "number:26"
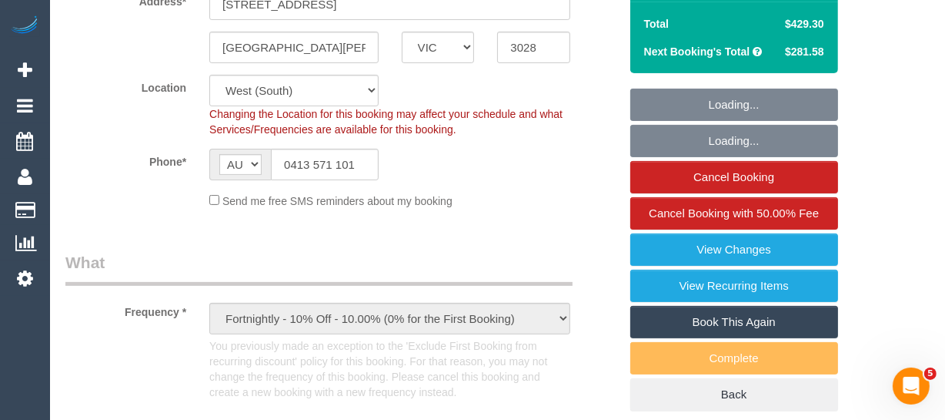
select select "spot1"
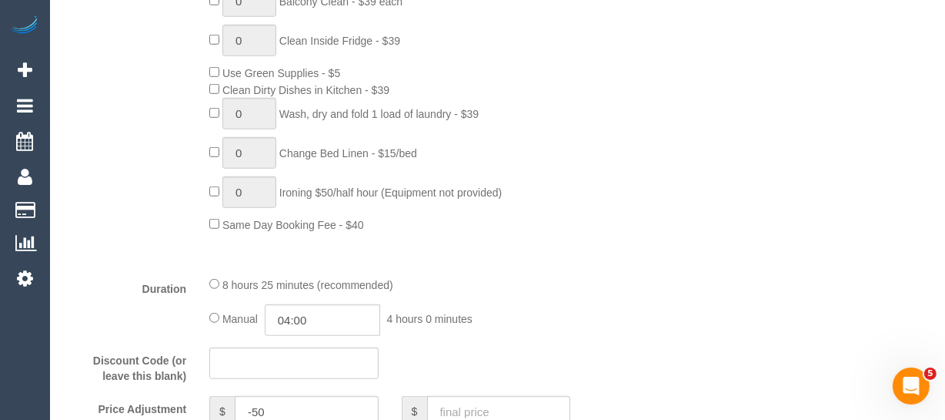
scroll to position [1309, 0]
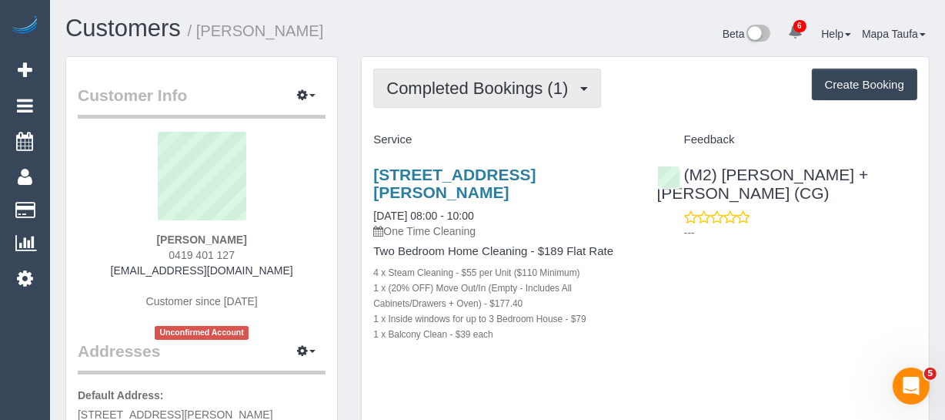
click at [482, 79] on span "Completed Bookings (1)" at bounding box center [480, 88] width 189 height 19
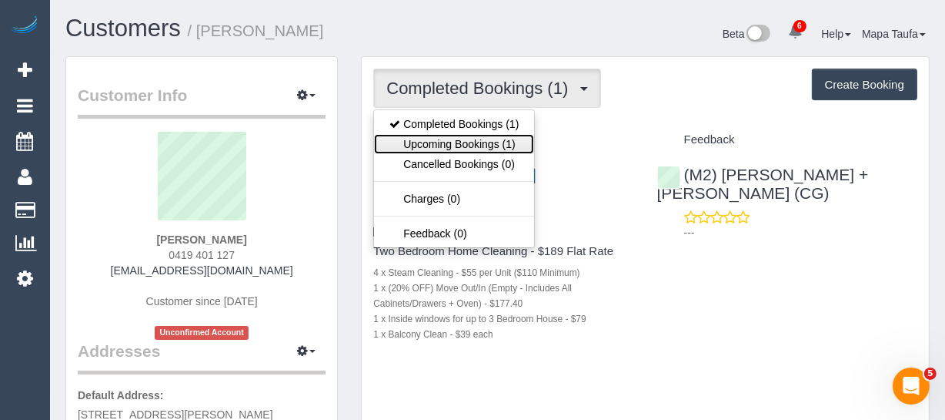
click at [480, 135] on link "Upcoming Bookings (1)" at bounding box center [454, 144] width 160 height 20
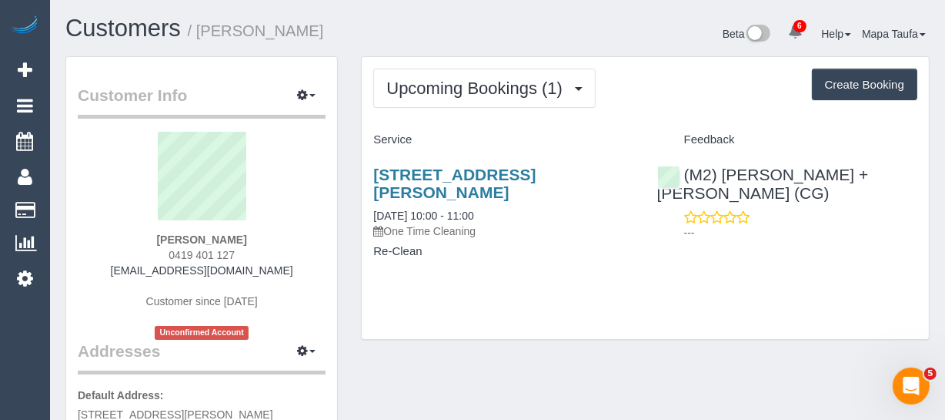
drag, startPoint x: 192, startPoint y: 237, endPoint x: 147, endPoint y: 239, distance: 44.7
click at [152, 237] on div "Jasmine Byrne 0419 401 127 bigbushka@yahoo.com.au Customer since 2025 Unconfirm…" at bounding box center [202, 236] width 248 height 208
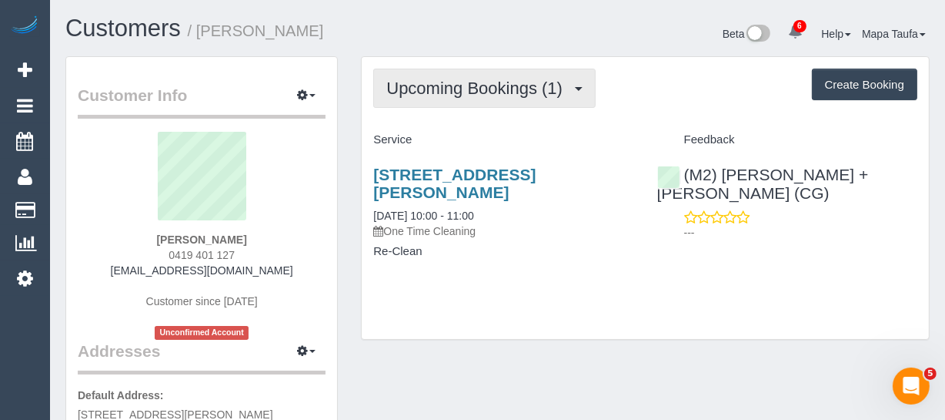
click at [425, 88] on span "Upcoming Bookings (1)" at bounding box center [478, 88] width 184 height 19
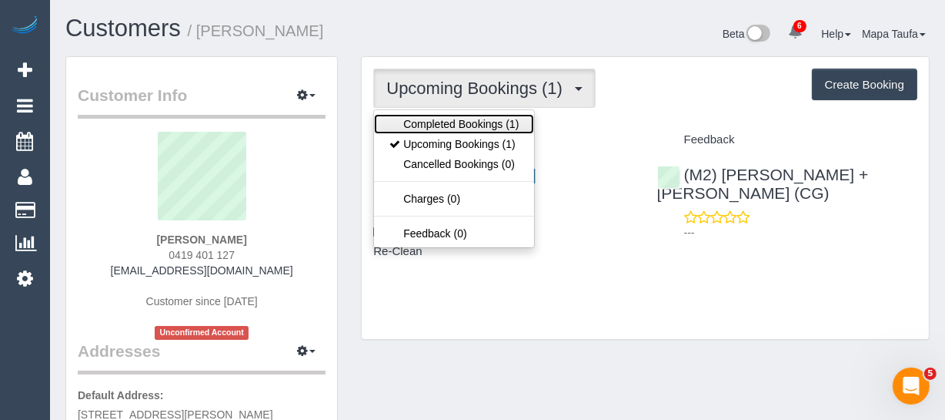
click at [435, 119] on link "Completed Bookings (1)" at bounding box center [454, 124] width 160 height 20
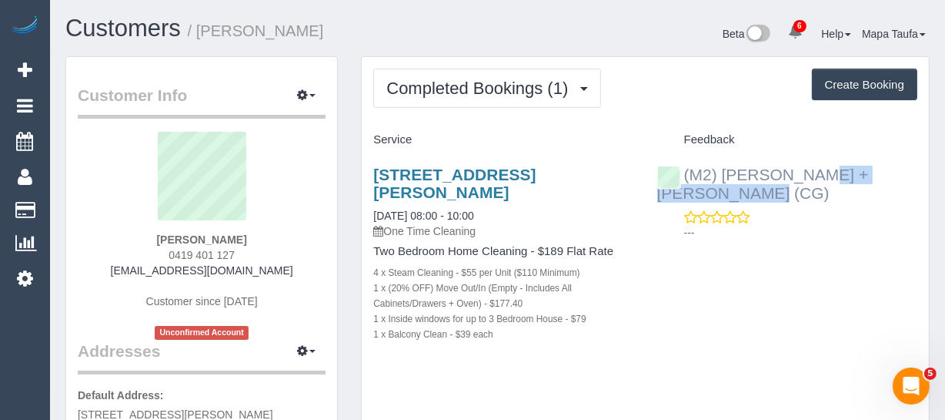
drag, startPoint x: 848, startPoint y: 172, endPoint x: 722, endPoint y: 165, distance: 125.7
click at [722, 165] on div "(M2) Akila + Tehan (CG) ---" at bounding box center [787, 199] width 283 height 94
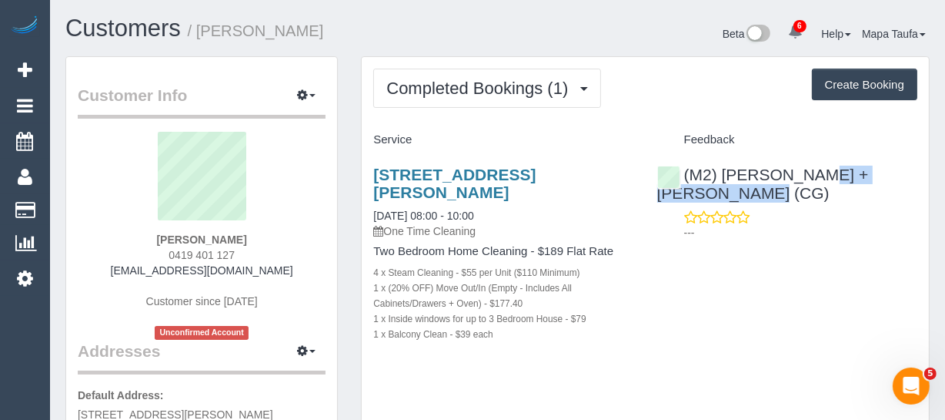
copy link "Akila + Tehan (CG)"
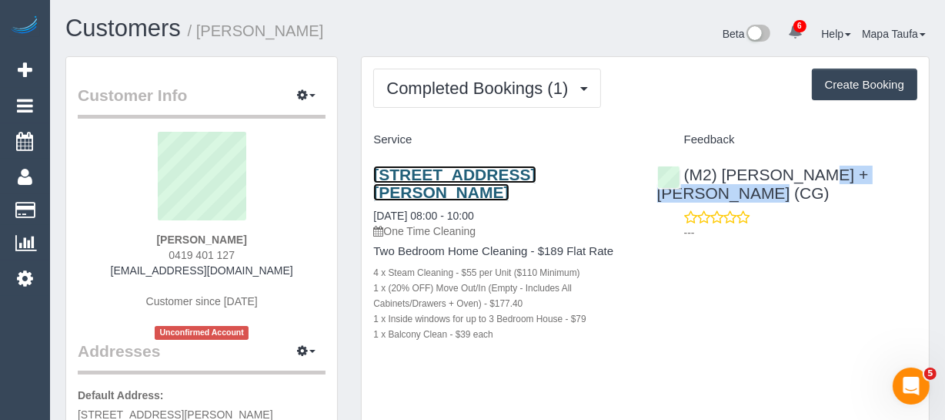
click at [446, 174] on link "303/96 Charles St, Fitzroy, VIC 3065" at bounding box center [454, 183] width 162 height 35
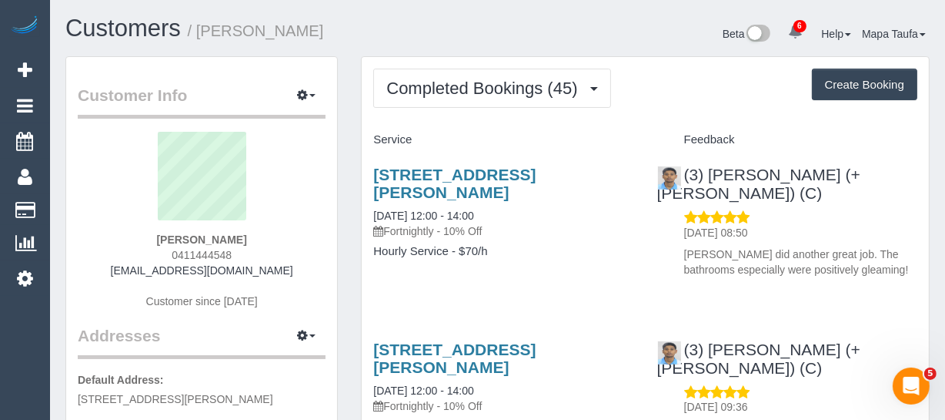
drag, startPoint x: 239, startPoint y: 246, endPoint x: 289, endPoint y: 169, distance: 92.0
click at [163, 254] on div "Helen Collins 0411444548 wordsense@netspace.net.au Customer since 2023" at bounding box center [202, 228] width 248 height 192
copy span "0411444548"
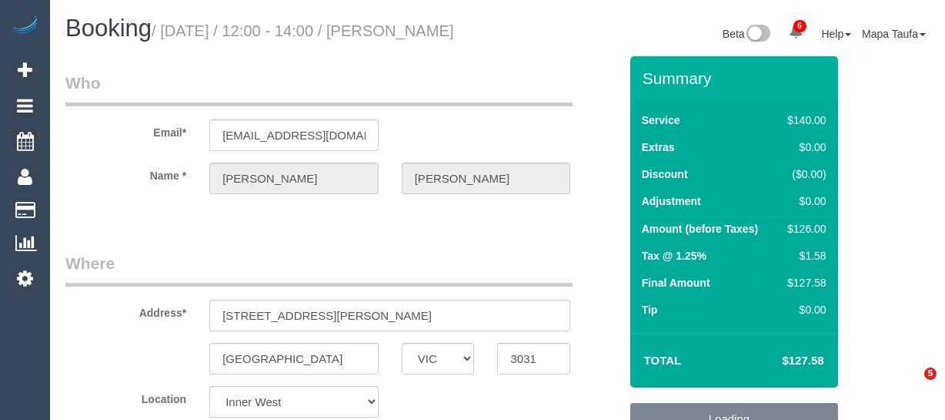
select select "VIC"
select select "string:stripe-pm_1QMzYf2GScqysDRVeHwjkRQQ"
select select "number:29"
select select "number:14"
select select "number:19"
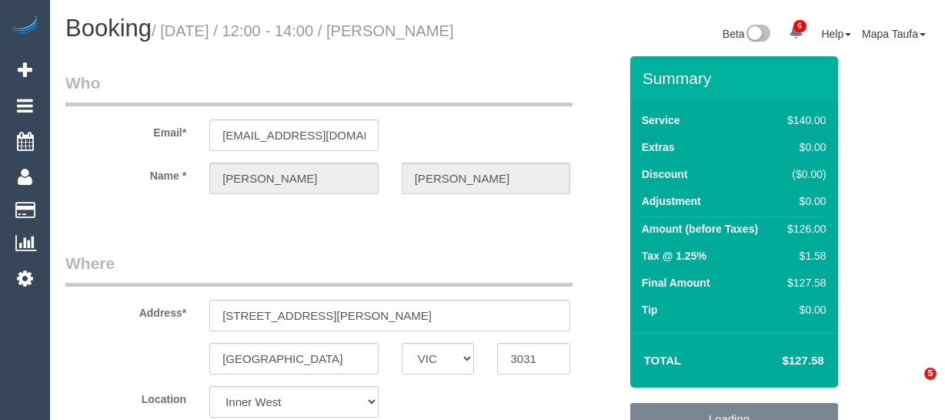
select select "number:22"
select select "number:34"
select select "number:12"
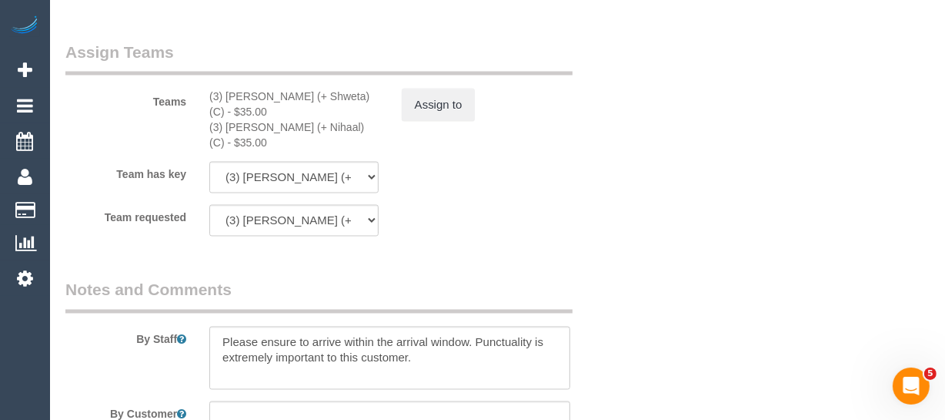
scroll to position [2330, 0]
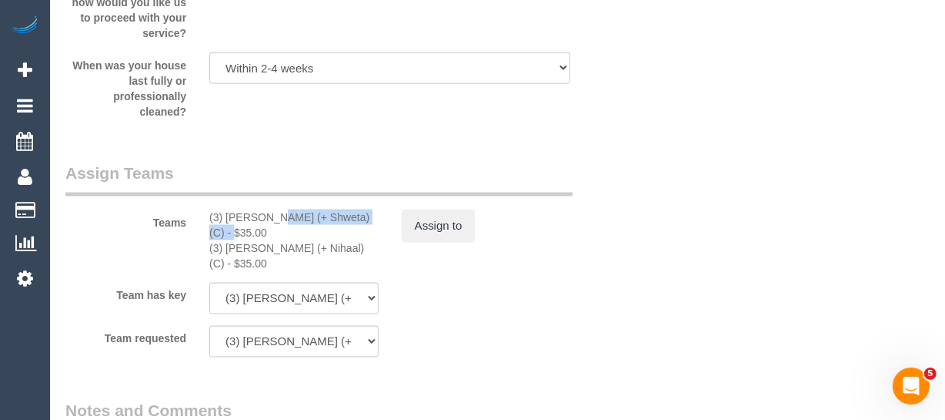
drag, startPoint x: 333, startPoint y: 237, endPoint x: 301, endPoint y: 236, distance: 31.6
click at [230, 236] on div "(3) Nihaal (+ Shweta) (C) - $35.00" at bounding box center [293, 224] width 169 height 31
copy div "ihaal (+ Shweta) (C)"
click at [327, 246] on div "(3) Shweta (+ Nihaal) (C) - $35.00" at bounding box center [293, 255] width 169 height 31
drag, startPoint x: 310, startPoint y: 233, endPoint x: 227, endPoint y: 231, distance: 83.2
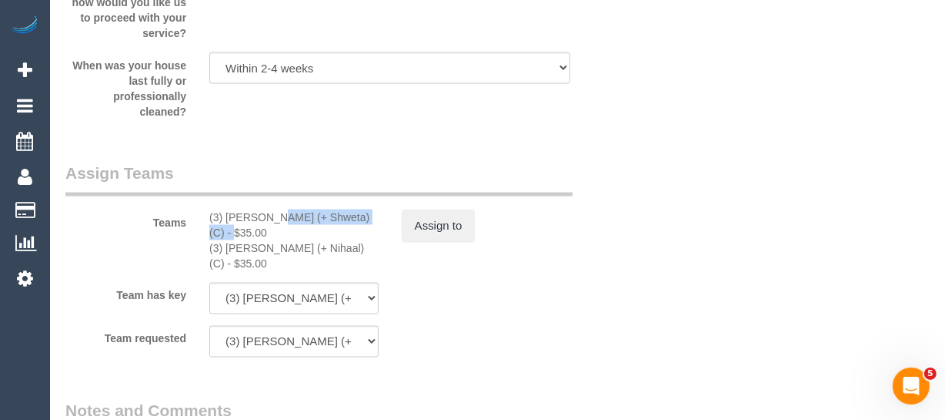
click at [227, 231] on div "(3) Nihaal (+ Shweta) (C) - $35.00" at bounding box center [293, 224] width 169 height 31
copy div "Nihaal (+ Shweta) (C)"
click at [424, 241] on button "Assign to" at bounding box center [439, 225] width 74 height 32
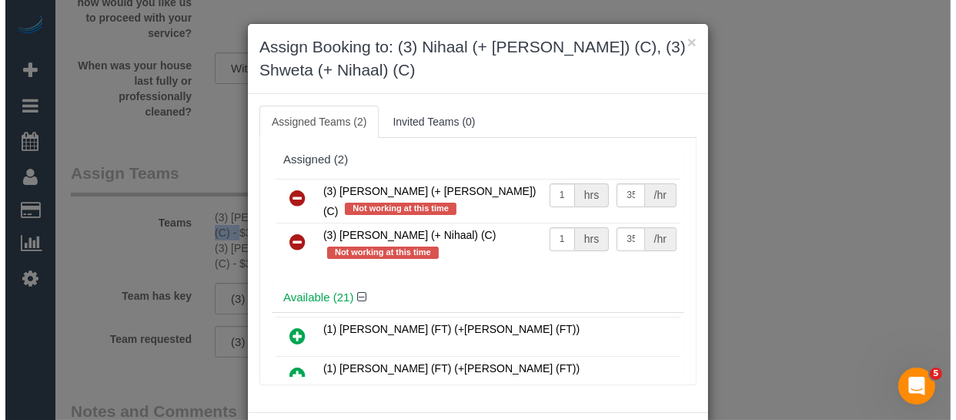
scroll to position [2315, 0]
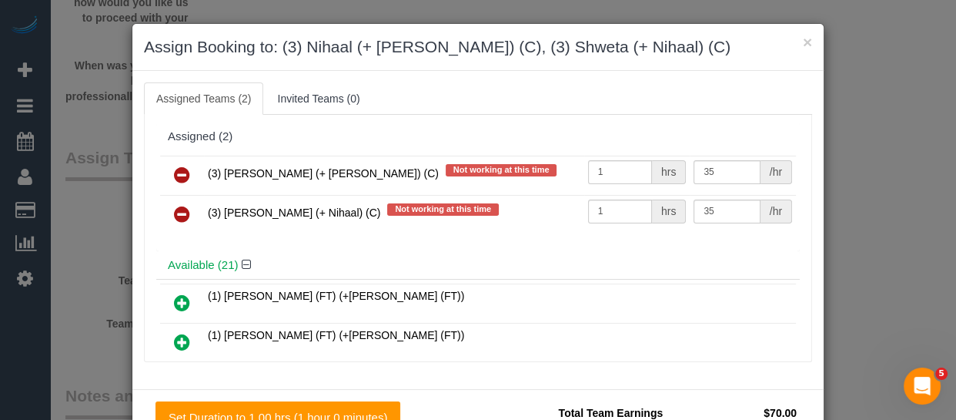
click at [174, 172] on icon at bounding box center [182, 175] width 16 height 18
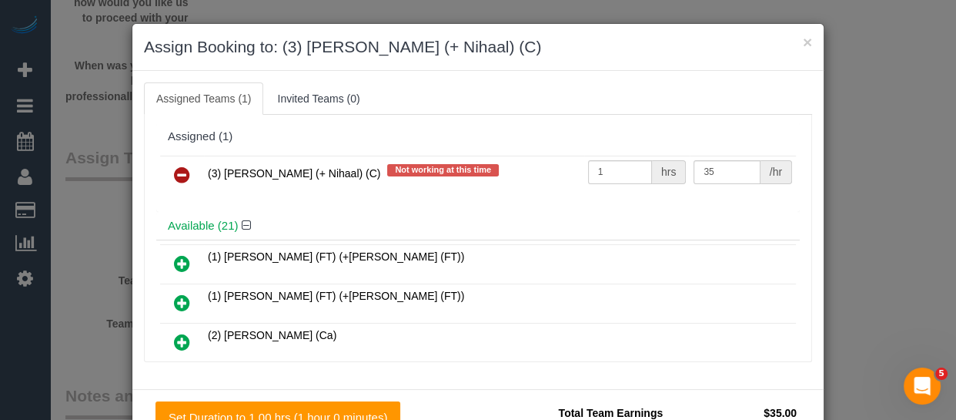
click at [174, 172] on icon at bounding box center [182, 175] width 16 height 18
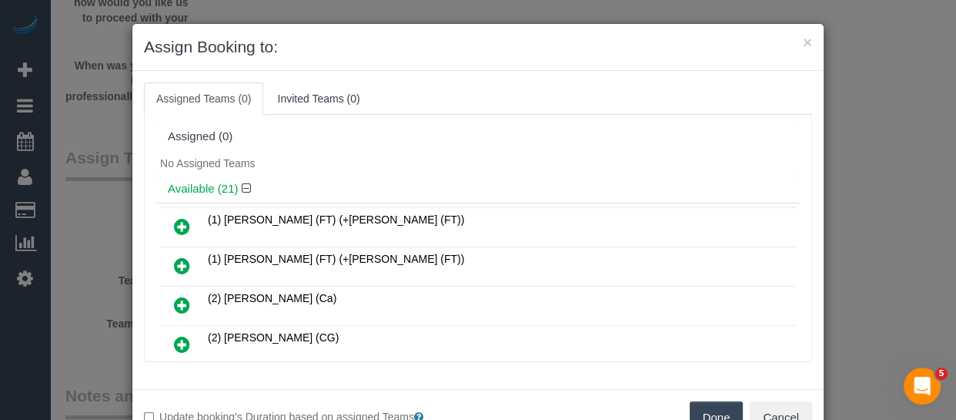
click at [694, 399] on div "Update booking's Duration based on assigned Teams Done Cancel" at bounding box center [477, 417] width 691 height 56
click at [704, 409] on button "Done" at bounding box center [717, 417] width 54 height 32
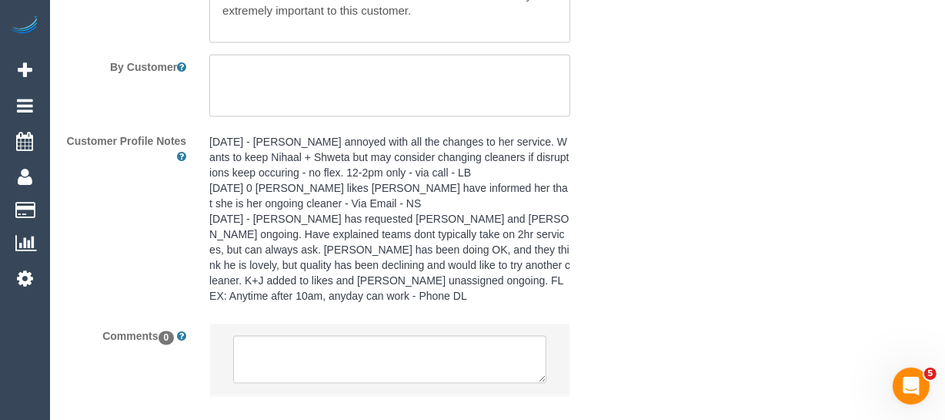
scroll to position [2860, 0]
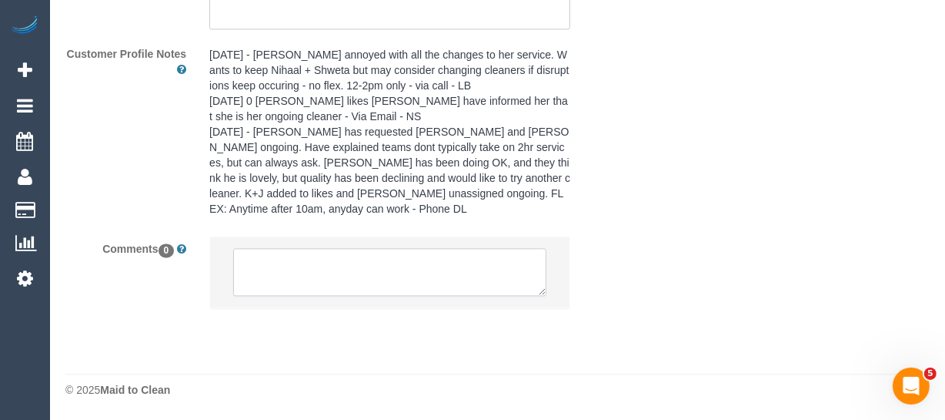
click at [379, 272] on textarea at bounding box center [389, 272] width 313 height 48
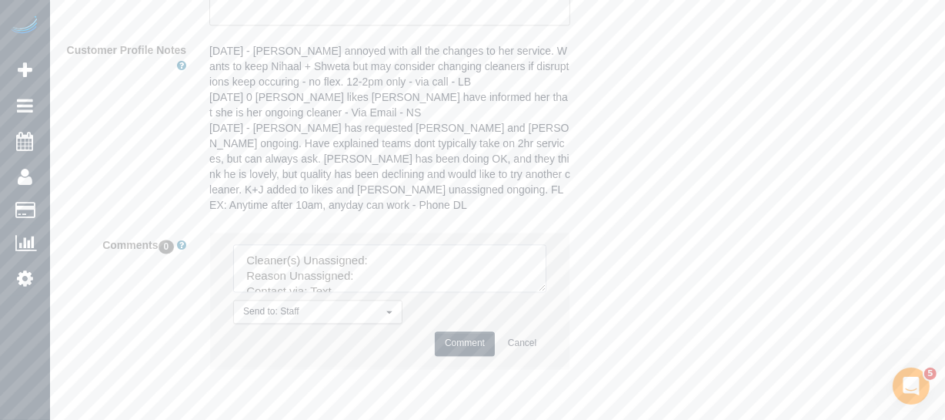
drag, startPoint x: 537, startPoint y: 286, endPoint x: 533, endPoint y: 359, distance: 74.0
click at [547, 292] on textarea at bounding box center [389, 268] width 313 height 48
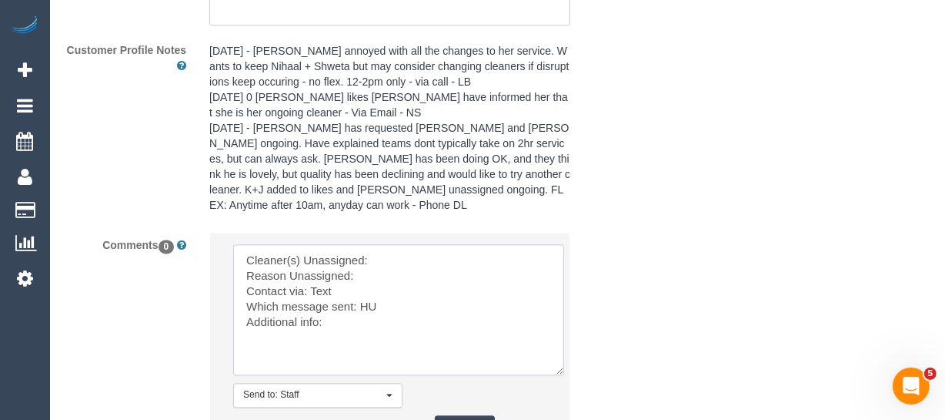
click at [427, 262] on textarea at bounding box center [398, 309] width 331 height 131
paste textarea "Nihaal (+ Shweta) (C)"
click at [409, 271] on textarea at bounding box center [398, 309] width 331 height 131
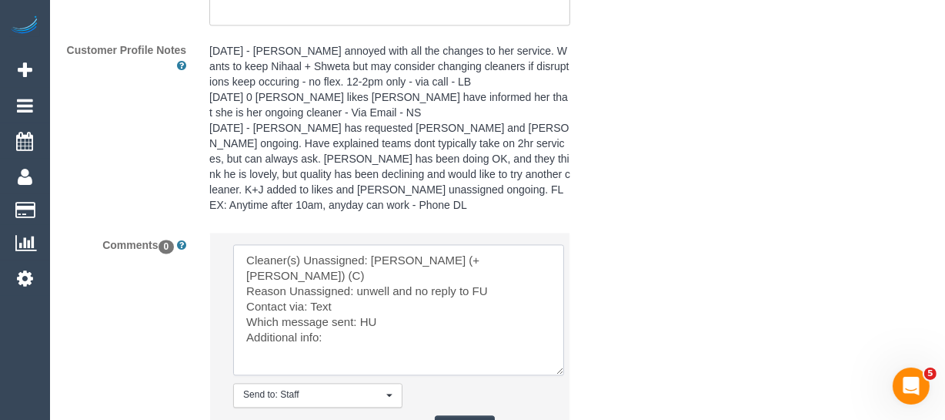
click at [329, 296] on textarea at bounding box center [398, 309] width 331 height 131
click at [367, 306] on textarea at bounding box center [398, 309] width 331 height 131
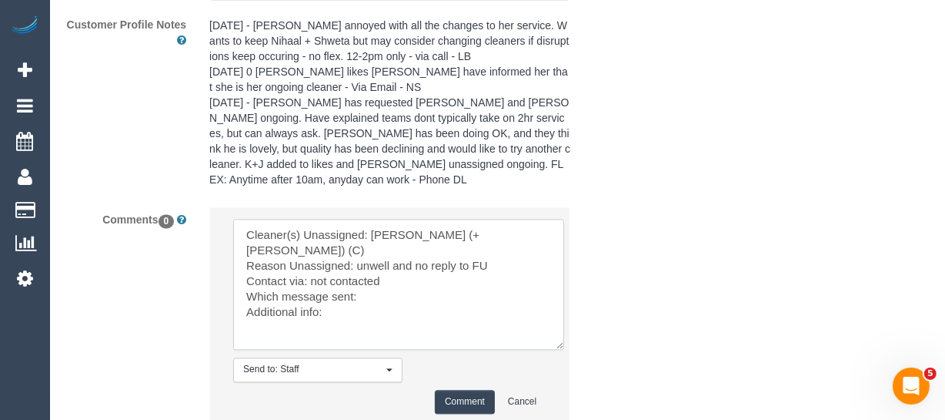
scroll to position [2930, 0]
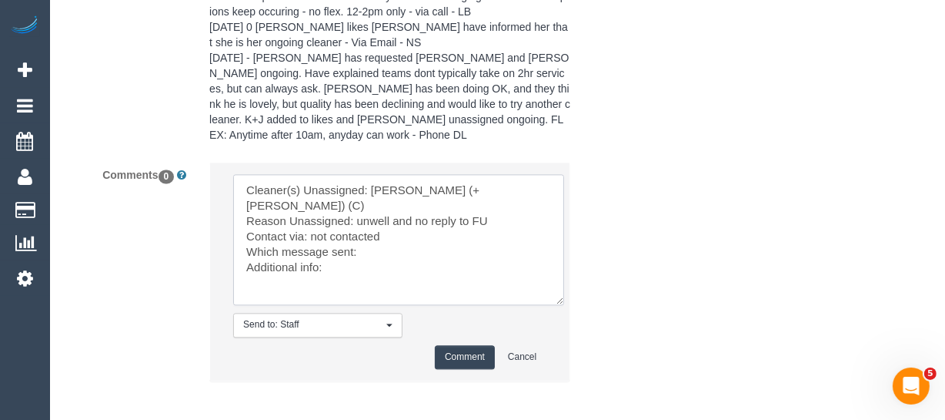
type textarea "Cleaner(s) Unassigned: Nihaal (+ Shweta) (C) Reason Unassigned: unwell and no r…"
click at [454, 356] on button "Comment" at bounding box center [465, 357] width 60 height 24
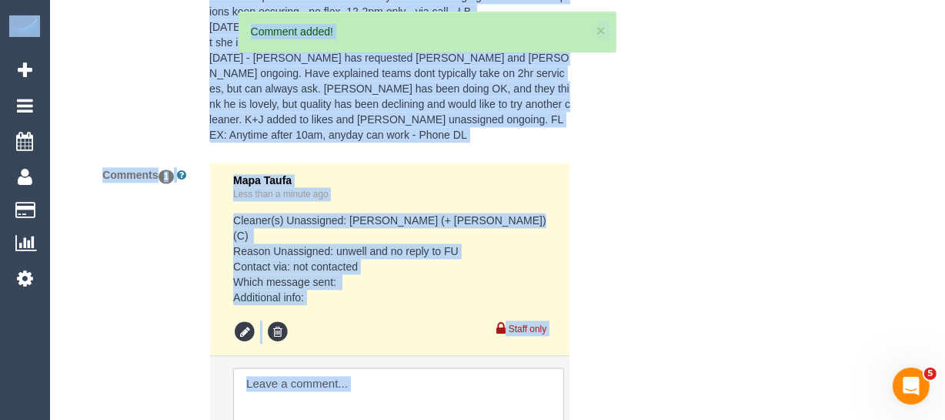
drag, startPoint x: 942, startPoint y: 360, endPoint x: 955, endPoint y: 337, distance: 26.2
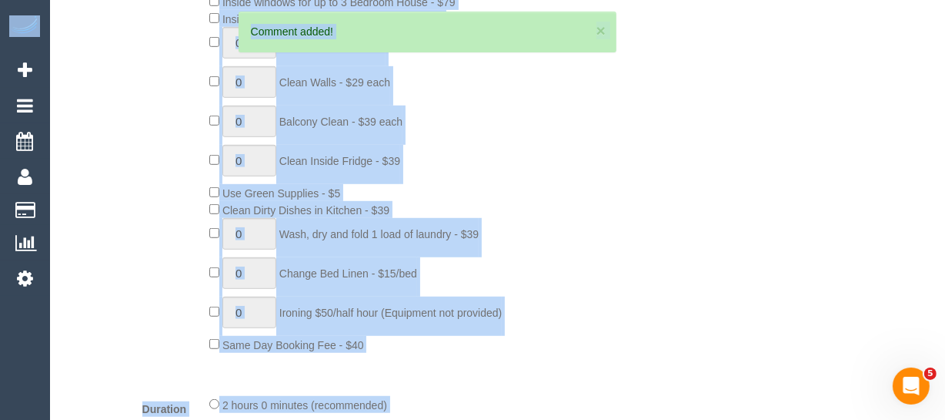
scroll to position [218, 0]
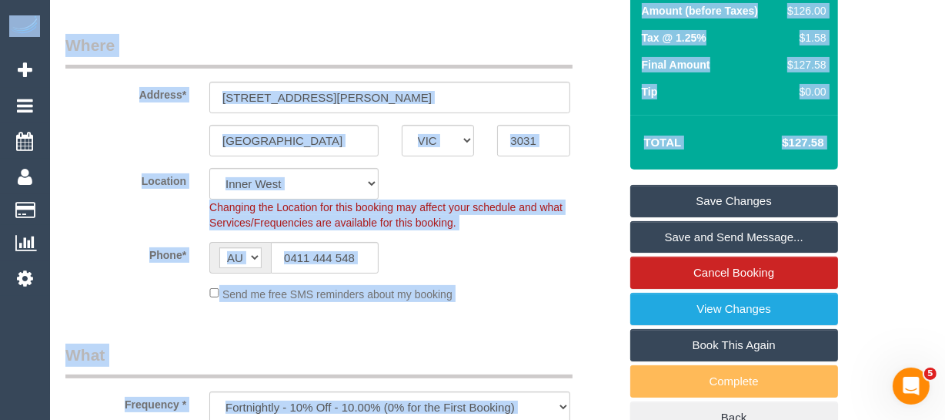
click at [754, 213] on link "Save Changes" at bounding box center [734, 201] width 208 height 32
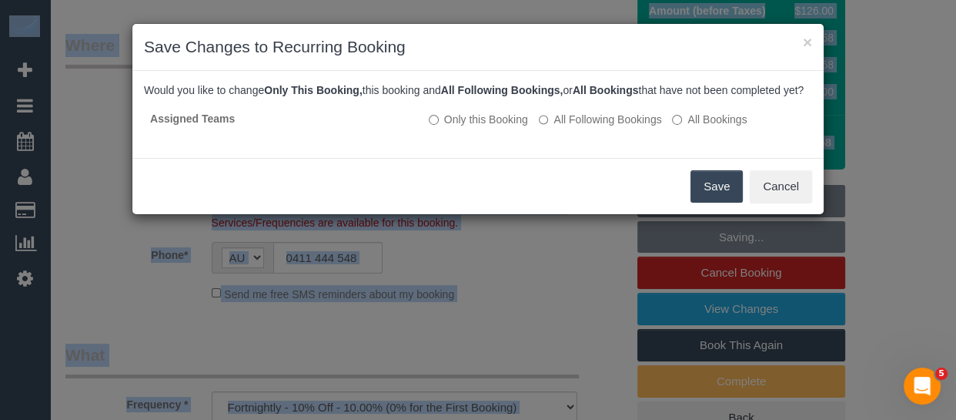
click at [721, 202] on button "Save" at bounding box center [716, 186] width 52 height 32
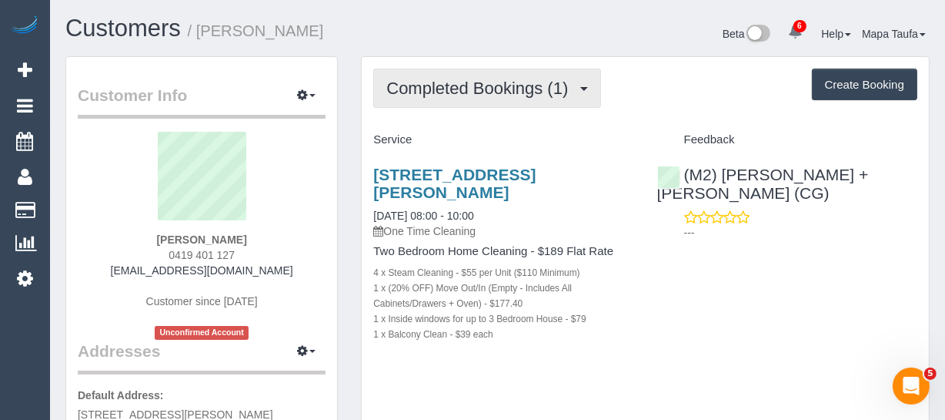
drag, startPoint x: 509, startPoint y: 76, endPoint x: 473, endPoint y: 135, distance: 69.4
click at [507, 76] on button "Completed Bookings (1)" at bounding box center [487, 88] width 228 height 39
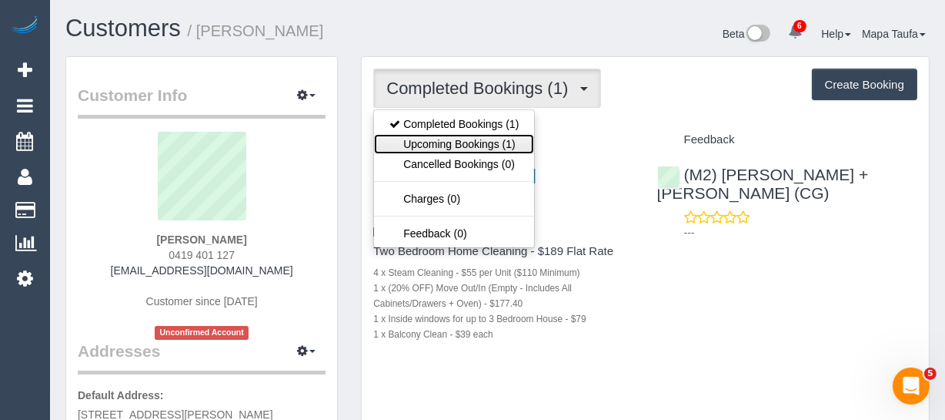
click at [479, 145] on link "Upcoming Bookings (1)" at bounding box center [454, 144] width 160 height 20
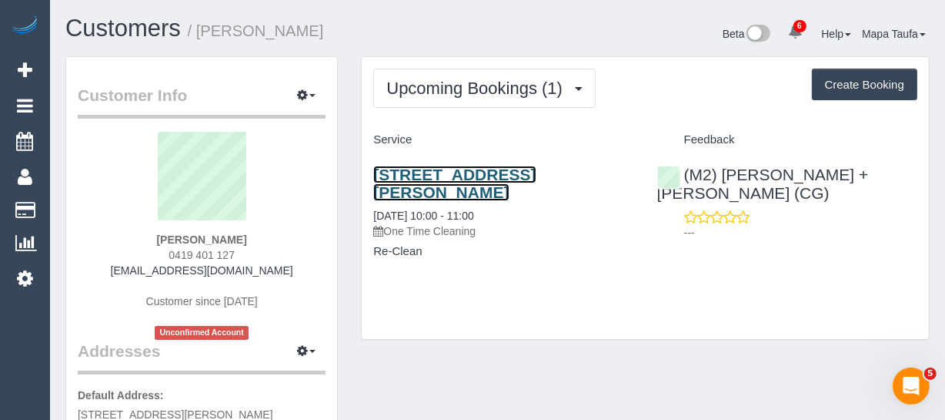
click at [428, 167] on link "[STREET_ADDRESS][PERSON_NAME]" at bounding box center [454, 183] width 162 height 35
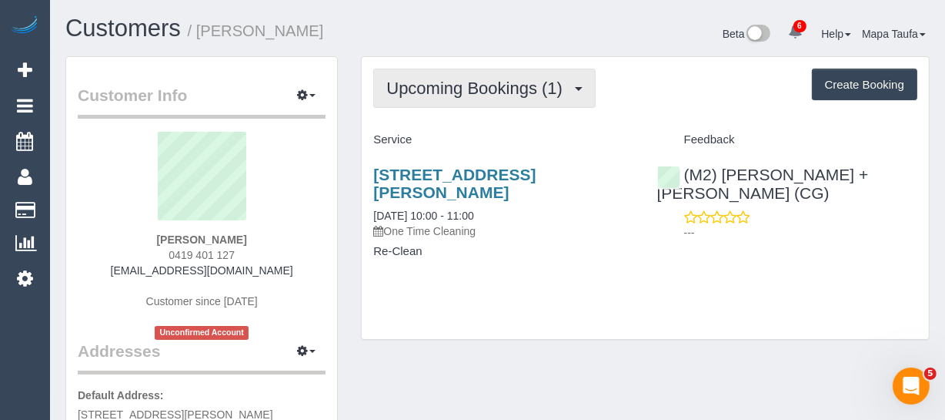
click at [439, 84] on span "Upcoming Bookings (1)" at bounding box center [478, 88] width 184 height 19
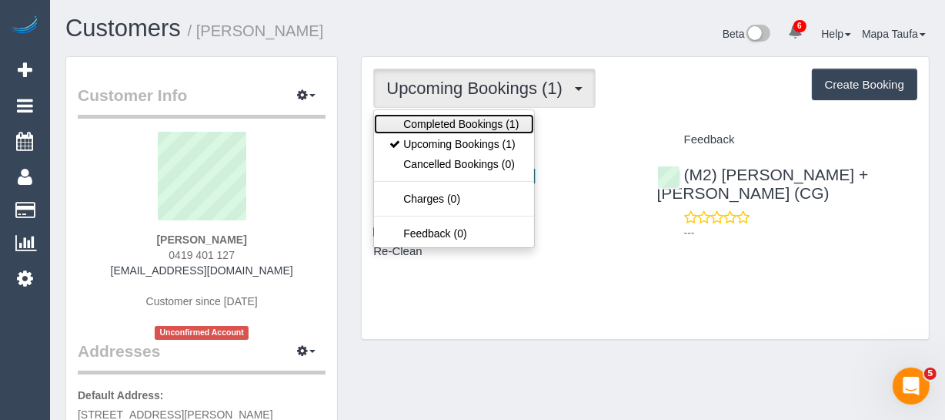
click at [434, 115] on link "Completed Bookings (1)" at bounding box center [454, 124] width 160 height 20
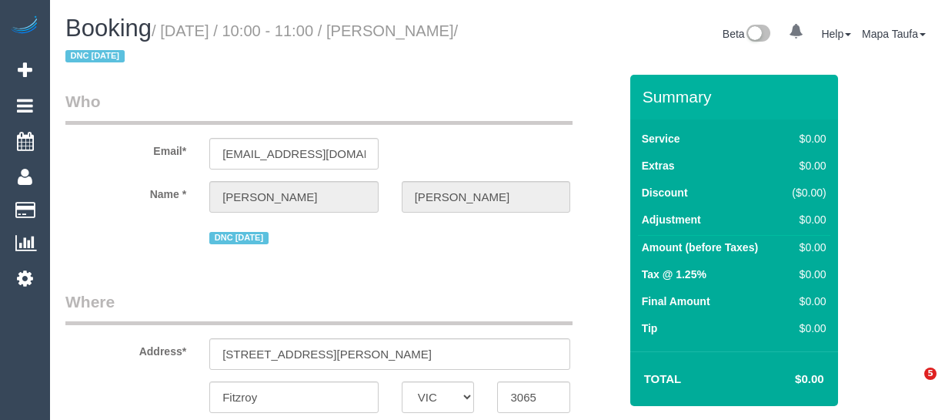
select select "VIC"
select select "string:AU"
select select "object:612"
select select "string:stripe-pm_1S3Ret2GScqysDRV3gAhRbXU"
select select "number:28"
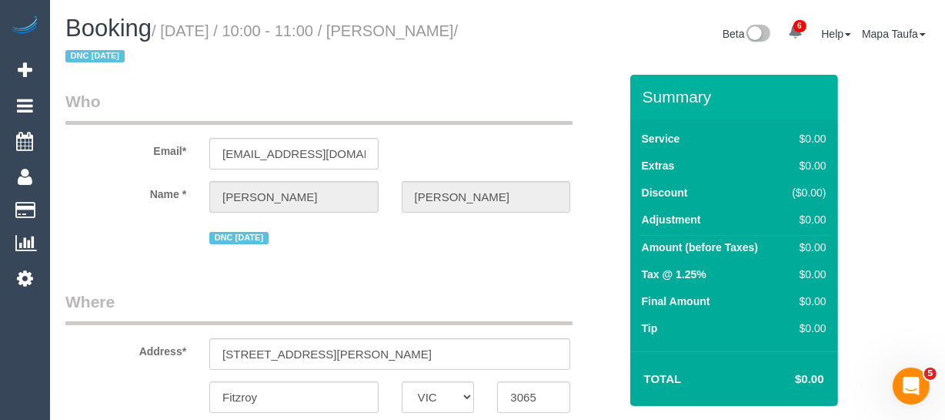
select select "number:14"
select select "number:18"
select select "number:24"
select select "object:2090"
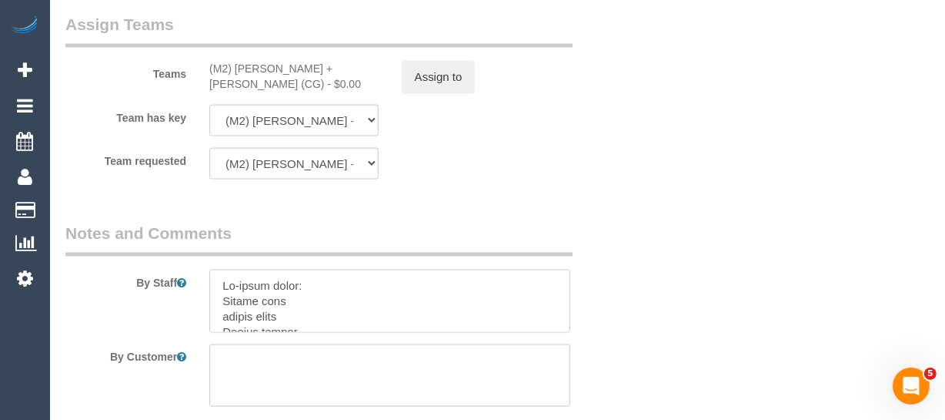
drag, startPoint x: 316, startPoint y: 291, endPoint x: 216, endPoint y: 303, distance: 101.5
click at [216, 303] on textarea at bounding box center [389, 300] width 361 height 63
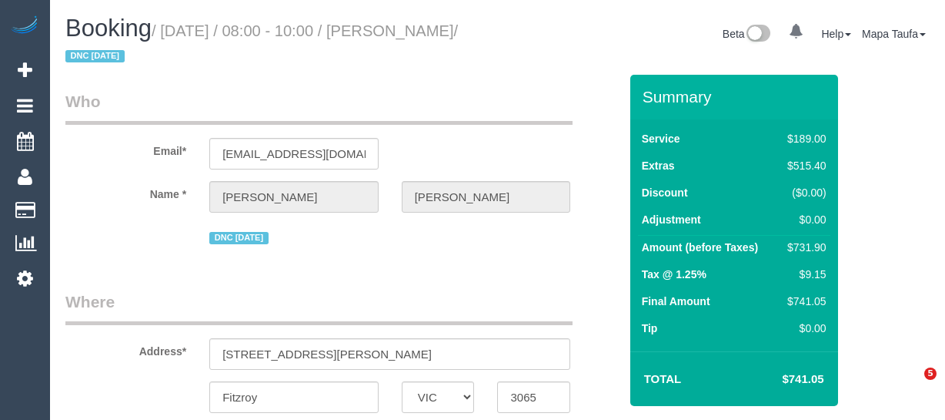
select select "VIC"
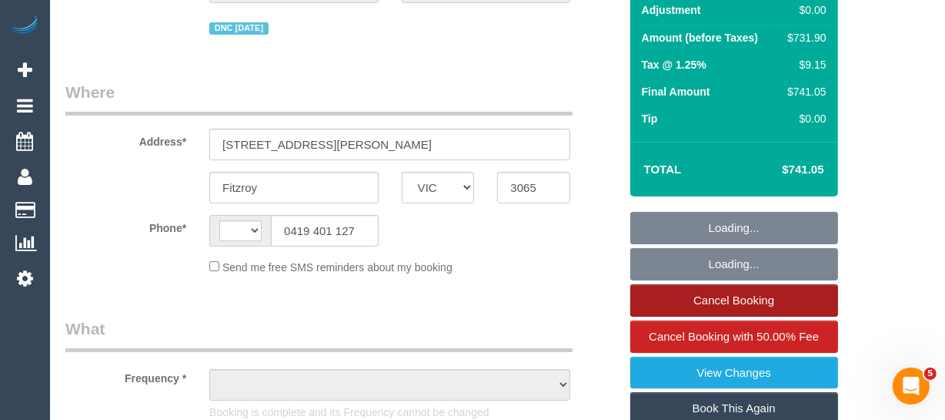
select select "string:AU"
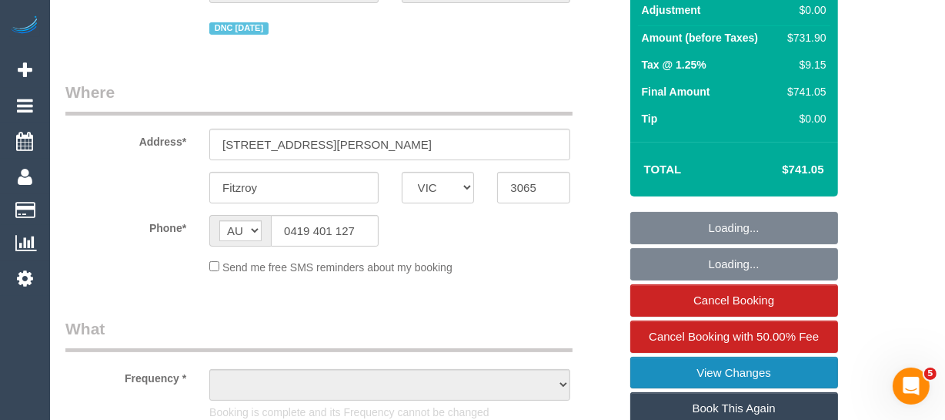
select select "object:642"
select select "string:stripe-pm_1S3Ret2GScqysDRV3gAhRbXU"
click at [730, 379] on link "View Changes" at bounding box center [734, 372] width 208 height 32
select select "number:28"
select select "number:14"
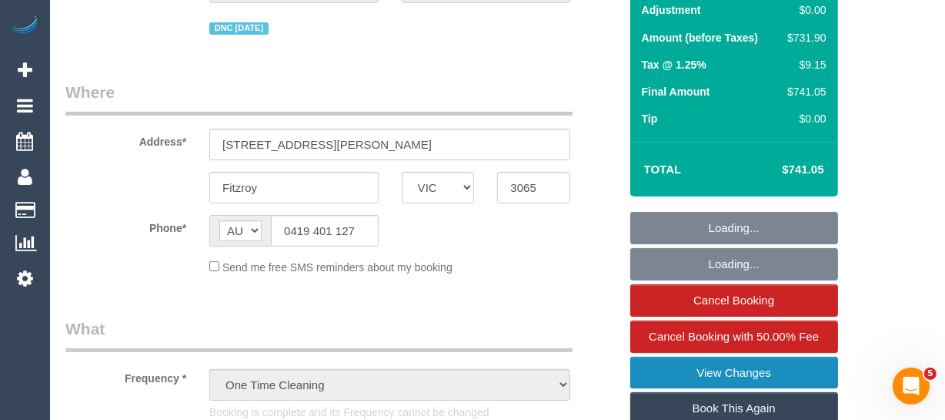
select select "number:18"
select select "number:24"
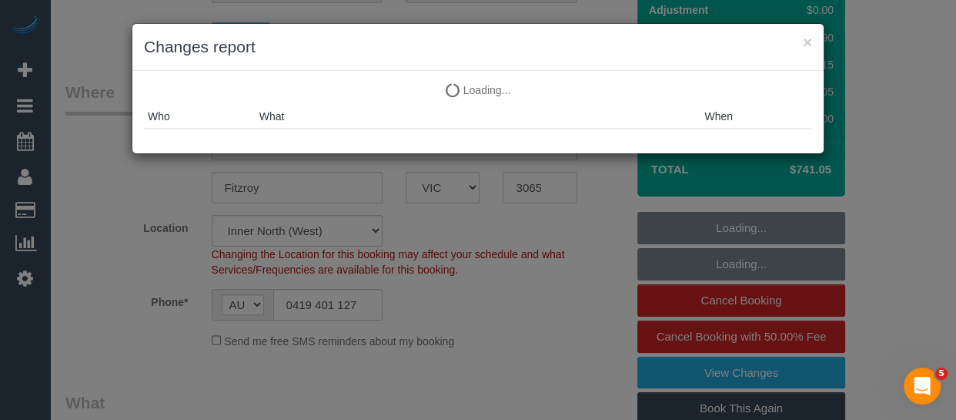
select select "object:1777"
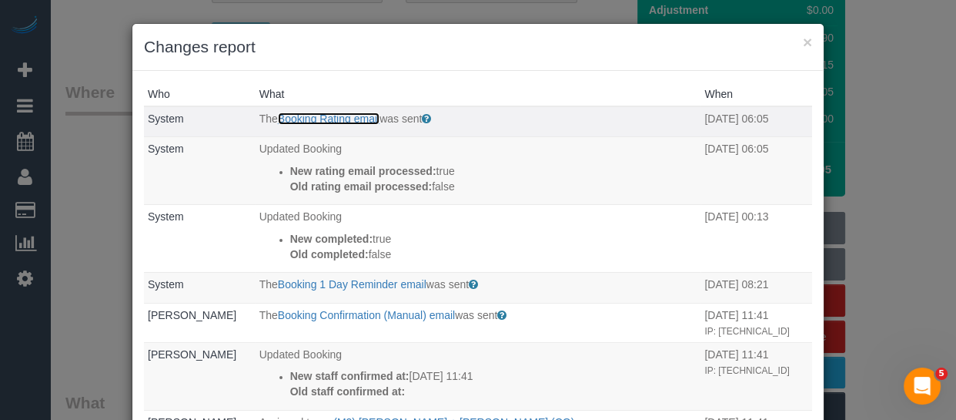
click at [312, 115] on link "Booking Rating email" at bounding box center [329, 118] width 102 height 12
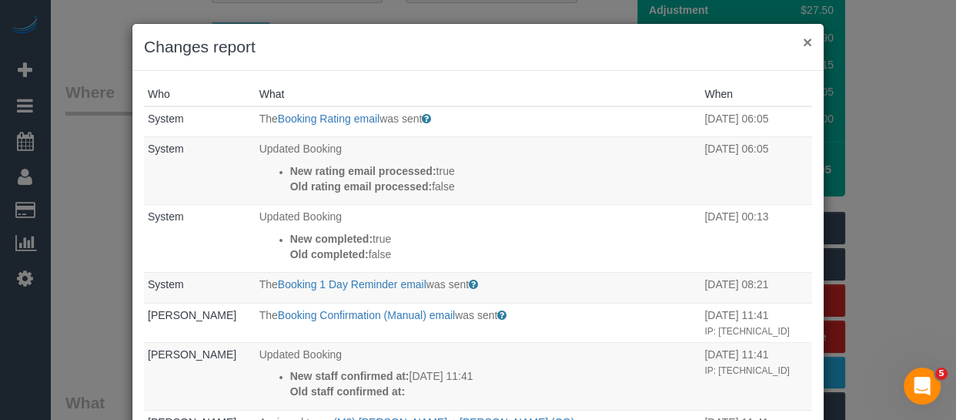
click at [803, 43] on button "×" at bounding box center [807, 42] width 9 height 16
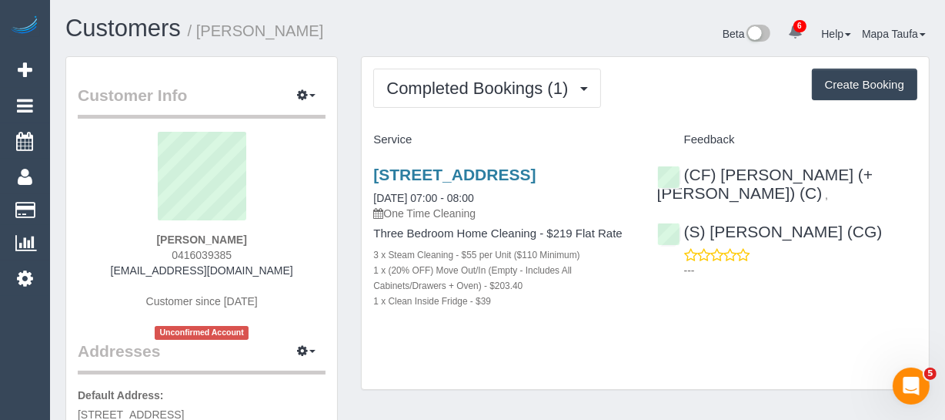
drag, startPoint x: 249, startPoint y: 254, endPoint x: 252, endPoint y: 287, distance: 33.2
click at [162, 256] on div "[PERSON_NAME] 0416039385 [EMAIL_ADDRESS][DOMAIN_NAME] Customer since [DATE] Unc…" at bounding box center [202, 236] width 248 height 208
copy span "0416039385"
click at [264, 199] on sui-profile-pic at bounding box center [201, 182] width 225 height 100
drag, startPoint x: 250, startPoint y: 227, endPoint x: 243, endPoint y: 234, distance: 9.8
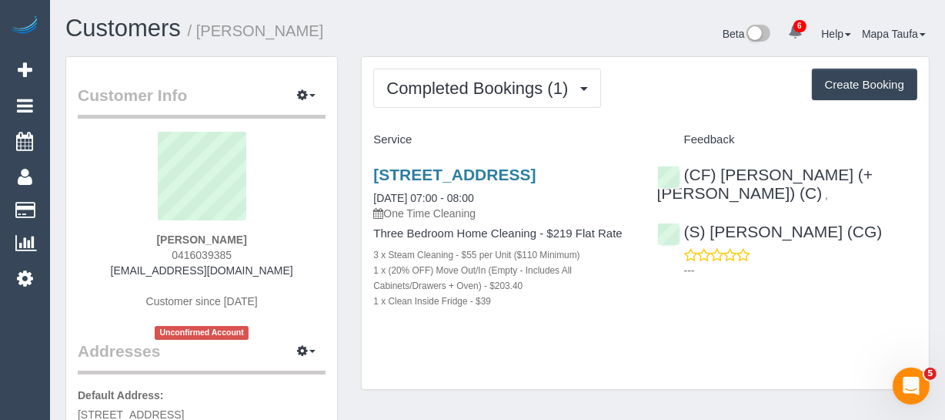
click at [243, 234] on div "[PERSON_NAME] 0416039385 [EMAIL_ADDRESS][DOMAIN_NAME] Customer since [DATE] Unc…" at bounding box center [202, 236] width 248 height 208
copy div "[PERSON_NAME]"
drag, startPoint x: 879, startPoint y: 175, endPoint x: 709, endPoint y: 193, distance: 171.1
click at [721, 180] on div "(CF) [PERSON_NAME] (+ [PERSON_NAME]) (C) , (S) [PERSON_NAME] (CG) ---" at bounding box center [787, 218] width 283 height 132
copy div "[PERSON_NAME] (+ [PERSON_NAME]) (C) ,"
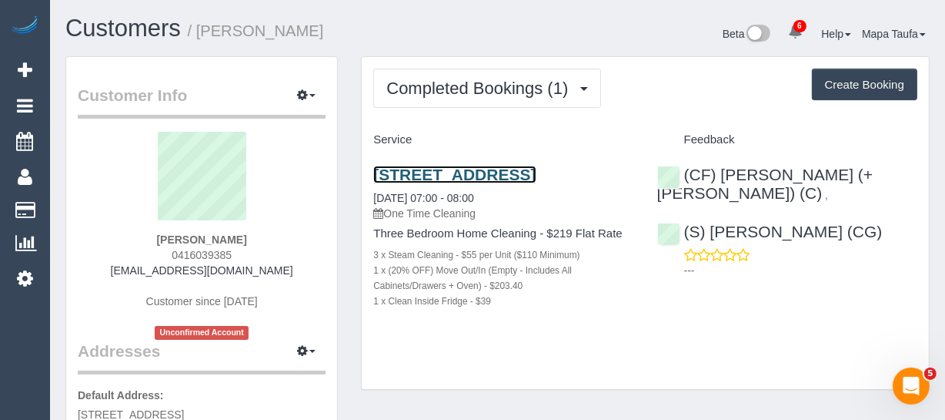
click at [456, 168] on link "[STREET_ADDRESS]" at bounding box center [454, 175] width 162 height 18
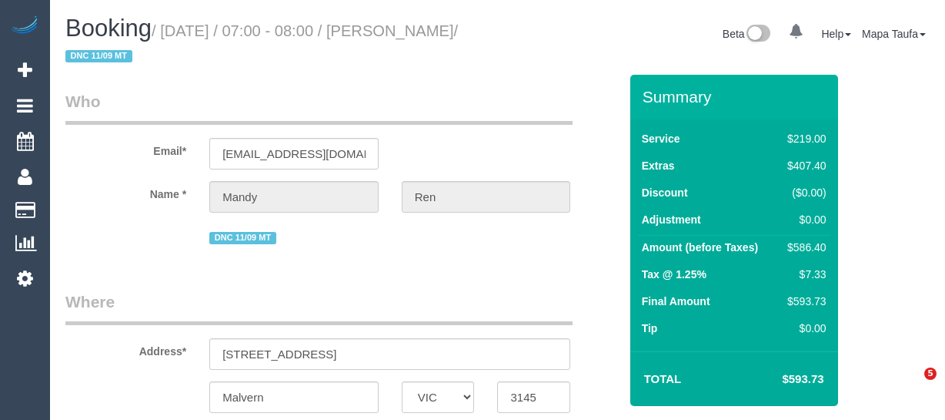
select select "VIC"
select select "string:AU"
select select "object:628"
select select "string:stripe-pm_1S4tmp2GScqysDRVZCCByxzr"
select select "number:28"
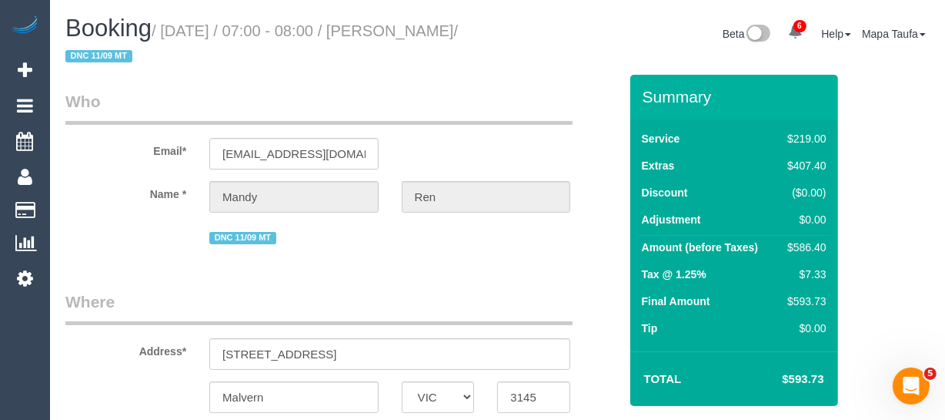
select select "number:14"
select select "number:19"
select select "number:24"
select select "object:2163"
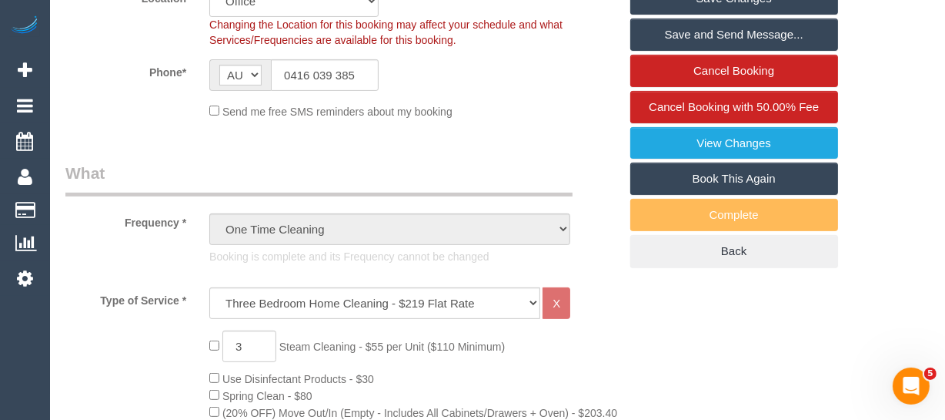
scroll to position [334, 0]
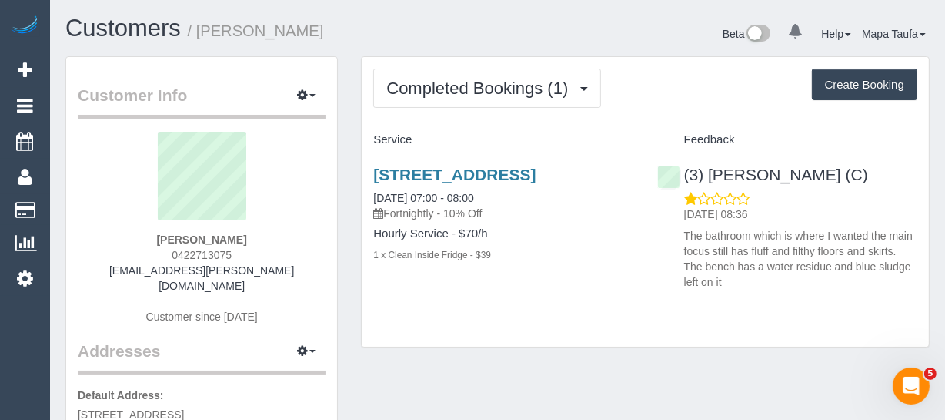
drag, startPoint x: 256, startPoint y: 236, endPoint x: 123, endPoint y: 246, distance: 132.8
click at [131, 237] on div "[PERSON_NAME] 0422713075 [PERSON_NAME][EMAIL_ADDRESS][DOMAIN_NAME] Customer sin…" at bounding box center [202, 236] width 248 height 208
copy strong "[PERSON_NAME]"
drag, startPoint x: 841, startPoint y: 169, endPoint x: 710, endPoint y: 169, distance: 130.1
click at [710, 169] on div "(3) [PERSON_NAME] (C) [DATE] 08:36 The bathroom which is where I wanted the mai…" at bounding box center [787, 224] width 283 height 144
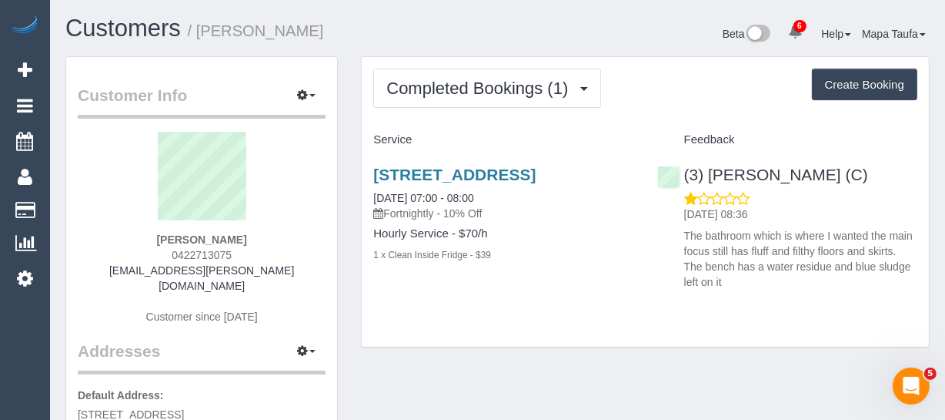
copy link "[PERSON_NAME] (C)"
click at [471, 172] on link "[STREET_ADDRESS]" at bounding box center [454, 175] width 162 height 18
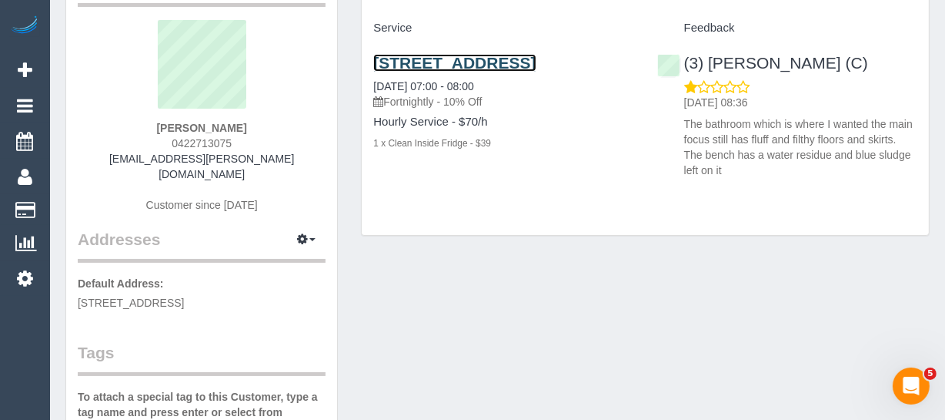
scroll to position [209, 0]
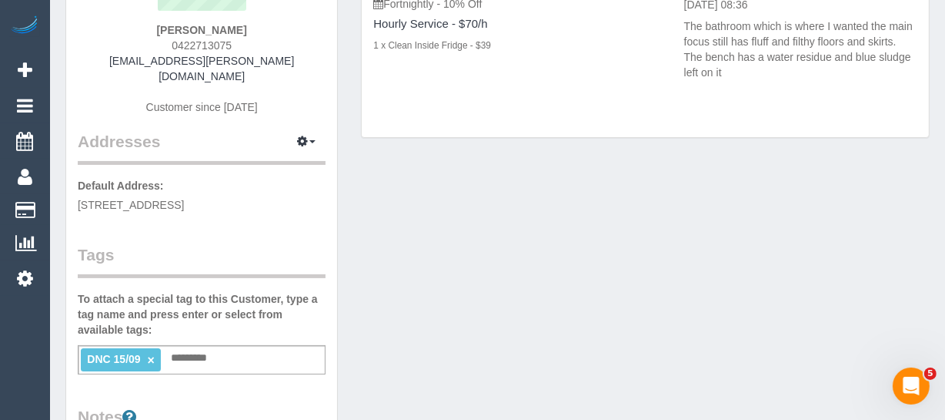
click at [153, 348] on li "DNC 15/09 ×" at bounding box center [121, 359] width 80 height 23
click at [153, 353] on link "×" at bounding box center [151, 359] width 7 height 13
type input "**********"
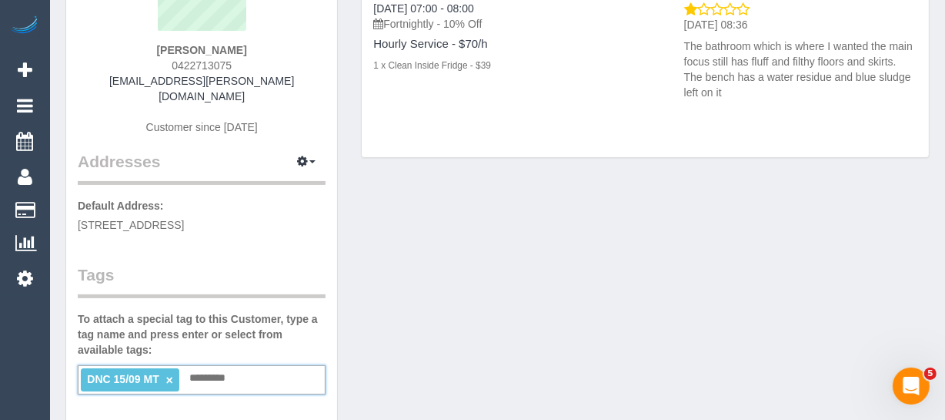
scroll to position [69, 0]
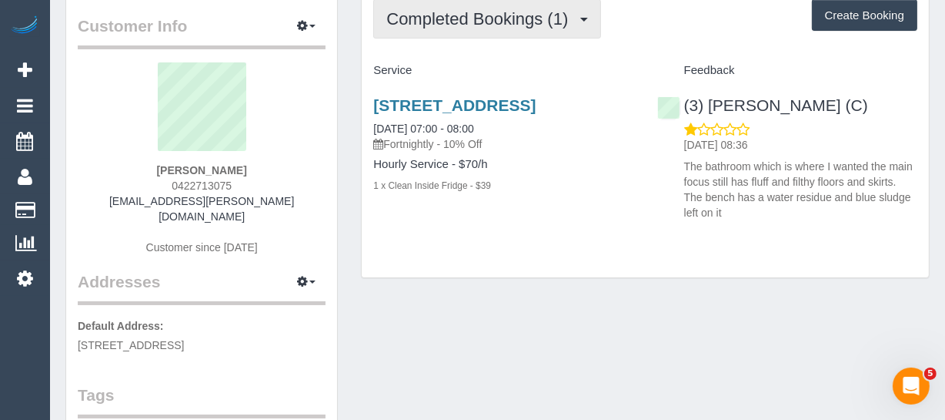
click at [436, 28] on button "Completed Bookings (1)" at bounding box center [487, 18] width 228 height 39
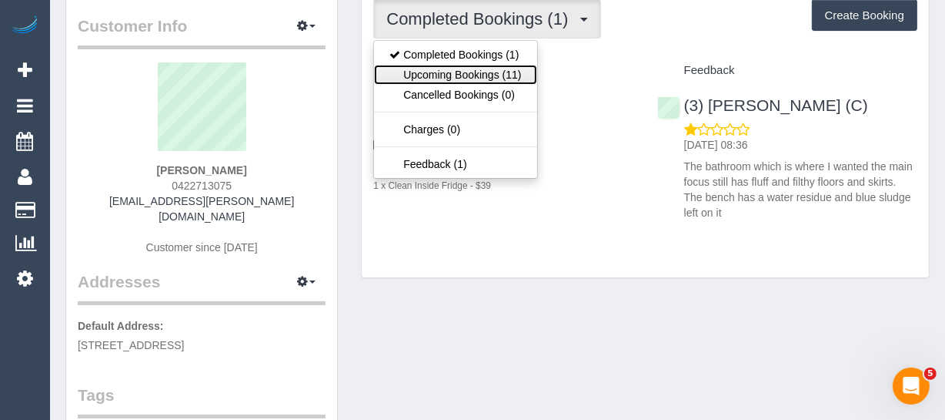
click at [451, 75] on link "Upcoming Bookings (11)" at bounding box center [455, 75] width 162 height 20
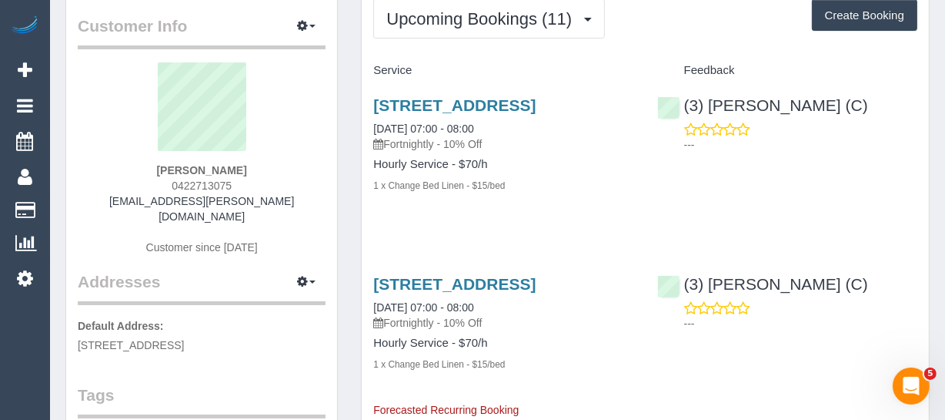
drag, startPoint x: 186, startPoint y: 165, endPoint x: 155, endPoint y: 185, distance: 36.7
click at [155, 169] on div "Baylee Coulthard 0422713075 baylee.coulthard@icloud.com Customer since 2025" at bounding box center [202, 166] width 248 height 208
copy strong "[PERSON_NAME]"
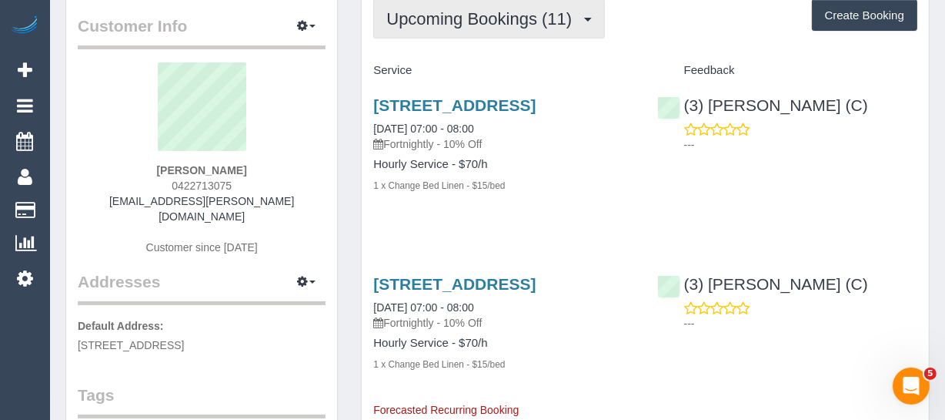
click at [397, 16] on span "Upcoming Bookings (11)" at bounding box center [482, 18] width 193 height 19
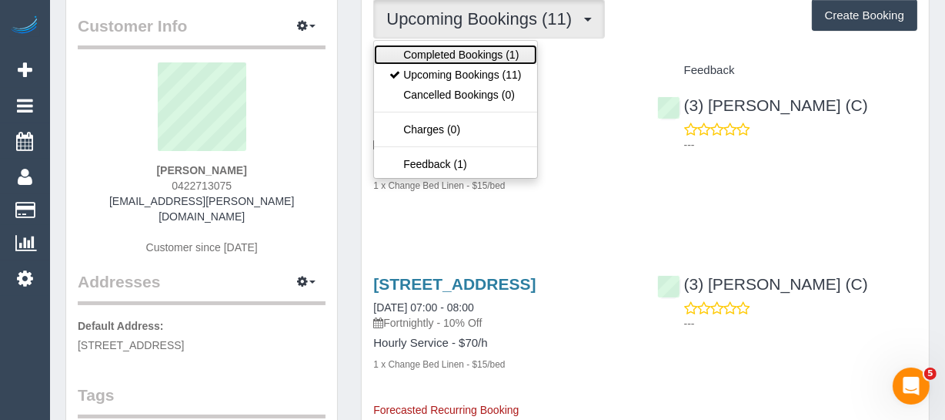
drag, startPoint x: 407, startPoint y: 45, endPoint x: 138, endPoint y: 84, distance: 272.3
click at [408, 45] on link "Completed Bookings (1)" at bounding box center [455, 55] width 162 height 20
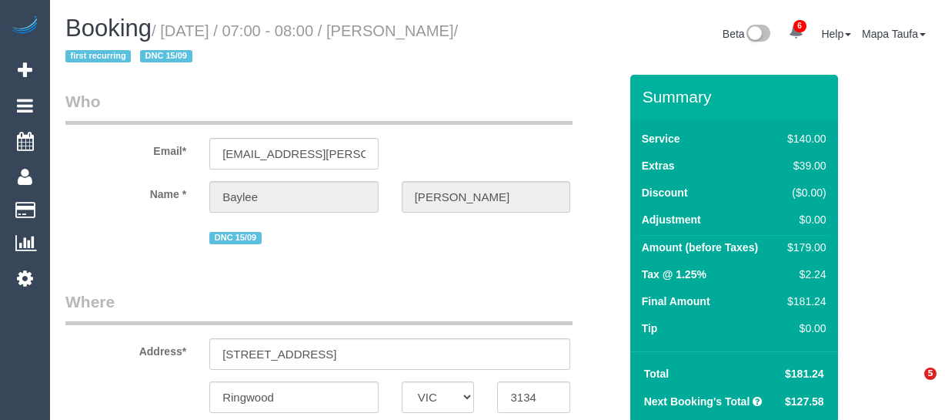
select select "VIC"
select select "object:1266"
select select "number:28"
select select "number:14"
select select "number:19"
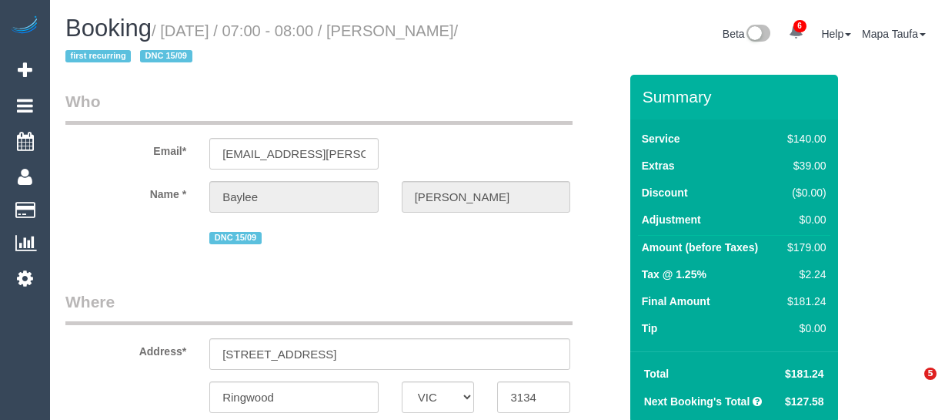
select select "number:22"
select select "number:34"
select select "number:13"
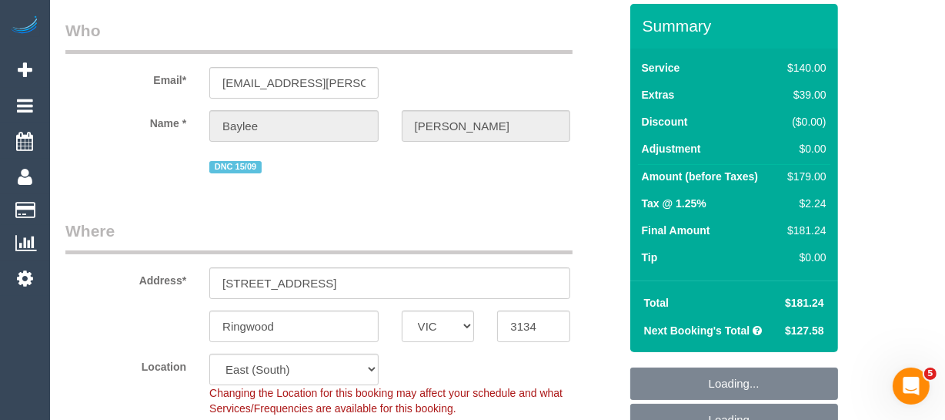
scroll to position [139, 0]
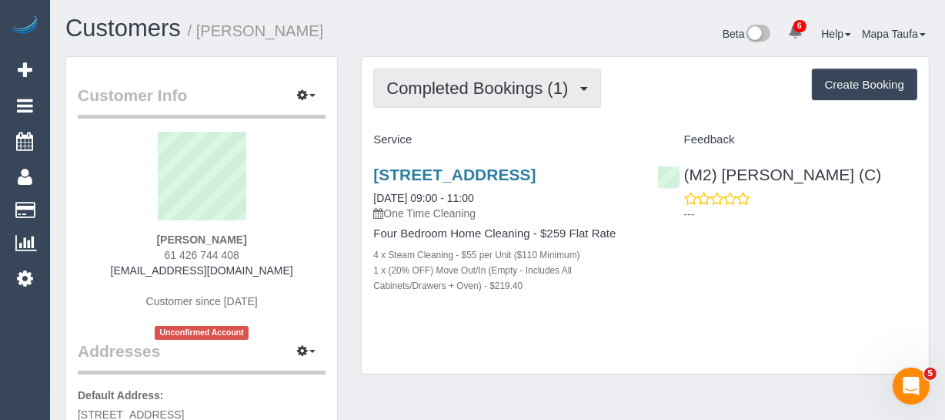
click at [490, 85] on span "Completed Bookings (1)" at bounding box center [480, 88] width 189 height 19
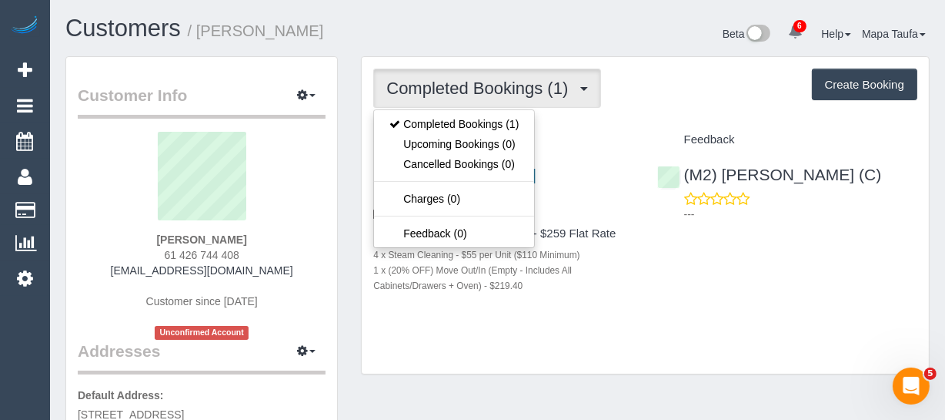
click at [610, 321] on div "[STREET_ADDRESS] [DATE] 09:00 - 11:00 One Time Cleaning Four Bedroom Home Clean…" at bounding box center [503, 237] width 283 height 171
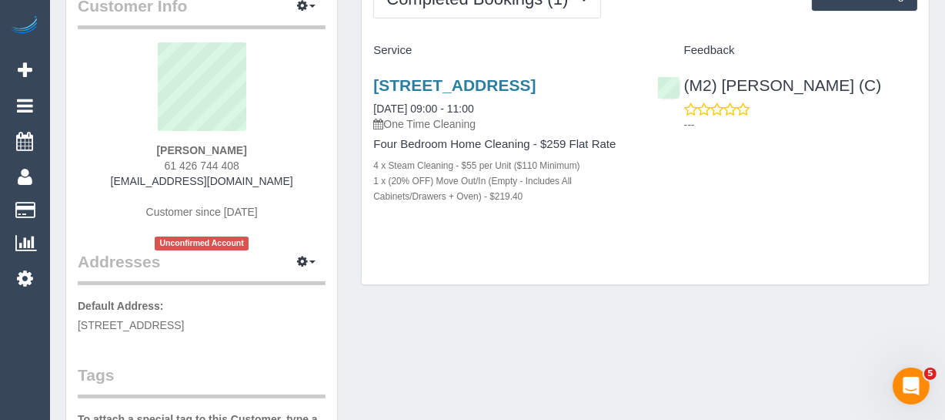
scroll to position [209, 0]
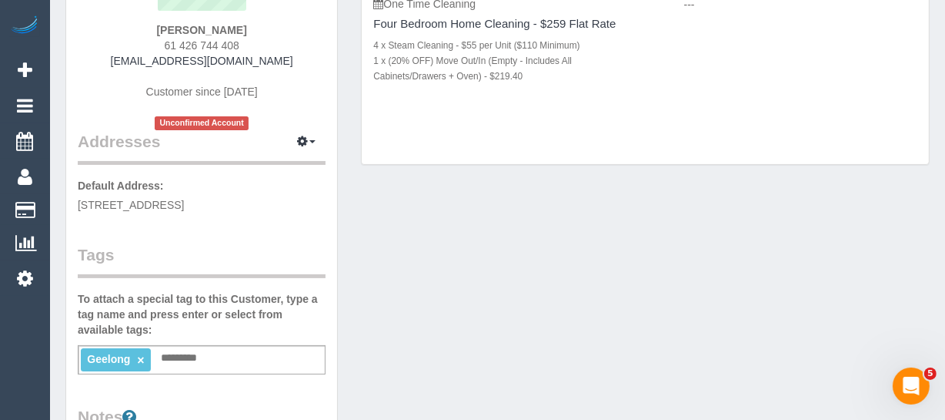
click at [189, 354] on input "text" at bounding box center [183, 358] width 52 height 20
type input "*********"
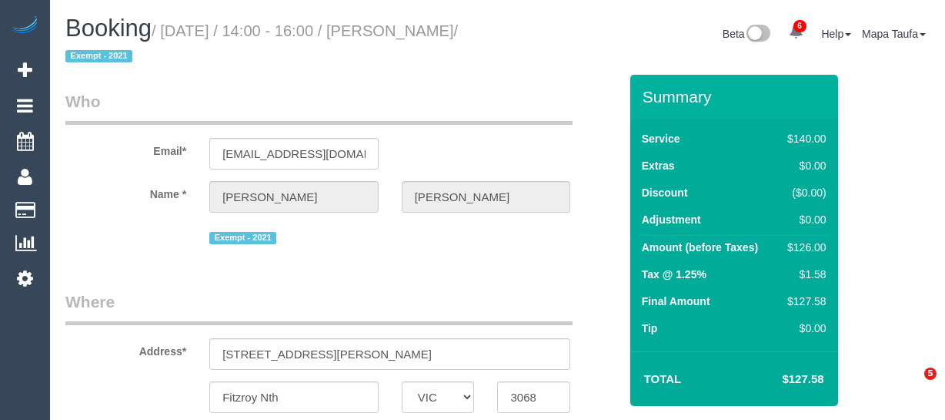
select select "VIC"
select select "string:stripe-pm_1Pt2Eg2GScqysDRVOfYEkbYp"
select select "string:AU"
select select "object:912"
select select "number:27"
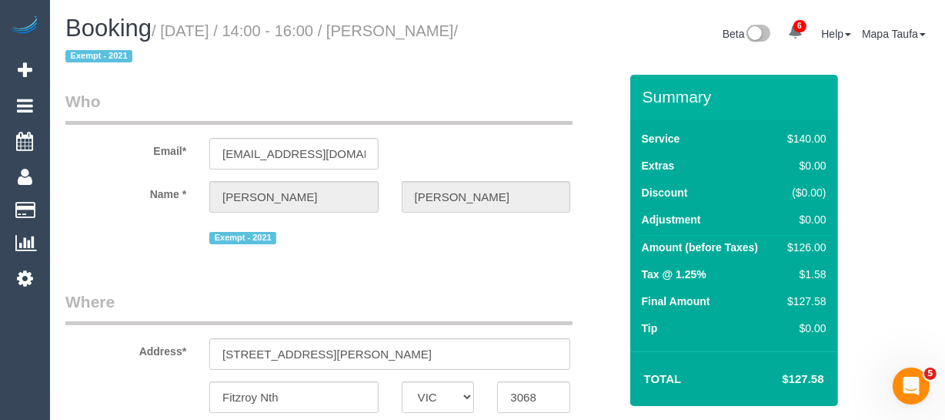
select select "number:14"
select select "number:19"
select select "number:24"
select select "number:35"
select select "number:13"
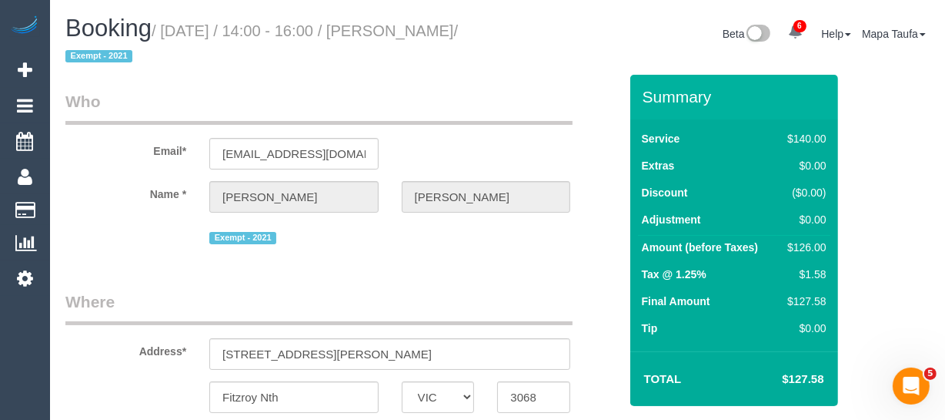
select select "spot1"
click at [298, 154] on input "jnwyatt38@gmail.com" at bounding box center [293, 154] width 169 height 32
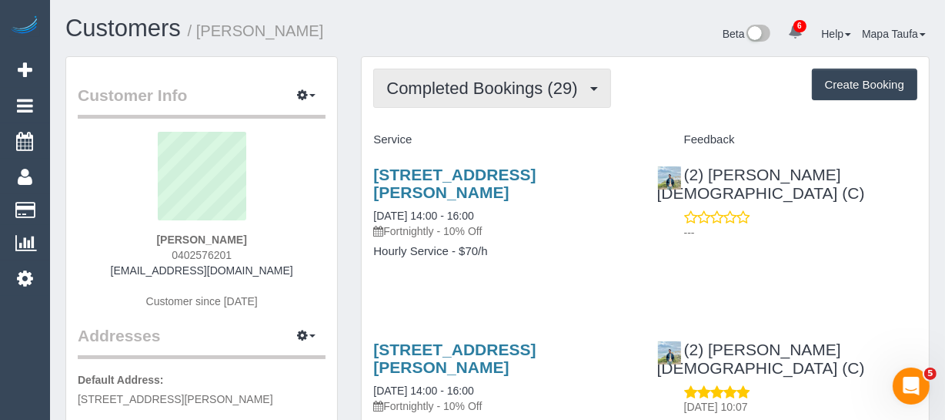
click at [526, 98] on button "Completed Bookings (29)" at bounding box center [491, 88] width 237 height 39
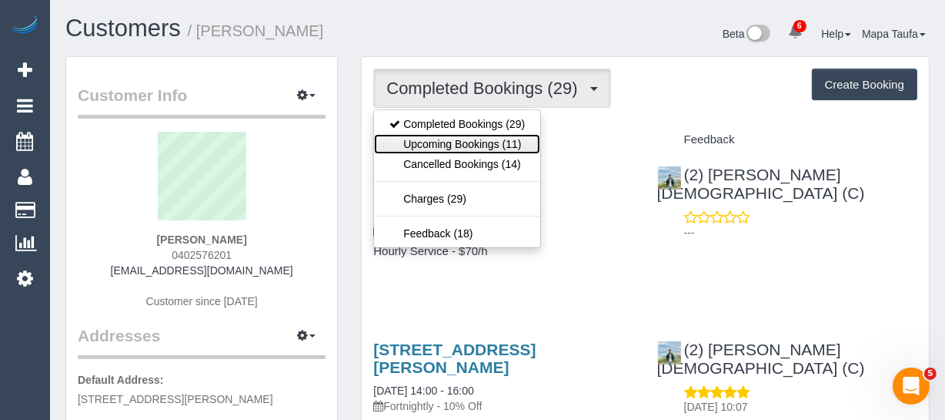
click at [506, 137] on link "Upcoming Bookings (11)" at bounding box center [457, 144] width 166 height 20
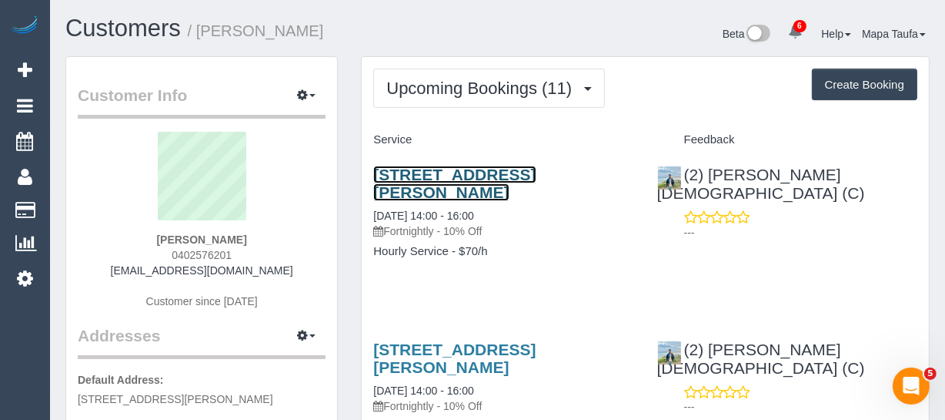
click at [406, 186] on link "[STREET_ADDRESS][PERSON_NAME]" at bounding box center [454, 183] width 162 height 35
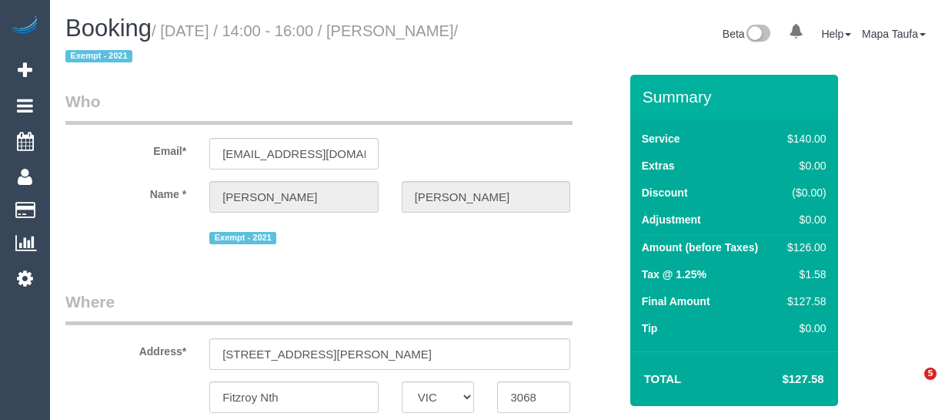
select select "VIC"
select select "string:AU"
select select "object:514"
select select "string:stripe-pm_1Pt2Eg2GScqysDRVOfYEkbYp"
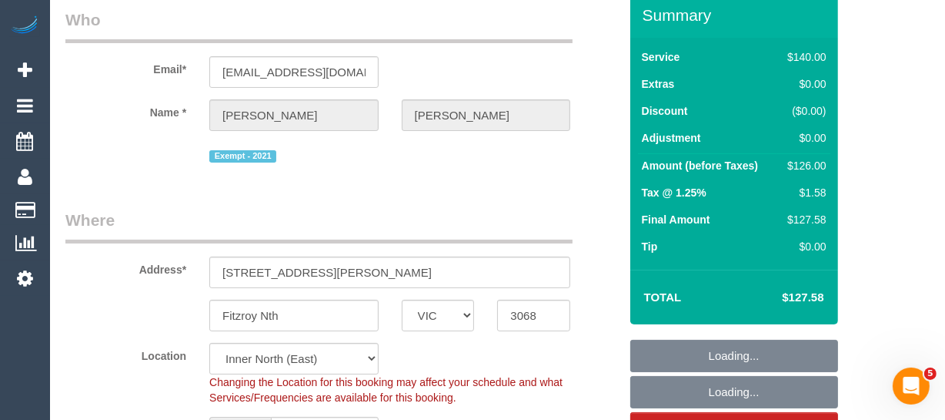
scroll to position [279, 0]
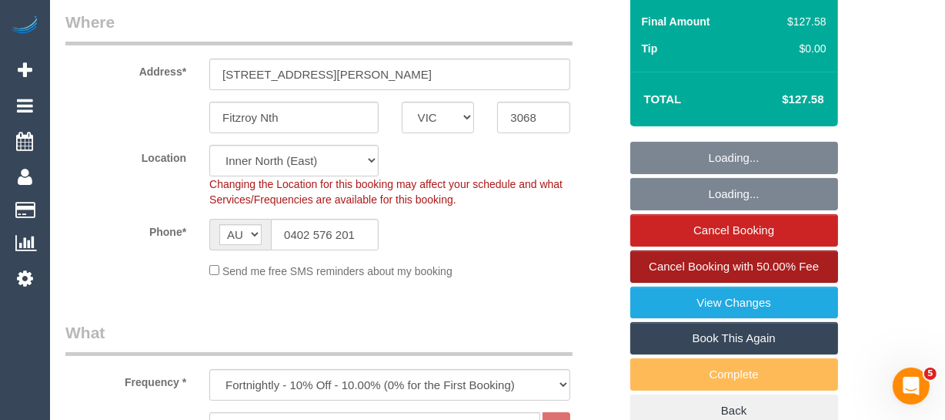
select select "number:27"
select select "number:14"
select select "number:19"
select select "number:24"
select select "number:35"
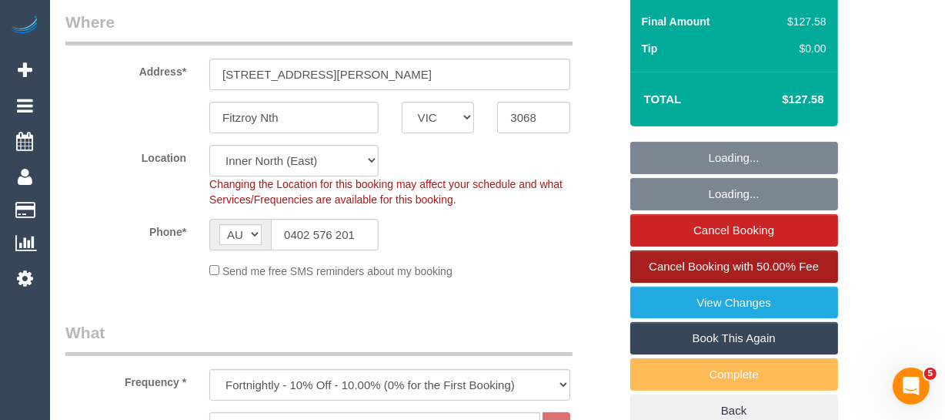
select select "number:13"
select select "object:916"
click at [768, 266] on span "Cancel Booking with 50.00% Fee" at bounding box center [734, 265] width 170 height 13
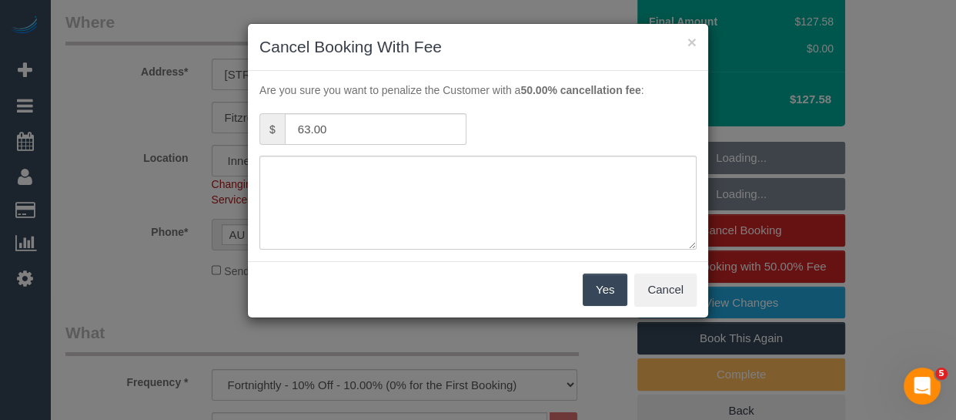
select select "spot1"
click at [682, 274] on button "Cancel" at bounding box center [665, 289] width 62 height 32
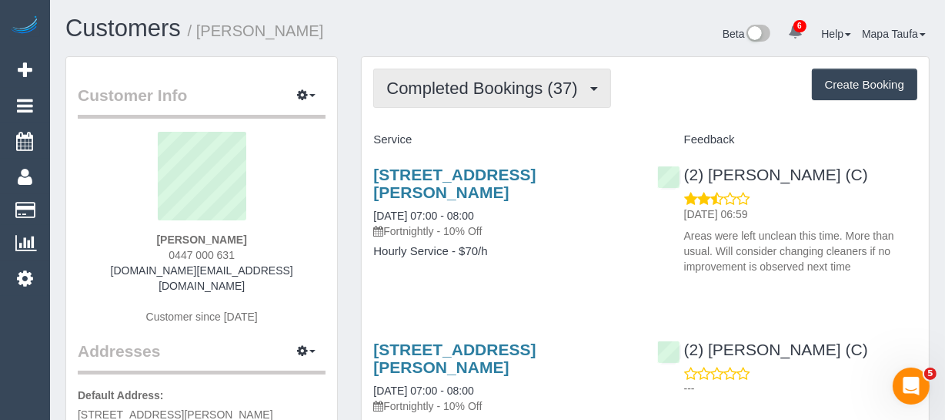
click at [463, 88] on span "Completed Bookings (37)" at bounding box center [485, 88] width 199 height 19
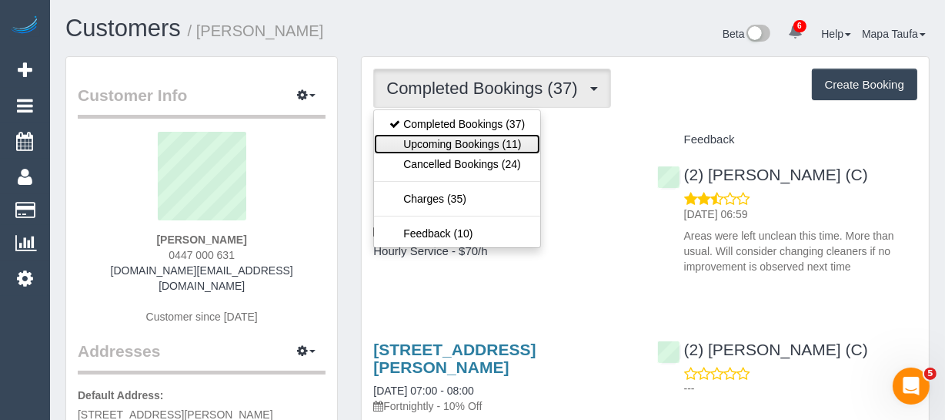
click at [476, 139] on link "Upcoming Bookings (11)" at bounding box center [457, 144] width 166 height 20
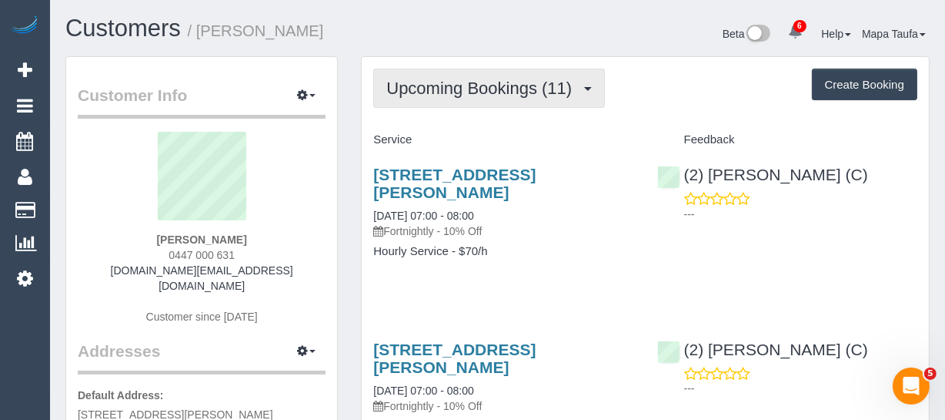
click at [434, 105] on button "Upcoming Bookings (11)" at bounding box center [489, 88] width 232 height 39
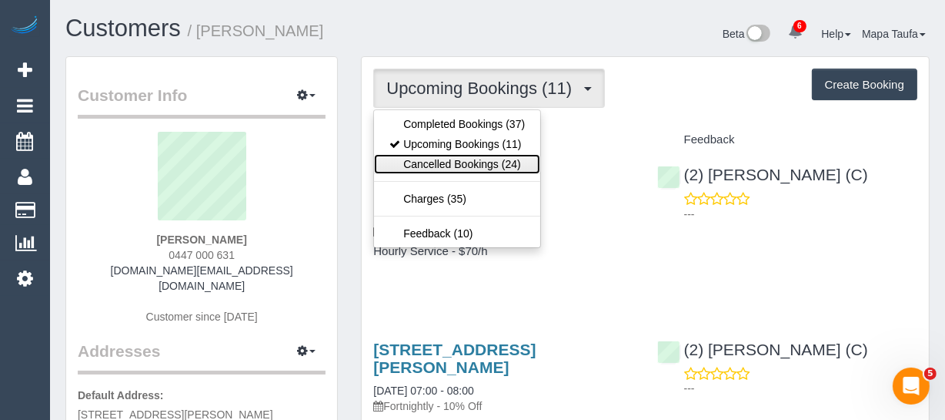
click at [454, 166] on link "Cancelled Bookings (24)" at bounding box center [457, 164] width 166 height 20
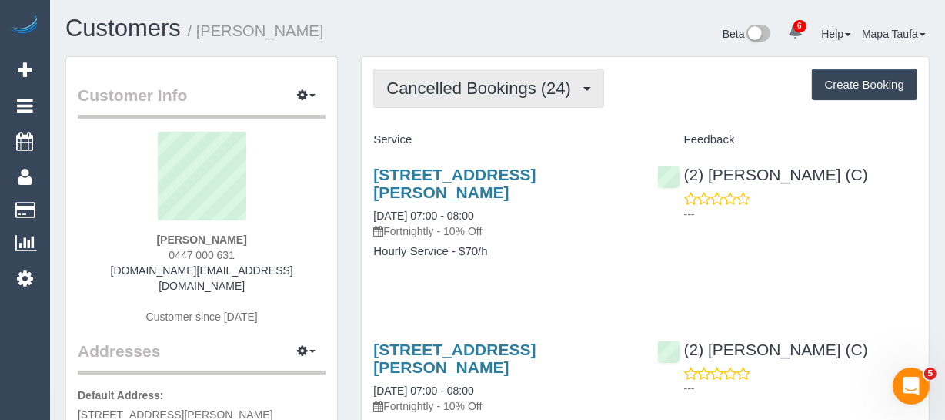
click at [481, 98] on button "Cancelled Bookings (24)" at bounding box center [488, 88] width 231 height 39
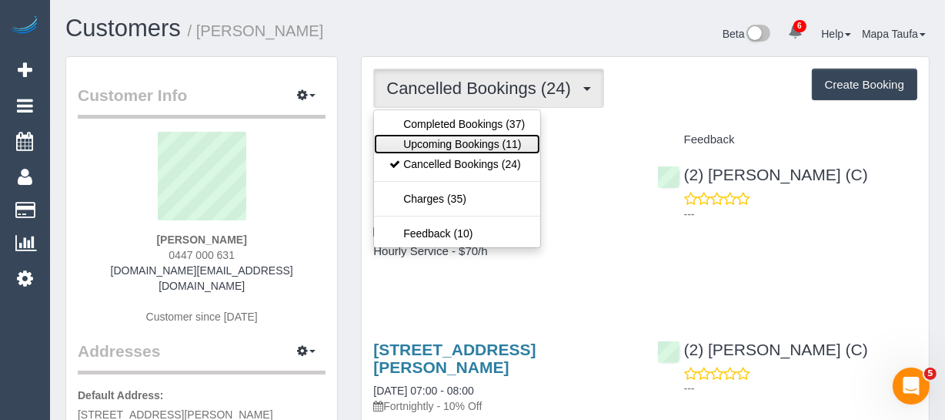
click at [463, 139] on link "Upcoming Bookings (11)" at bounding box center [457, 144] width 166 height 20
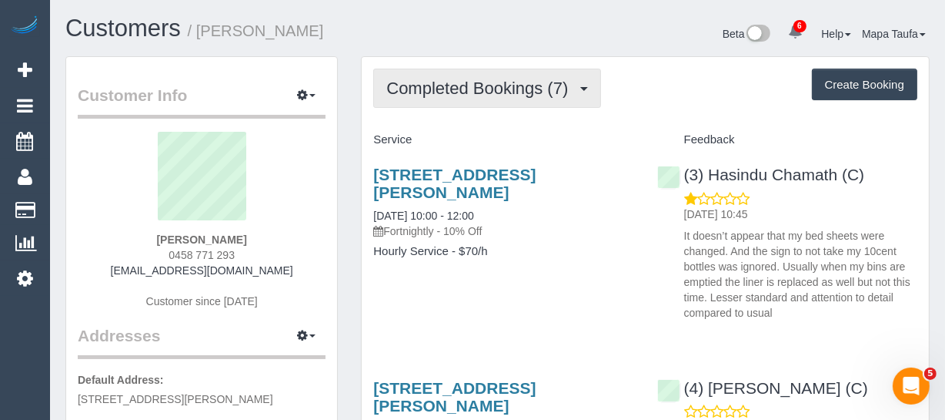
click at [434, 81] on span "Completed Bookings (7)" at bounding box center [480, 88] width 189 height 19
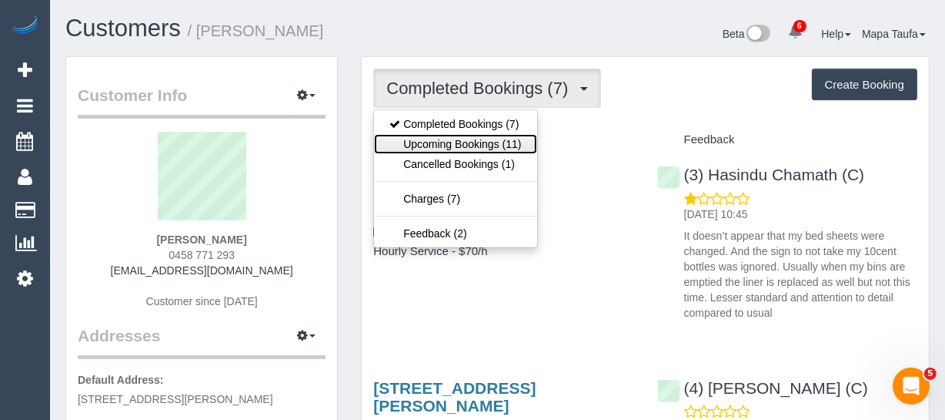
click at [460, 149] on link "Upcoming Bookings (11)" at bounding box center [455, 144] width 162 height 20
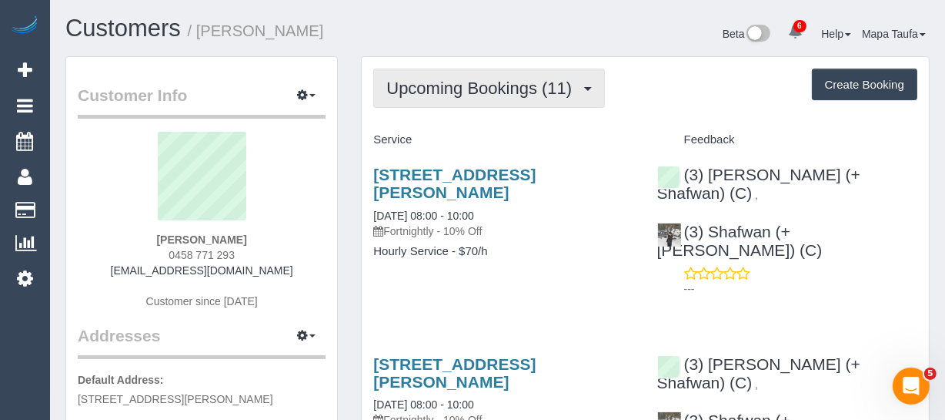
drag, startPoint x: 466, startPoint y: 69, endPoint x: 457, endPoint y: 93, distance: 25.3
click at [464, 75] on button "Upcoming Bookings (11)" at bounding box center [489, 88] width 232 height 39
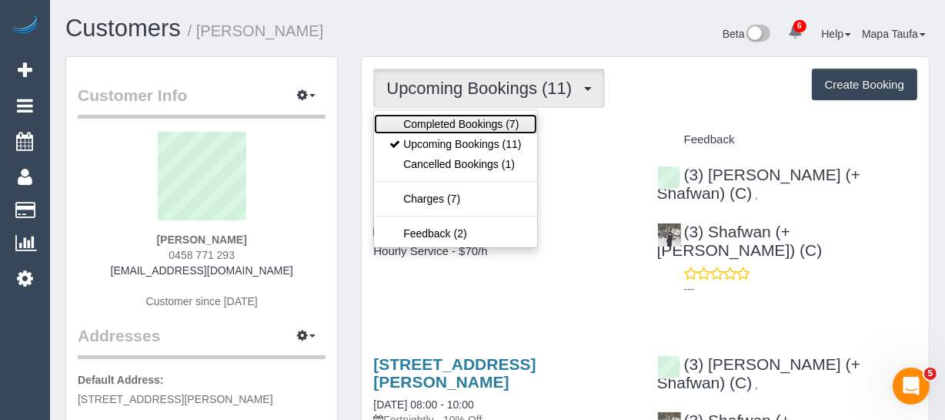
click at [453, 115] on link "Completed Bookings (7)" at bounding box center [455, 124] width 162 height 20
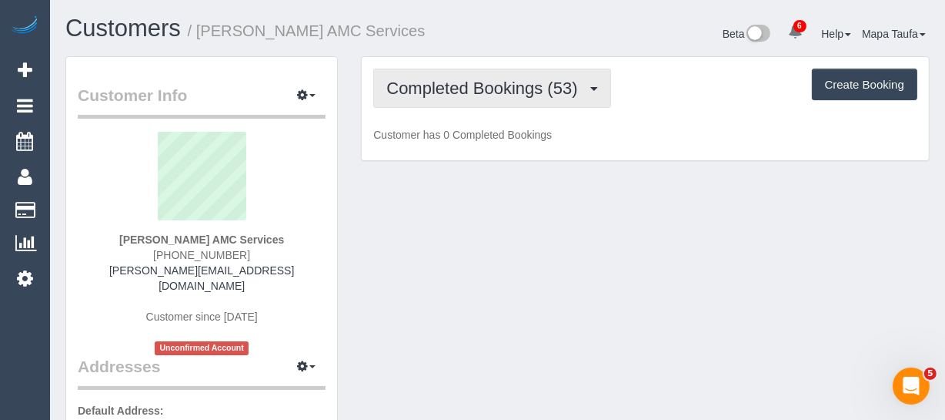
click at [439, 102] on button "Completed Bookings (53)" at bounding box center [491, 88] width 237 height 39
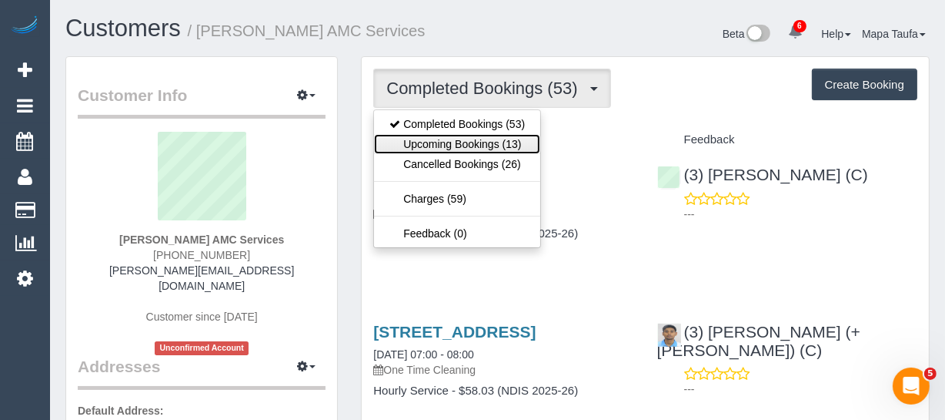
click at [443, 139] on link "Upcoming Bookings (13)" at bounding box center [457, 144] width 166 height 20
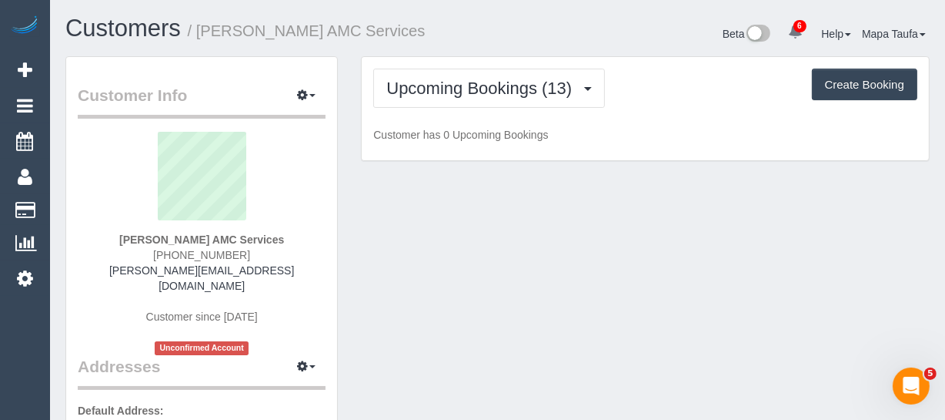
click at [456, 45] on div "Customers / [PERSON_NAME] AMC Services" at bounding box center [276, 31] width 444 height 33
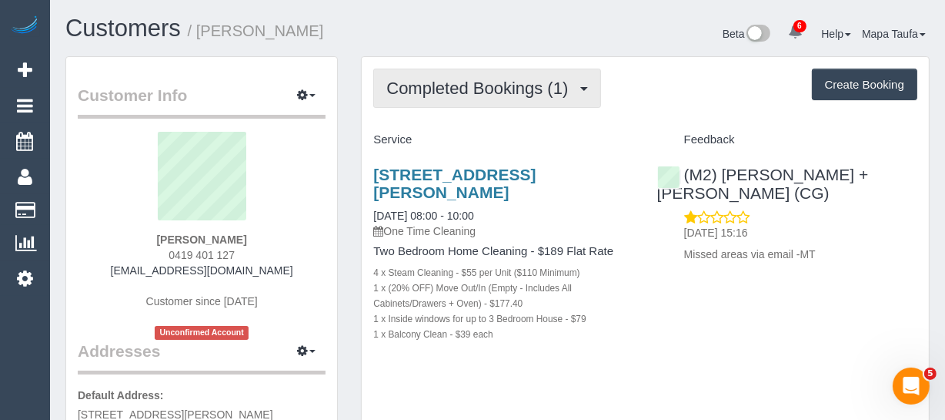
click at [436, 94] on span "Completed Bookings (1)" at bounding box center [480, 88] width 189 height 19
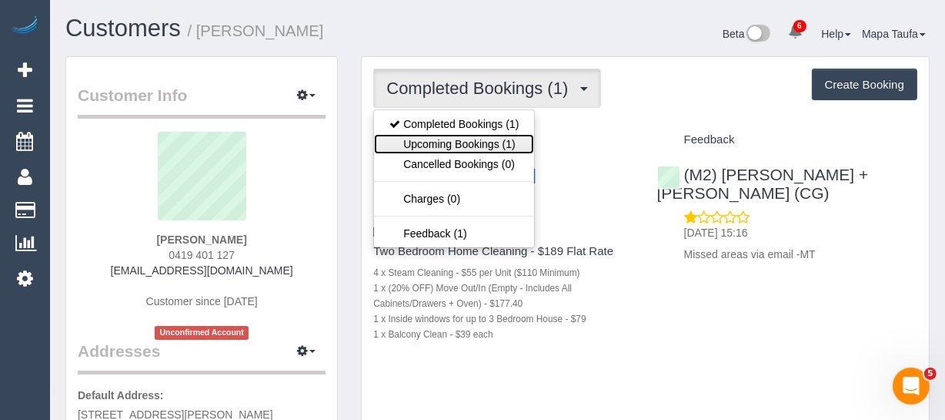
click at [431, 142] on link "Upcoming Bookings (1)" at bounding box center [454, 144] width 160 height 20
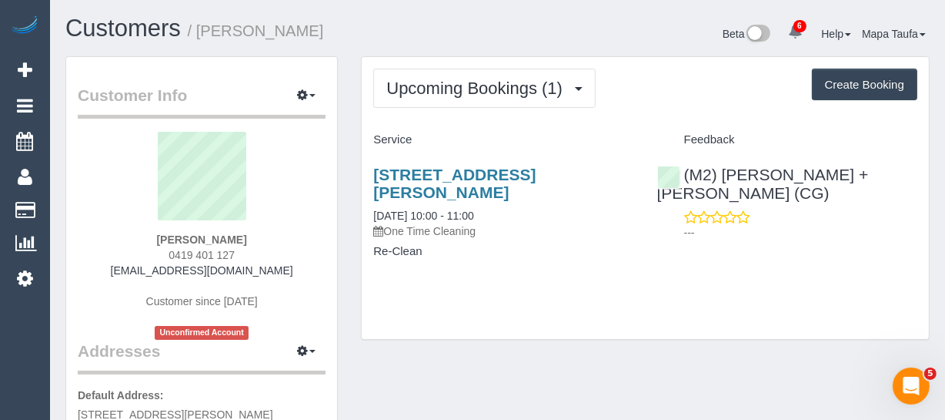
click at [620, 346] on div "Upcoming Bookings (1) Completed Bookings (1) Upcoming Bookings (1) Cancelled Bo…" at bounding box center [645, 205] width 592 height 299
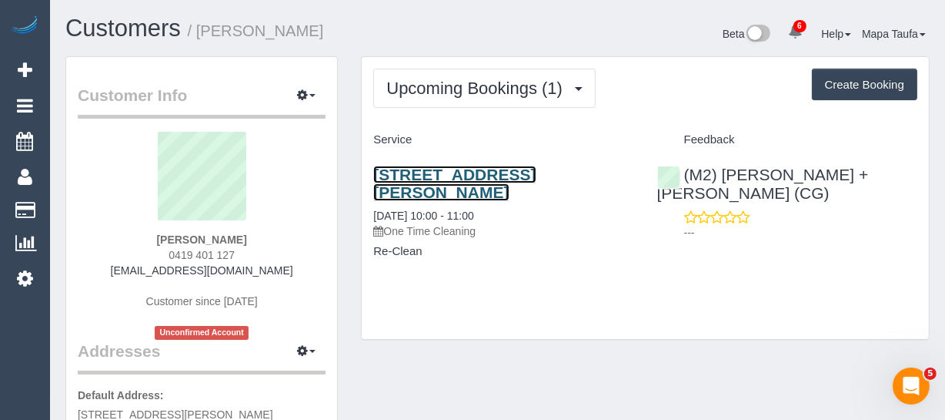
click at [531, 182] on link "[STREET_ADDRESS][PERSON_NAME]" at bounding box center [454, 183] width 162 height 35
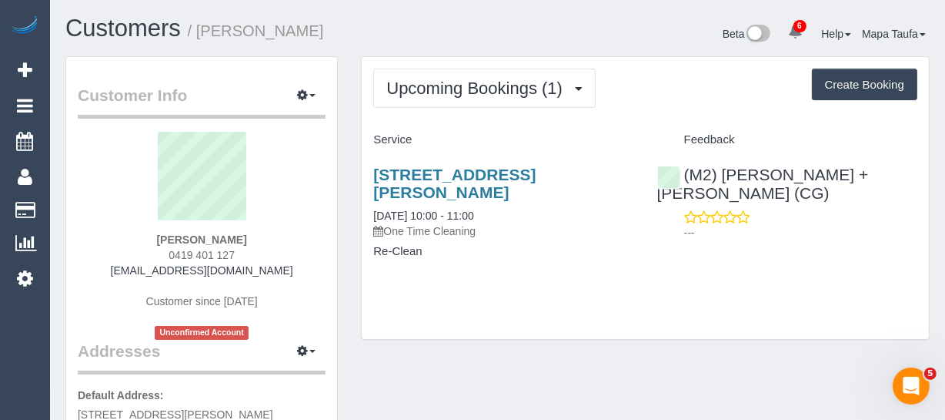
drag, startPoint x: 266, startPoint y: 247, endPoint x: 174, endPoint y: 250, distance: 91.7
click at [169, 251] on div "Jasmine Byrne 0419 401 127 bigbushka@yahoo.com.au Customer since 2025 Unconfirm…" at bounding box center [202, 236] width 248 height 208
click at [267, 216] on sui-profile-pic at bounding box center [201, 182] width 225 height 100
drag, startPoint x: 252, startPoint y: 250, endPoint x: 166, endPoint y: 248, distance: 86.2
click at [166, 248] on div "Jasmine Byrne 0419 401 127 bigbushka@yahoo.com.au Customer since 2025 Unconfirm…" at bounding box center [202, 236] width 248 height 208
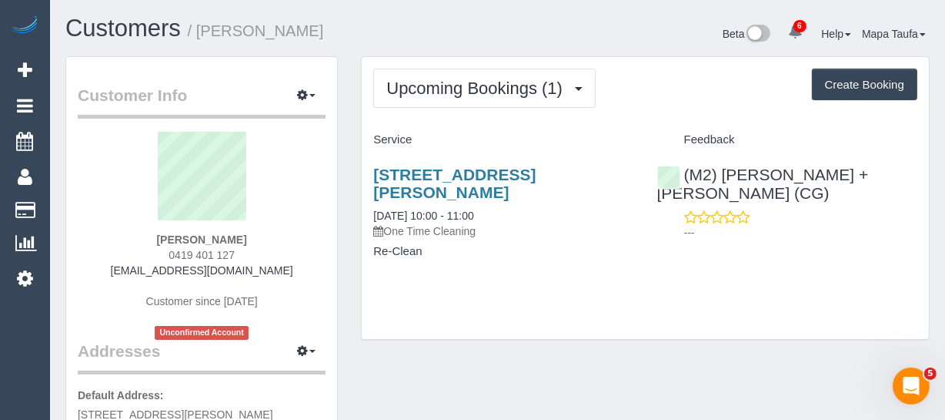
copy span "0419 401 127"
click at [299, 166] on sui-profile-pic at bounding box center [201, 182] width 225 height 100
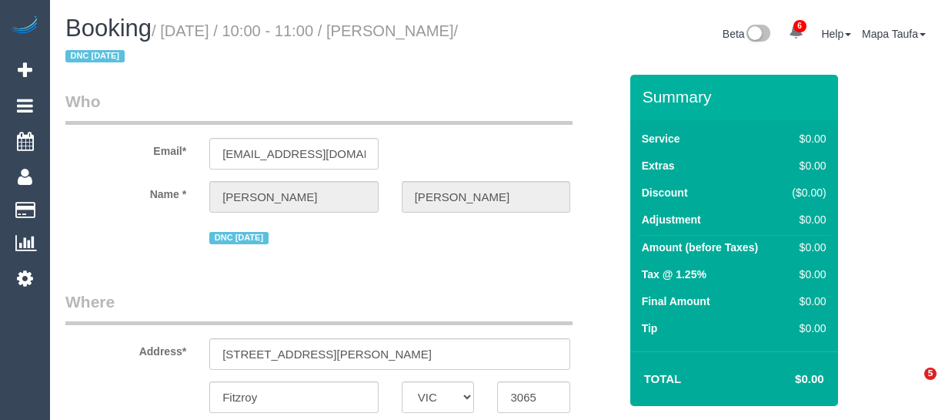
select select "VIC"
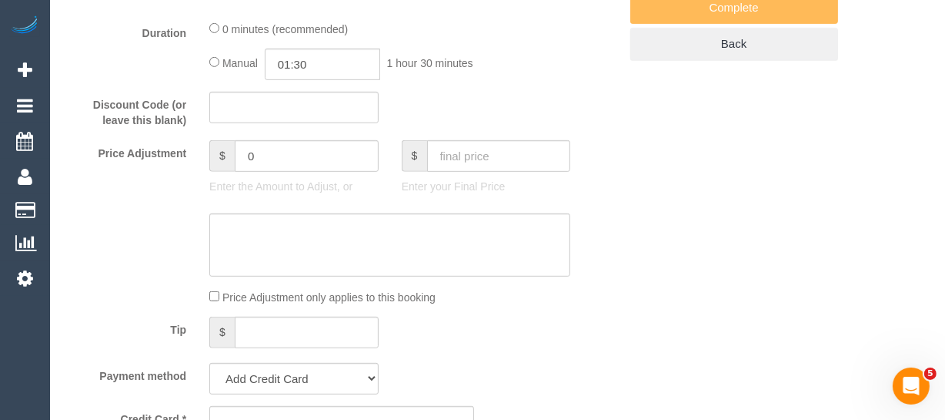
select select "object:765"
select select "string:stripe-pm_1S3Ret2GScqysDRV3gAhRbXU"
select select "number:28"
select select "number:14"
select select "number:18"
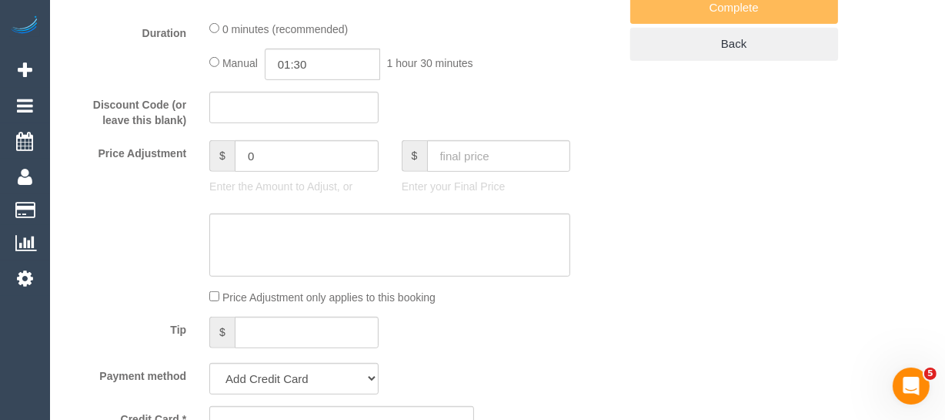
select select "number:24"
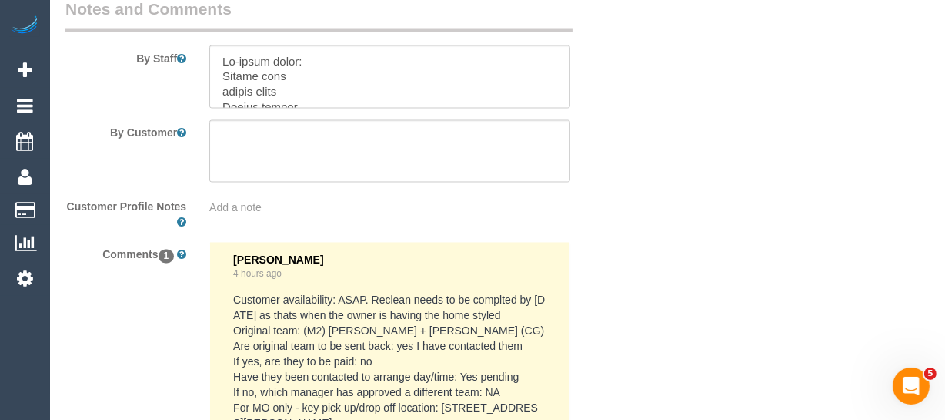
scroll to position [2538, 0]
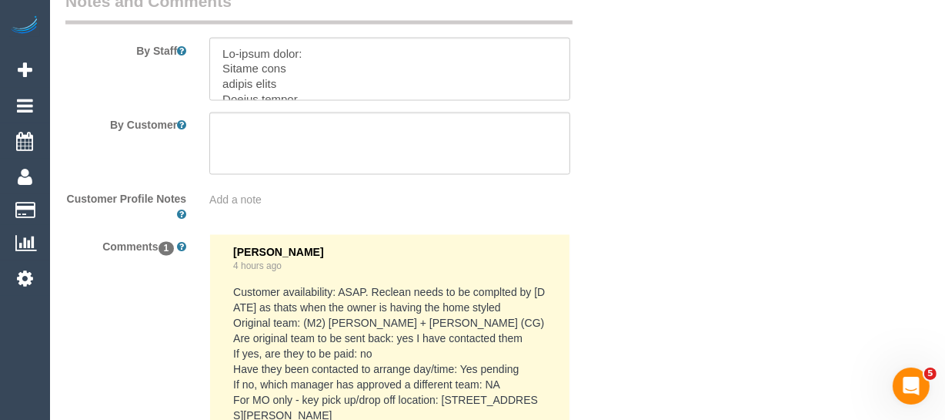
click at [570, 94] on div at bounding box center [390, 69] width 384 height 63
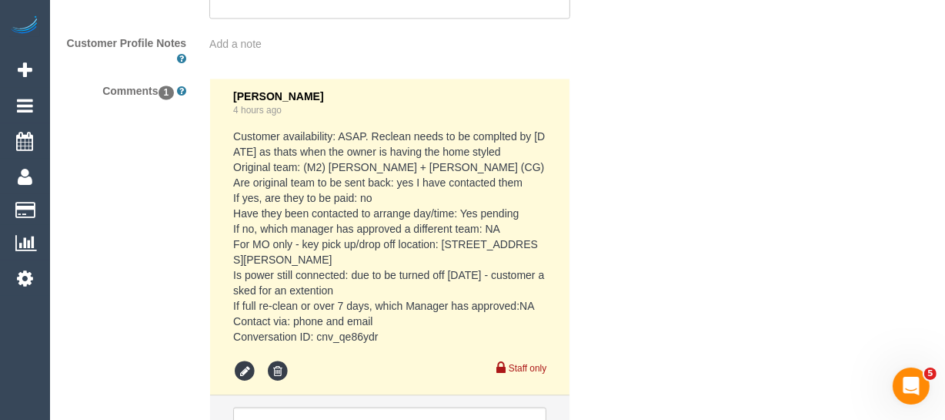
scroll to position [2409, 0]
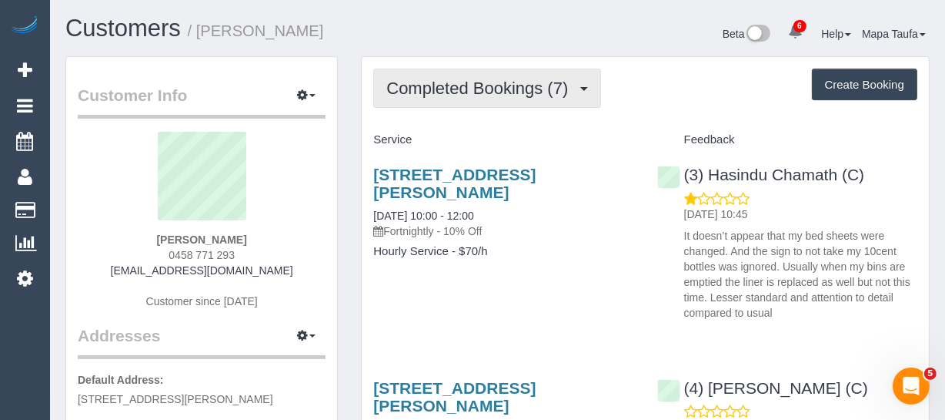
click at [540, 90] on span "Completed Bookings (7)" at bounding box center [480, 88] width 189 height 19
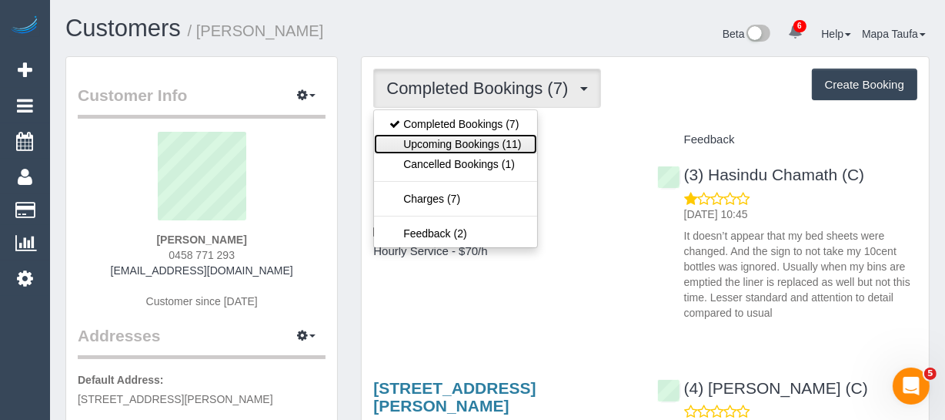
click at [495, 139] on link "Upcoming Bookings (11)" at bounding box center [455, 144] width 162 height 20
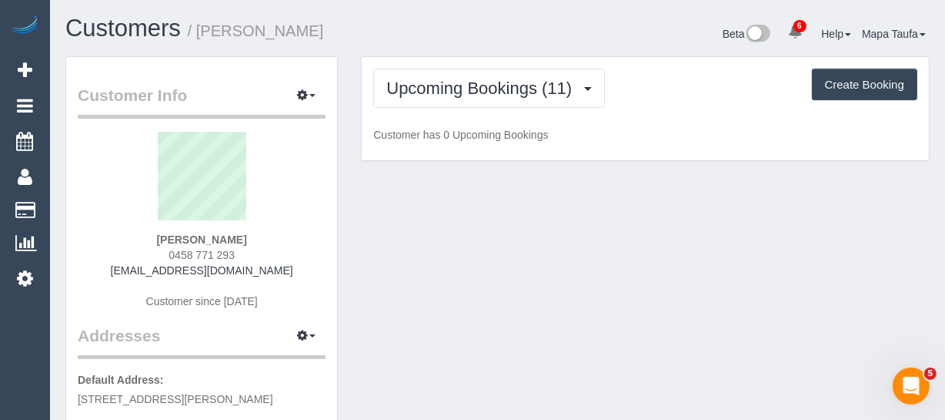
click at [516, 48] on div "Beta 6 Your Notifications You have 0 alerts × You have 2 to charge for [DATE] ×…" at bounding box center [720, 35] width 444 height 41
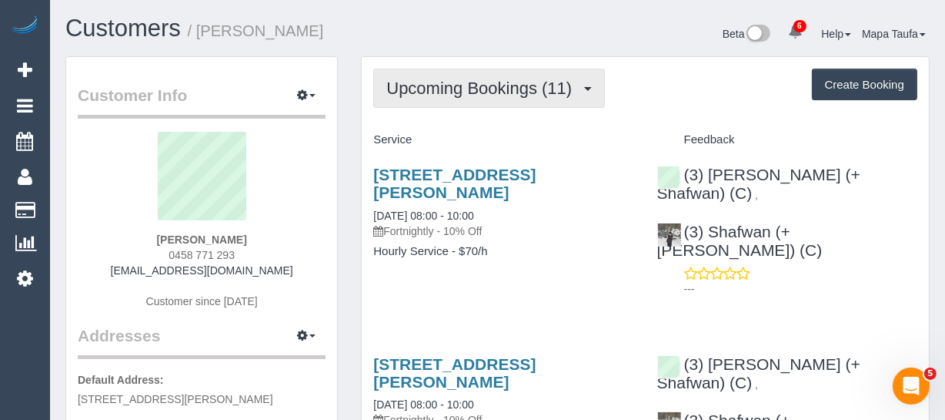
click at [413, 100] on button "Upcoming Bookings (11)" at bounding box center [489, 88] width 232 height 39
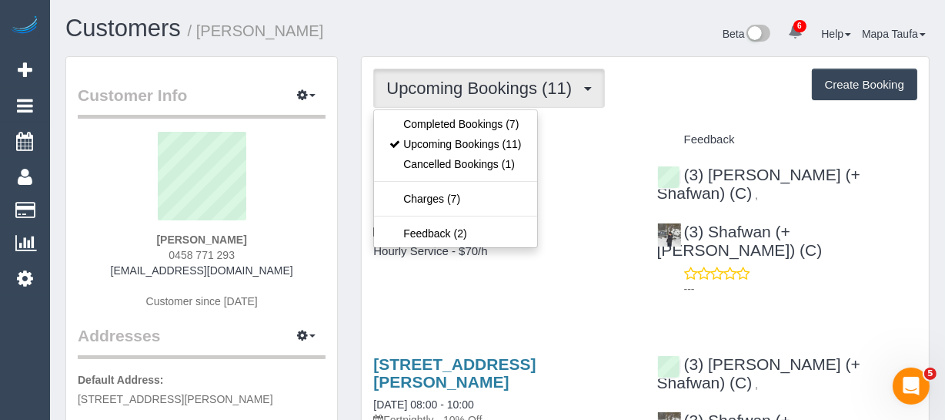
drag, startPoint x: 694, startPoint y: 129, endPoint x: 524, endPoint y: 135, distance: 170.2
click at [694, 131] on div "Feedback" at bounding box center [787, 140] width 283 height 26
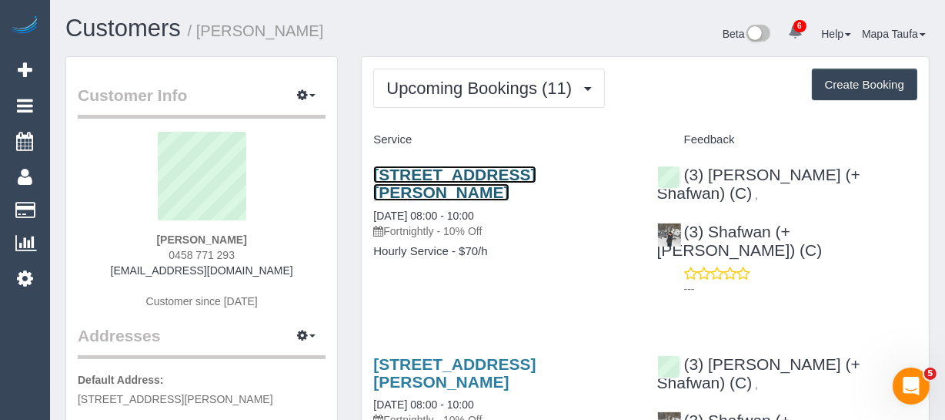
click at [491, 166] on link "[STREET_ADDRESS][PERSON_NAME]" at bounding box center [454, 183] width 162 height 35
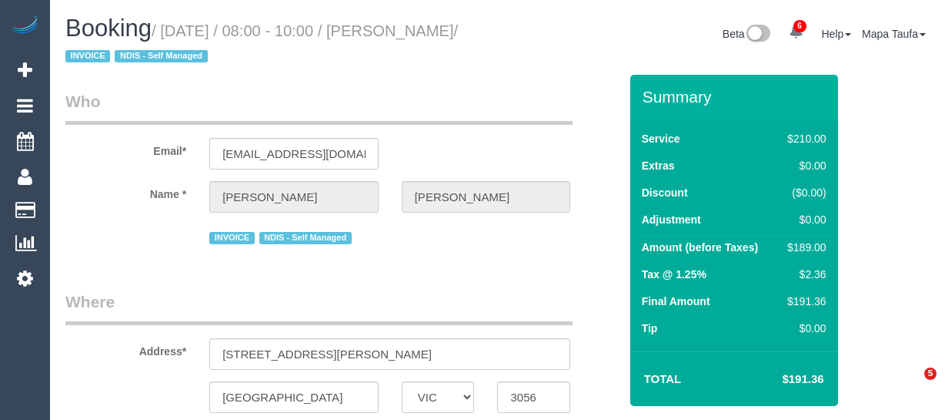
select select "VIC"
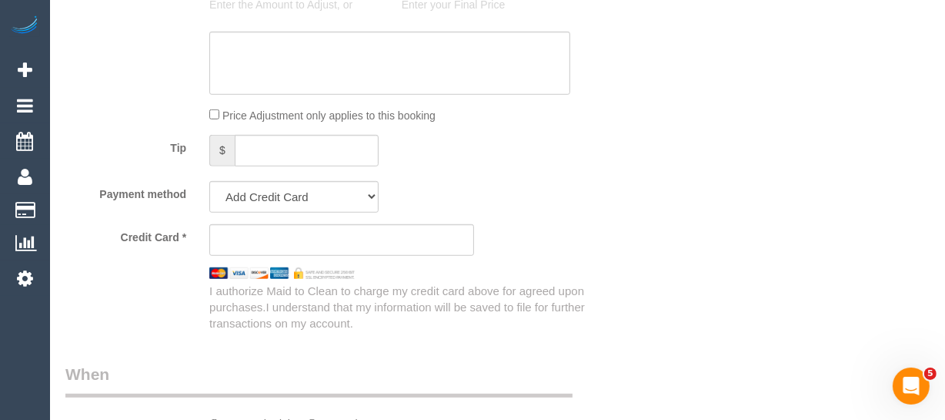
select select "string:stripe-pm_1RMJFP2GScqysDRVl36hxd4v"
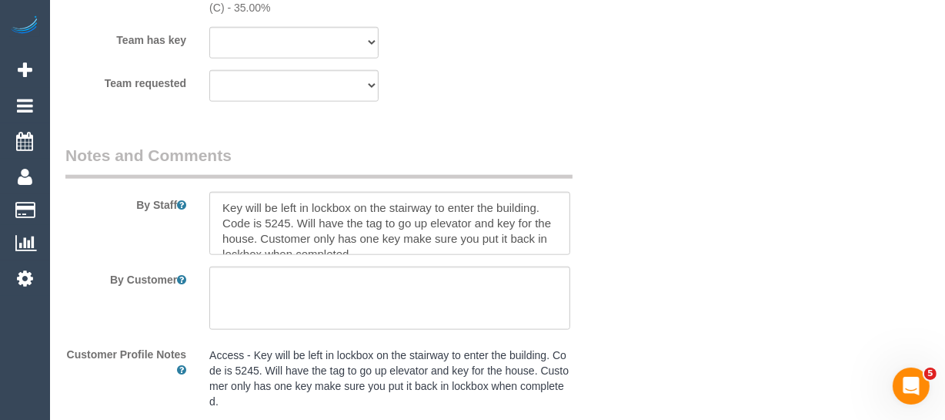
select select "object:805"
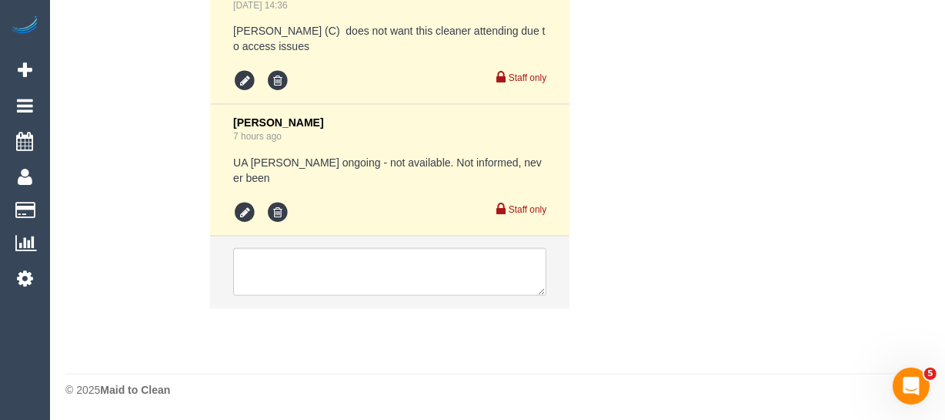
select select "180"
select select "number:28"
select select "number:14"
select select "number:19"
select select "number:24"
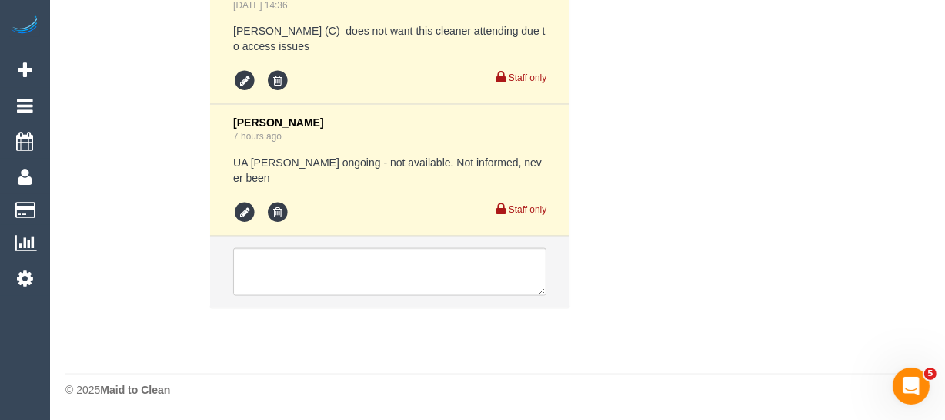
select select "number:33"
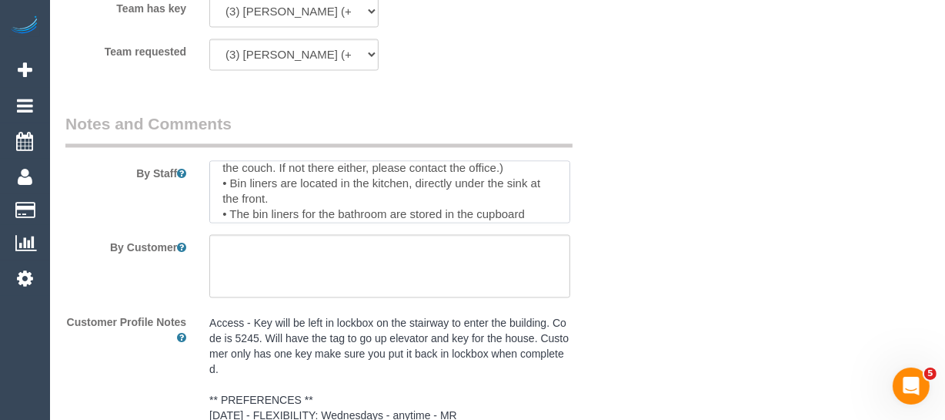
scroll to position [102, 0]
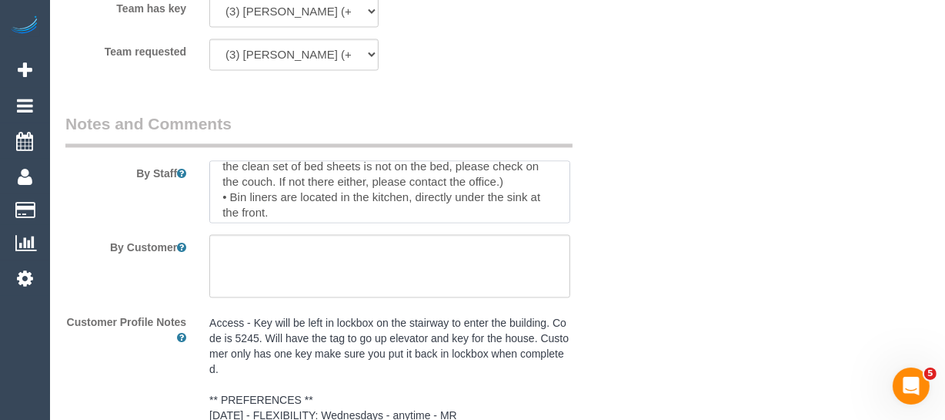
click at [517, 182] on textarea at bounding box center [389, 191] width 361 height 63
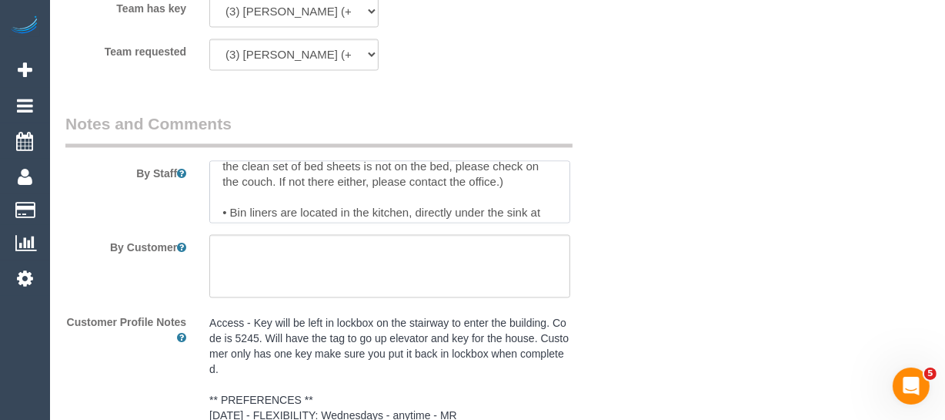
scroll to position [116, 0]
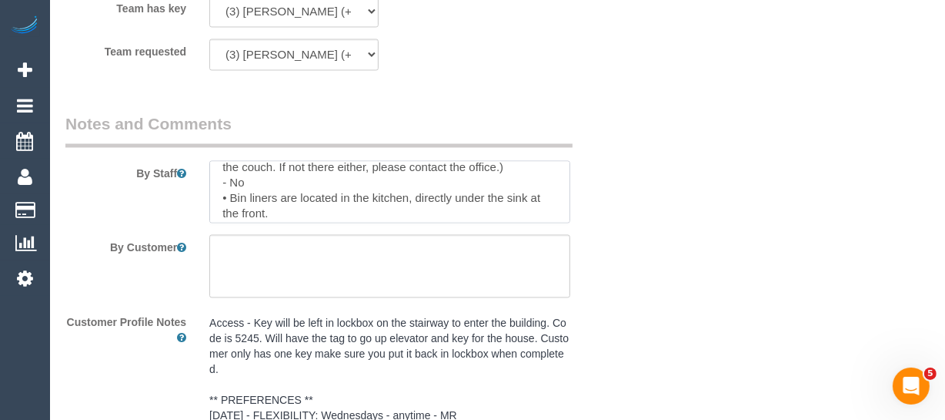
click at [279, 186] on textarea at bounding box center [389, 191] width 361 height 63
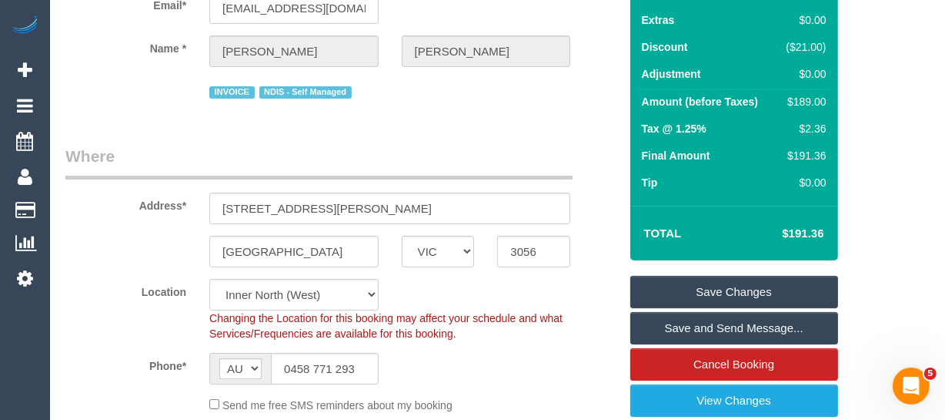
scroll to position [138, 0]
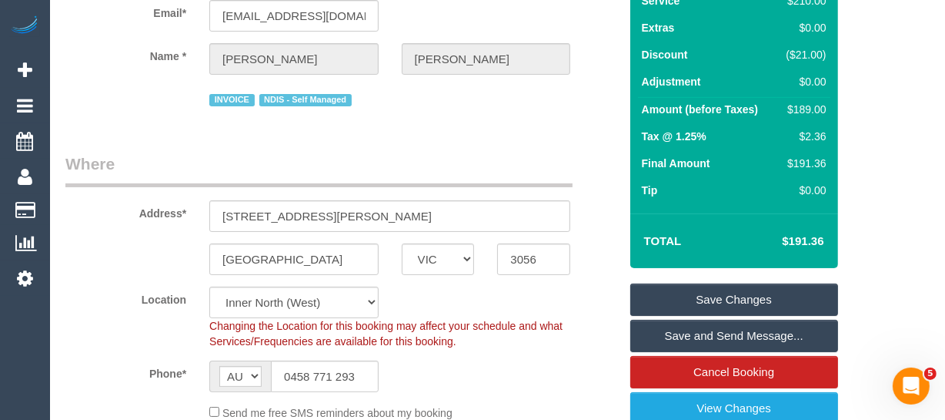
type textarea "Key will be left in lockbox on the stairway to enter the building. Code is 5245…"
click at [687, 287] on link "Save Changes" at bounding box center [734, 299] width 208 height 32
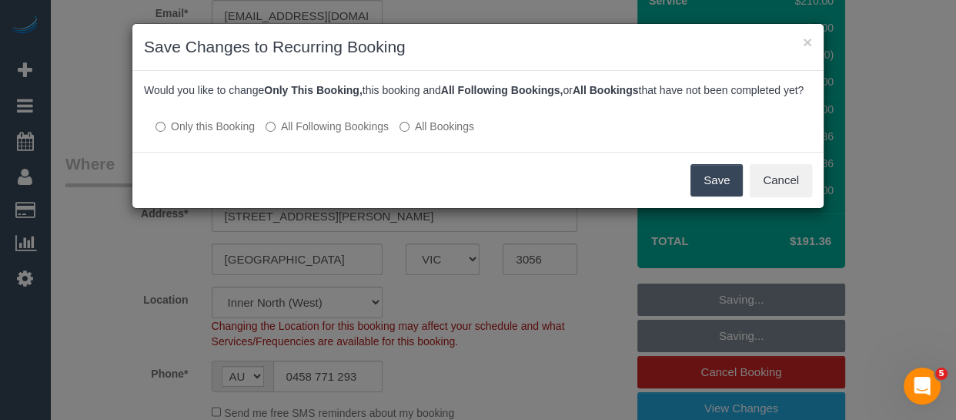
click at [356, 134] on label "All Following Bookings" at bounding box center [327, 126] width 123 height 15
click at [730, 196] on button "Save" at bounding box center [716, 180] width 52 height 32
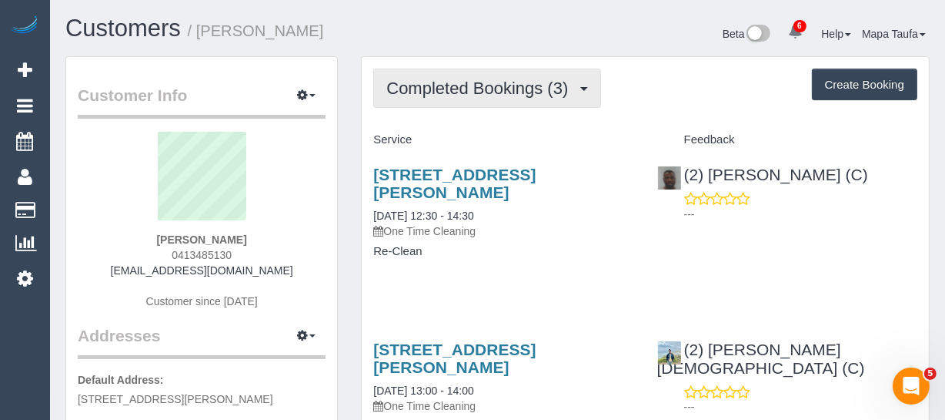
click at [493, 70] on button "Completed Bookings (3)" at bounding box center [487, 88] width 228 height 39
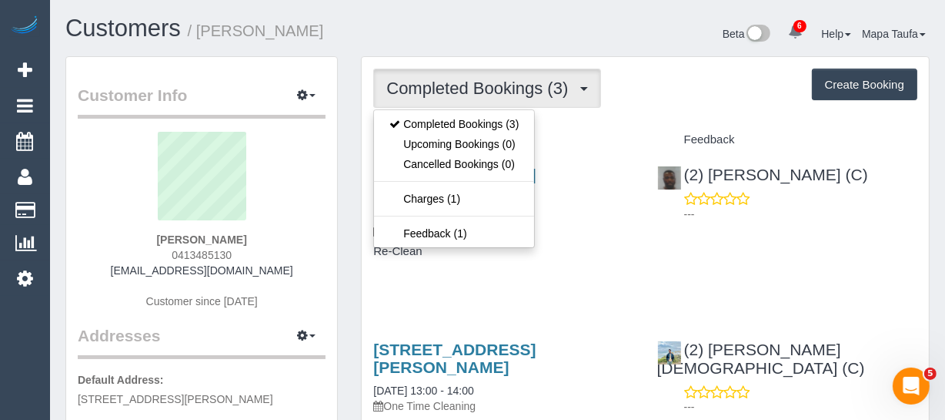
drag, startPoint x: 603, startPoint y: 112, endPoint x: 543, endPoint y: 112, distance: 59.3
click at [602, 112] on div "Completed Bookings (3) Completed Bookings (3) Upcoming Bookings (0) Cancelled B…" at bounding box center [645, 400] width 567 height 687
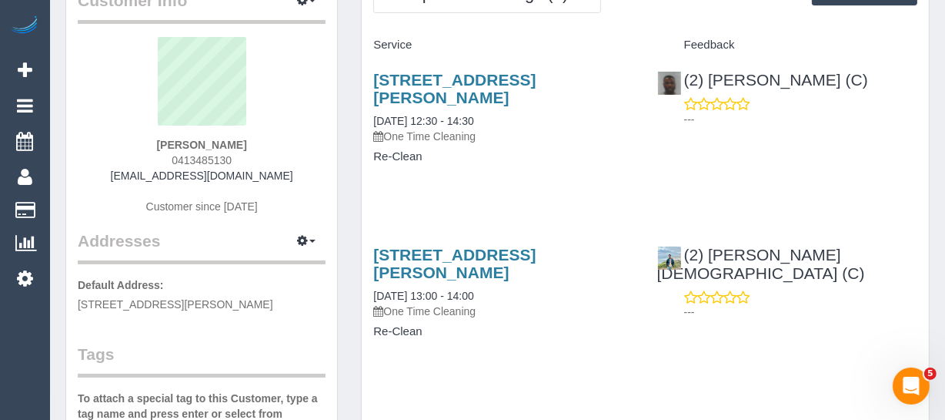
scroll to position [69, 0]
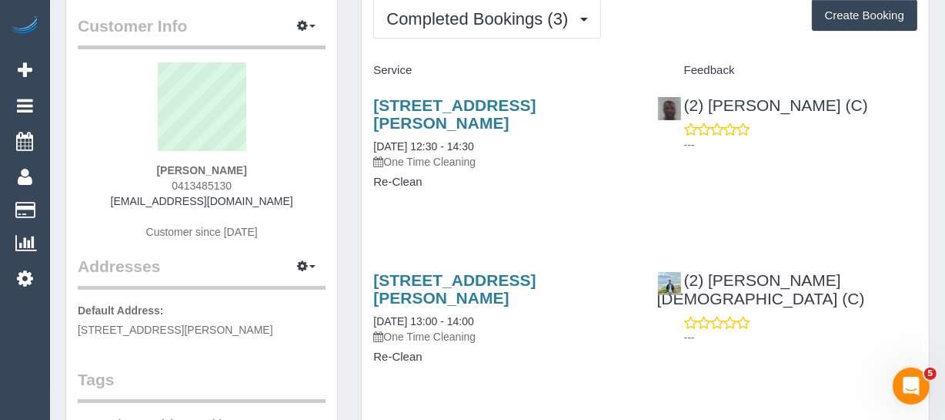
drag, startPoint x: 244, startPoint y: 158, endPoint x: 235, endPoint y: 169, distance: 14.8
click at [235, 169] on div "[PERSON_NAME] 0413485130 [EMAIL_ADDRESS][DOMAIN_NAME] Customer since [DATE]" at bounding box center [202, 158] width 248 height 192
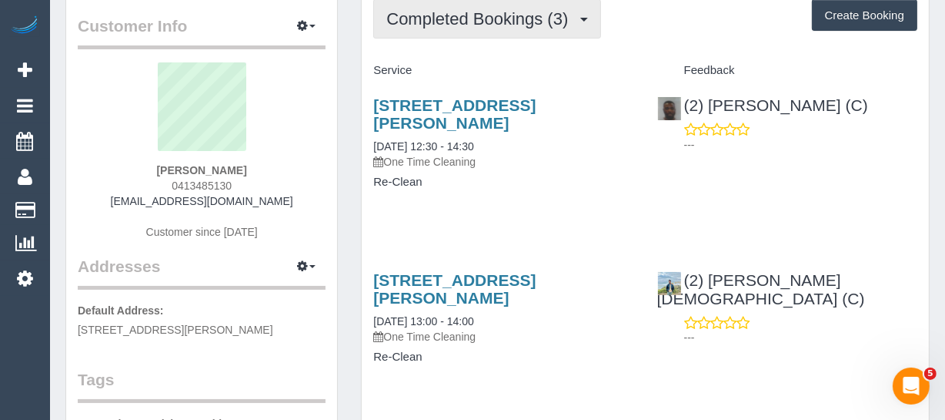
copy div "[PERSON_NAME]"
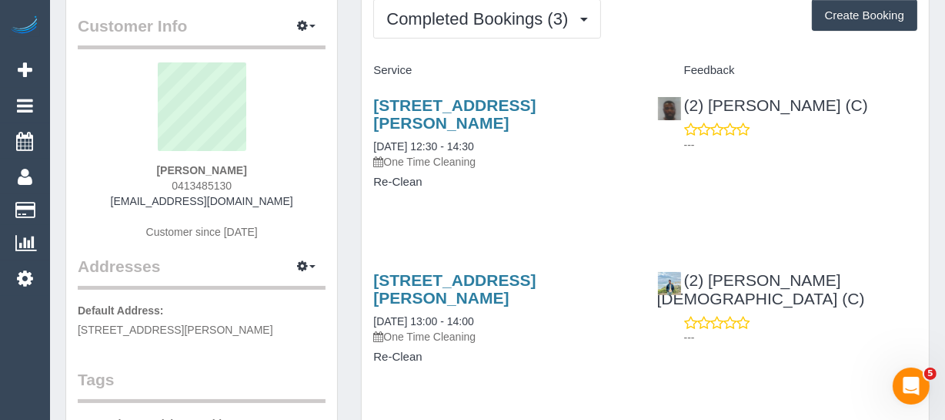
drag, startPoint x: 423, startPoint y: 125, endPoint x: 366, endPoint y: 104, distance: 61.6
click at [366, 104] on div "[STREET_ADDRESS][PERSON_NAME] [DATE] 12:30 - 14:30 One Time Cleaning Re-Clean" at bounding box center [503, 151] width 283 height 136
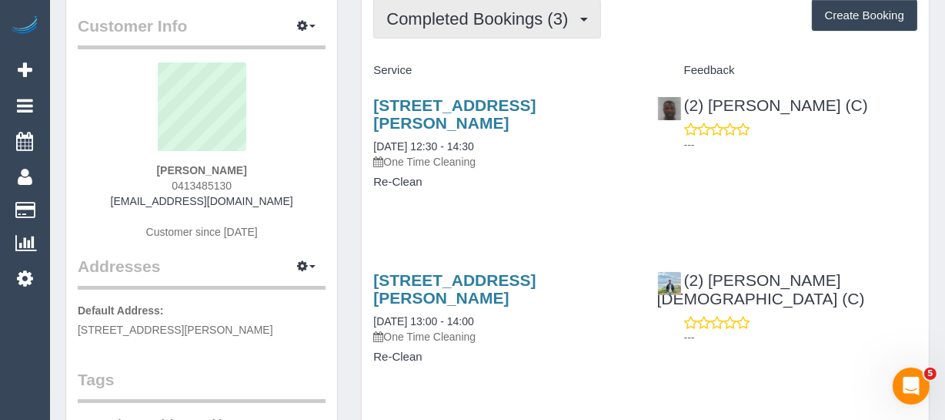
copy link "[STREET_ADDRESS][PERSON_NAME]"
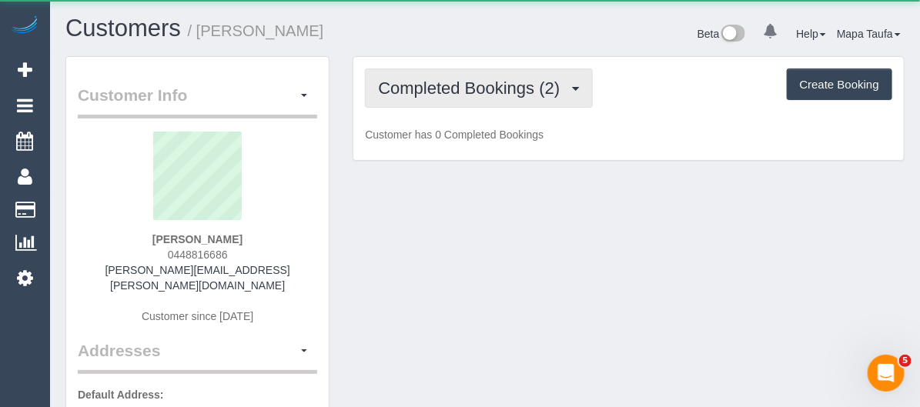
click at [480, 92] on span "Completed Bookings (2)" at bounding box center [472, 88] width 189 height 19
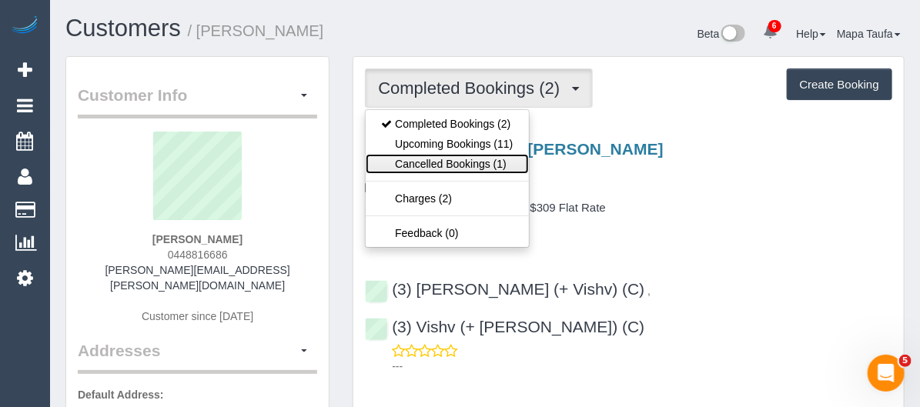
click at [467, 169] on link "Cancelled Bookings (1)" at bounding box center [447, 164] width 162 height 20
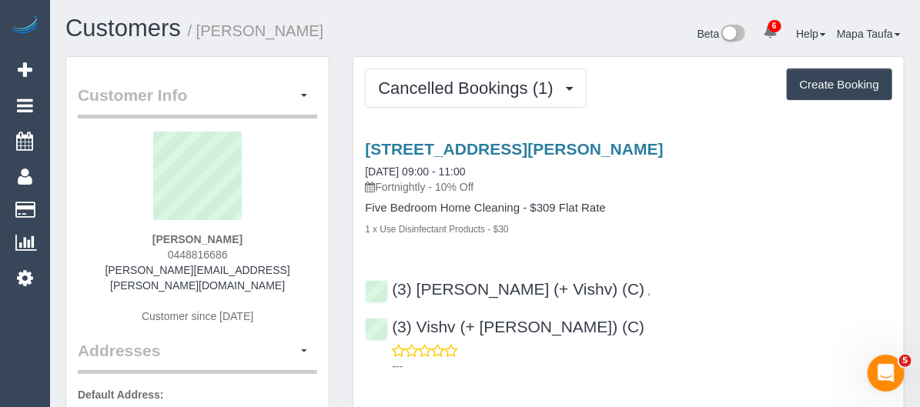
drag, startPoint x: 254, startPoint y: 232, endPoint x: 160, endPoint y: 238, distance: 94.1
click at [160, 238] on div "Gaynor McArthur 0448816686 gaynor.e.jones@gmail.com Customer since 2025" at bounding box center [197, 236] width 239 height 208
click at [256, 239] on div "Gaynor McArthur 0448816686 gaynor.e.jones@gmail.com Customer since 2025" at bounding box center [197, 236] width 239 height 208
drag, startPoint x: 195, startPoint y: 240, endPoint x: 149, endPoint y: 244, distance: 46.3
click at [149, 244] on div "Gaynor McArthur 0448816686 gaynor.e.jones@gmail.com Customer since 2025" at bounding box center [197, 236] width 239 height 208
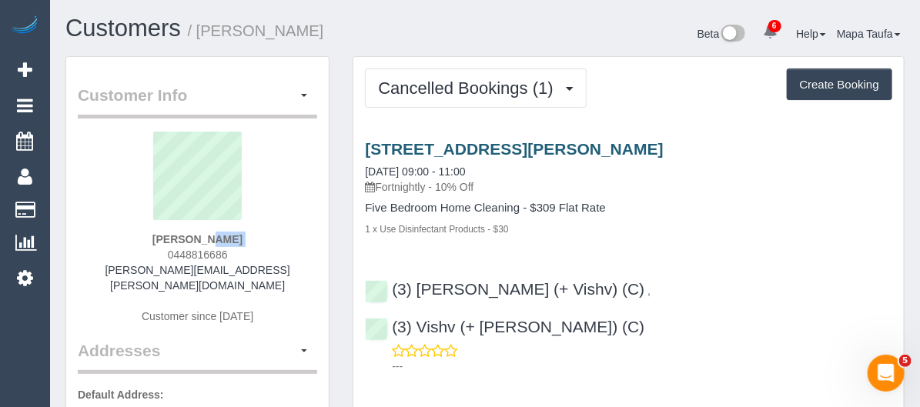
drag, startPoint x: 618, startPoint y: 184, endPoint x: 365, endPoint y: 170, distance: 253.6
click at [365, 170] on div "126 Brewer Road, Bentleigh, Melbourne, Bentleigh, VIC 3204 16/09/2025 09:00 - 1…" at bounding box center [628, 188] width 550 height 96
copy link "126 Brewer Road, Bentleigh, Melbourne, Bentleigh, VIC 3204"
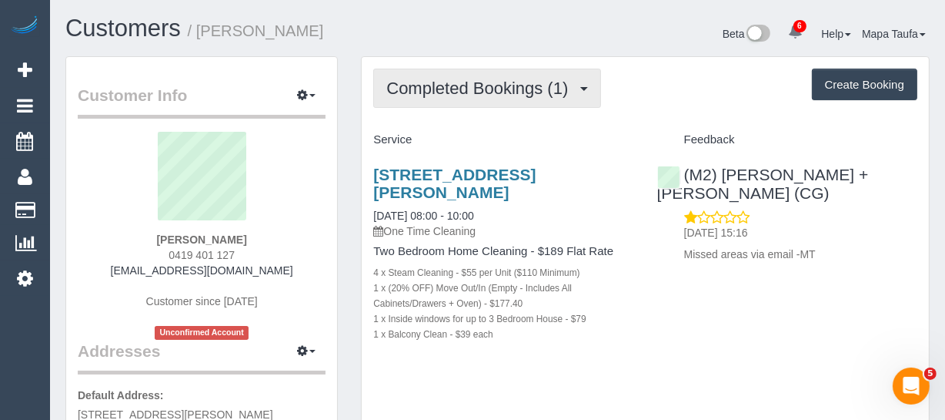
click at [473, 84] on span "Completed Bookings (1)" at bounding box center [480, 88] width 189 height 19
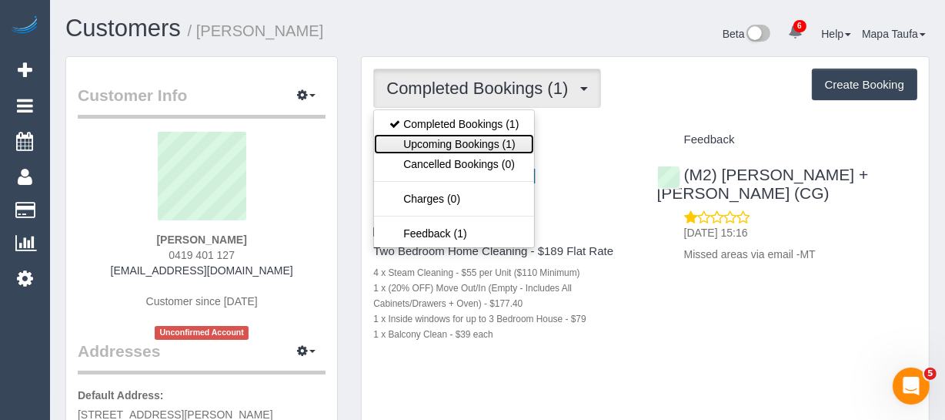
click at [475, 143] on link "Upcoming Bookings (1)" at bounding box center [454, 144] width 160 height 20
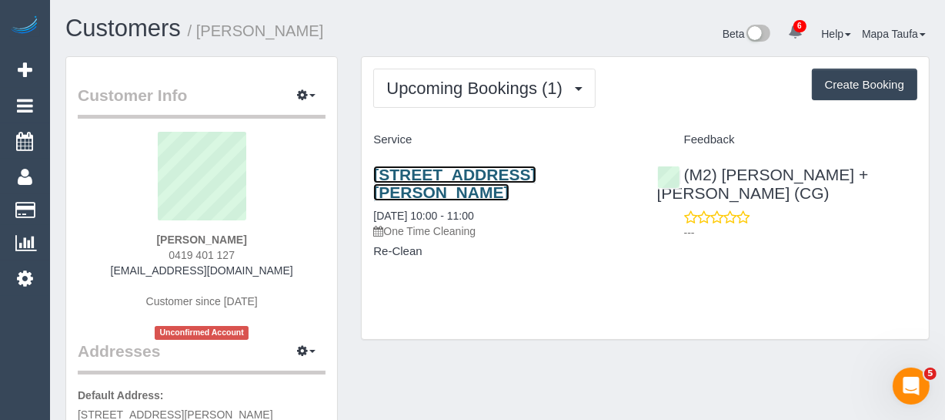
click at [443, 175] on link "303/96 Charles St, Fitzroy, VIC 3065" at bounding box center [454, 183] width 162 height 35
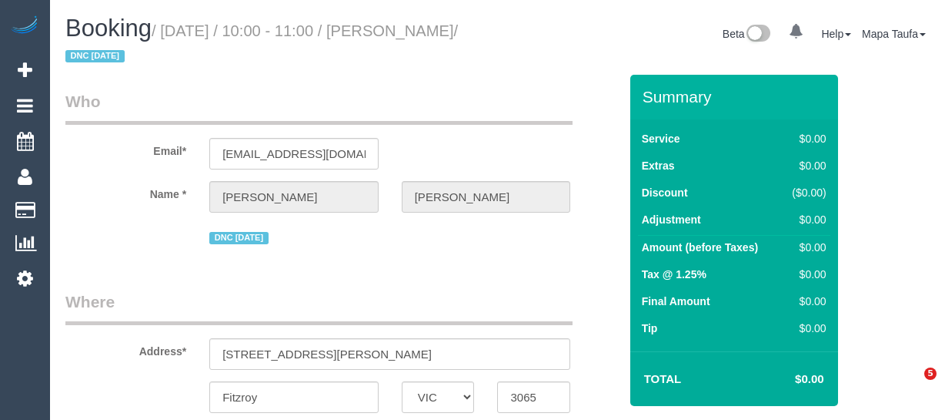
select select "VIC"
select select "string:AU"
select select "object:591"
select select "string:stripe-pm_1S3Ret2GScqysDRV3gAhRbXU"
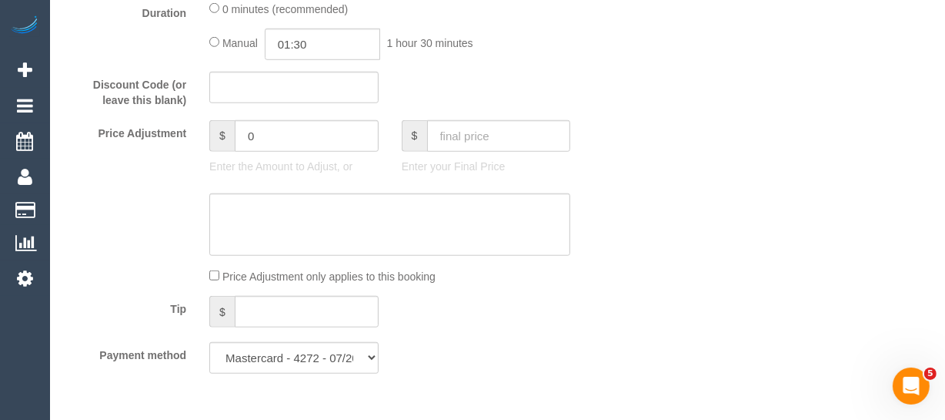
select select "object:676"
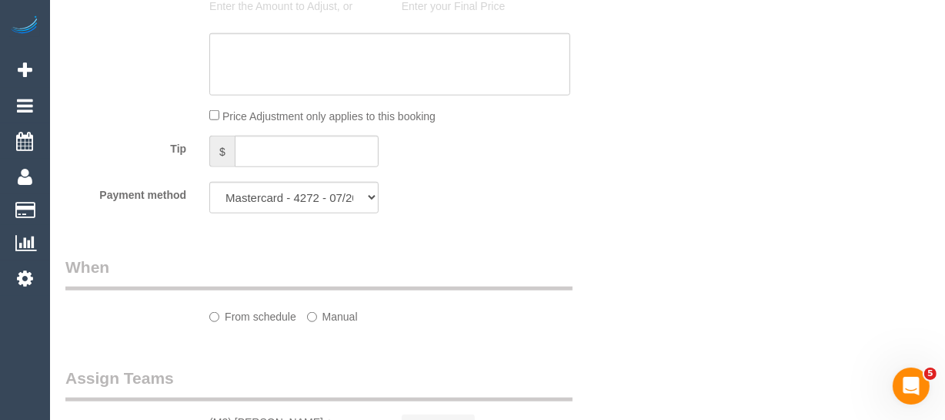
select select "number:28"
select select "number:14"
select select "number:18"
select select "number:24"
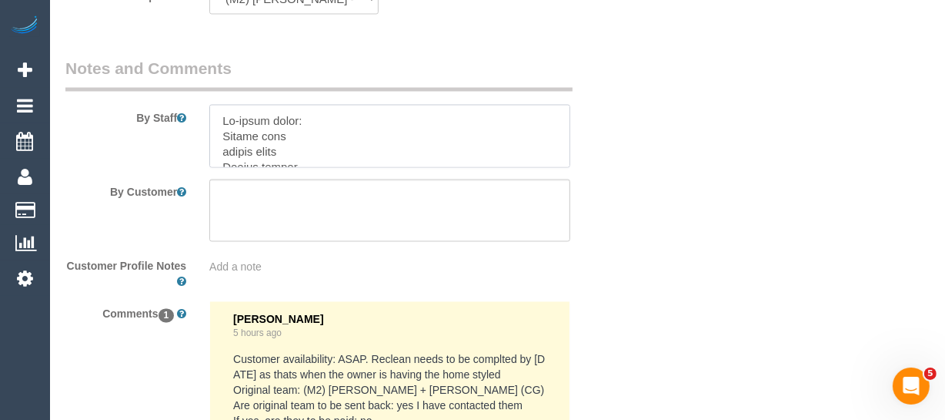
scroll to position [55, 0]
click at [309, 142] on textarea at bounding box center [389, 136] width 361 height 63
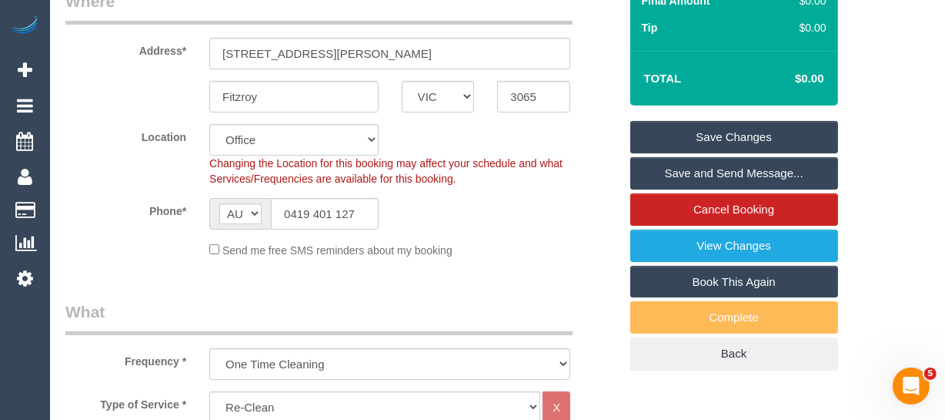
scroll to position [184, 0]
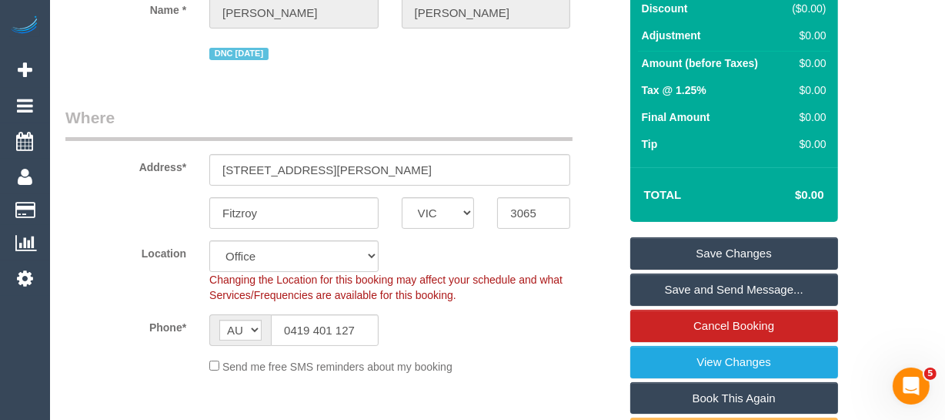
type textarea "Re-clean tasks: Shower head shower tiles Shower screen Carpets Inside drawers M…"
click at [674, 253] on link "Save Changes" at bounding box center [734, 253] width 208 height 32
